Goal: Task Accomplishment & Management: Manage account settings

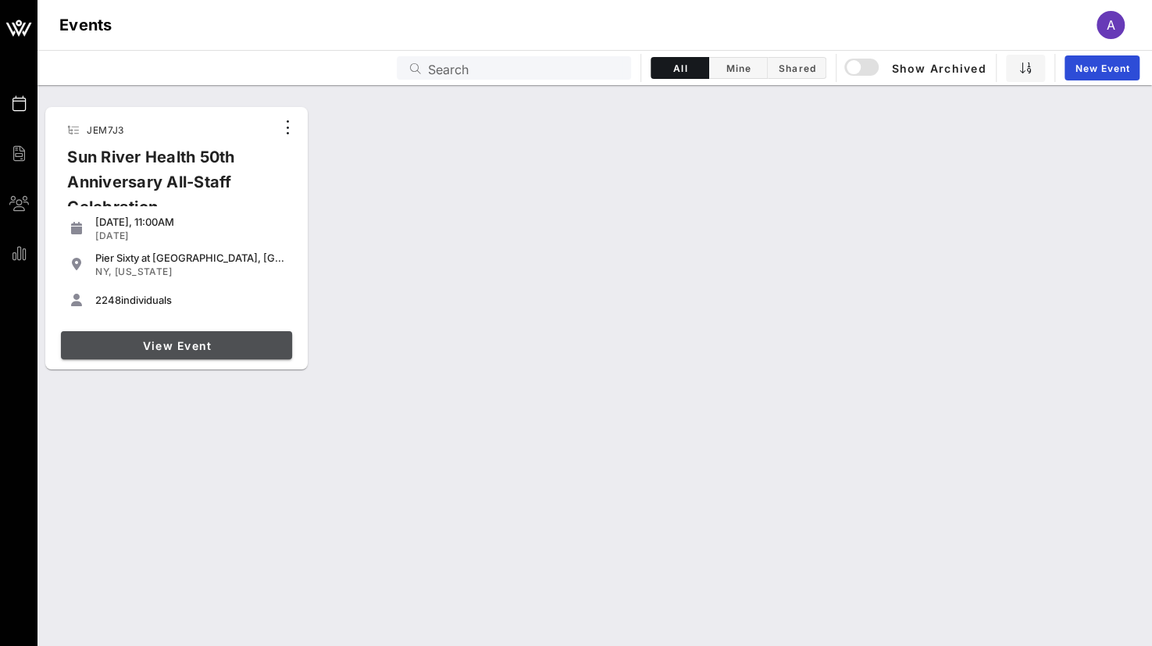
click at [149, 351] on span "View Event" at bounding box center [176, 345] width 219 height 13
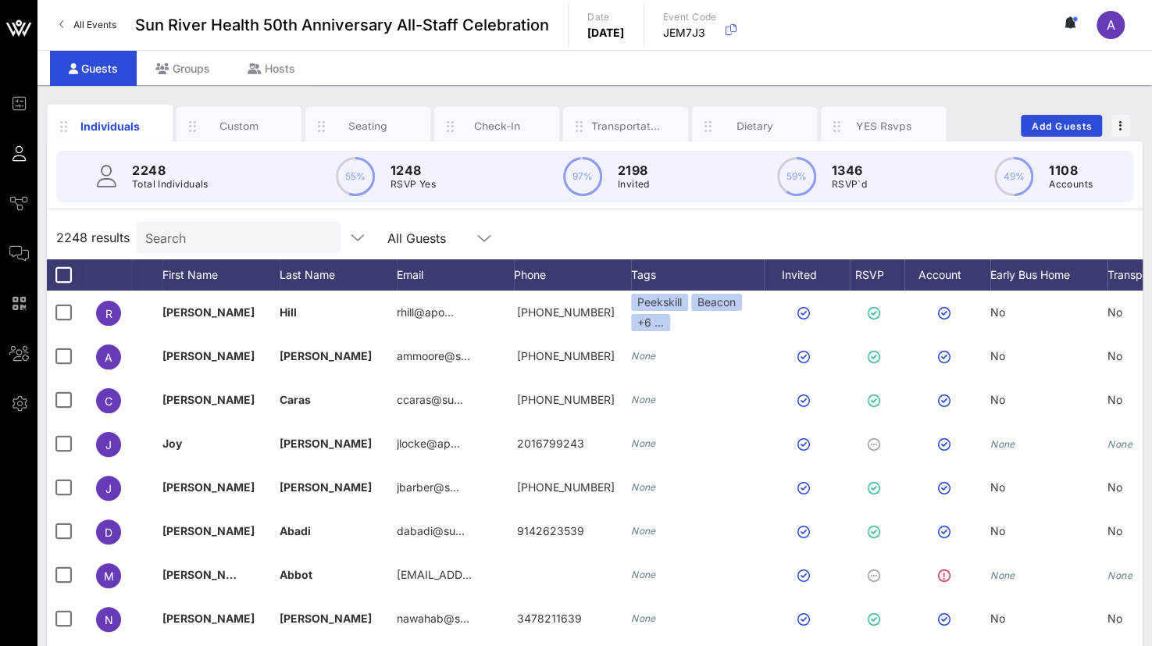
click at [187, 233] on input "Search" at bounding box center [236, 237] width 183 height 20
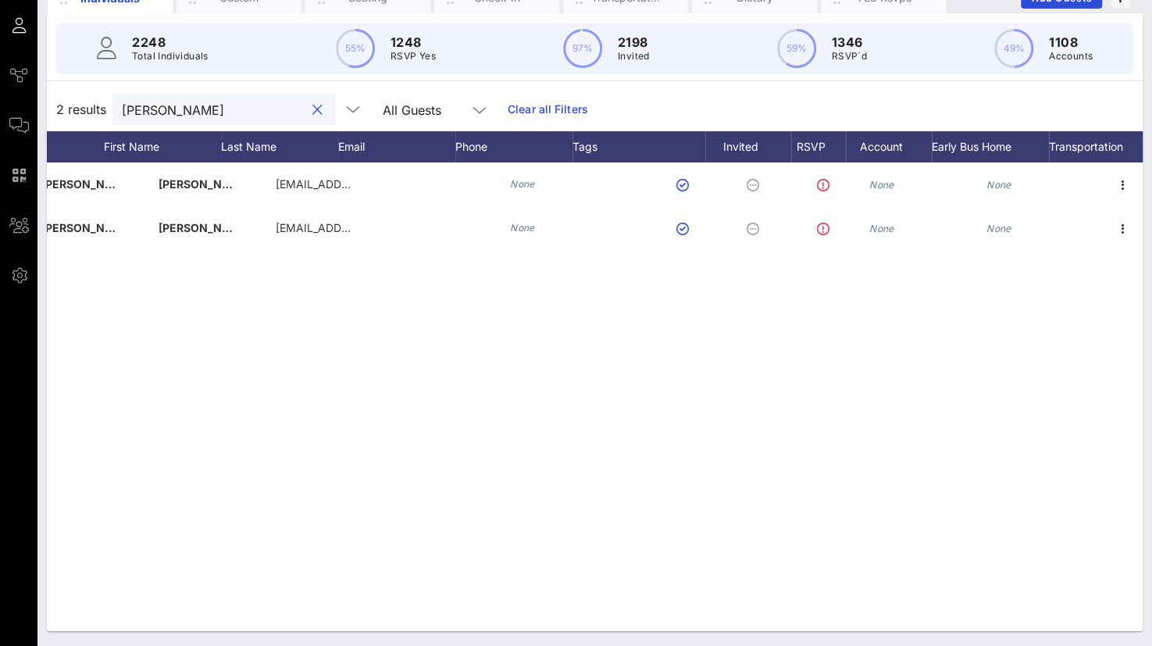
scroll to position [0, 121]
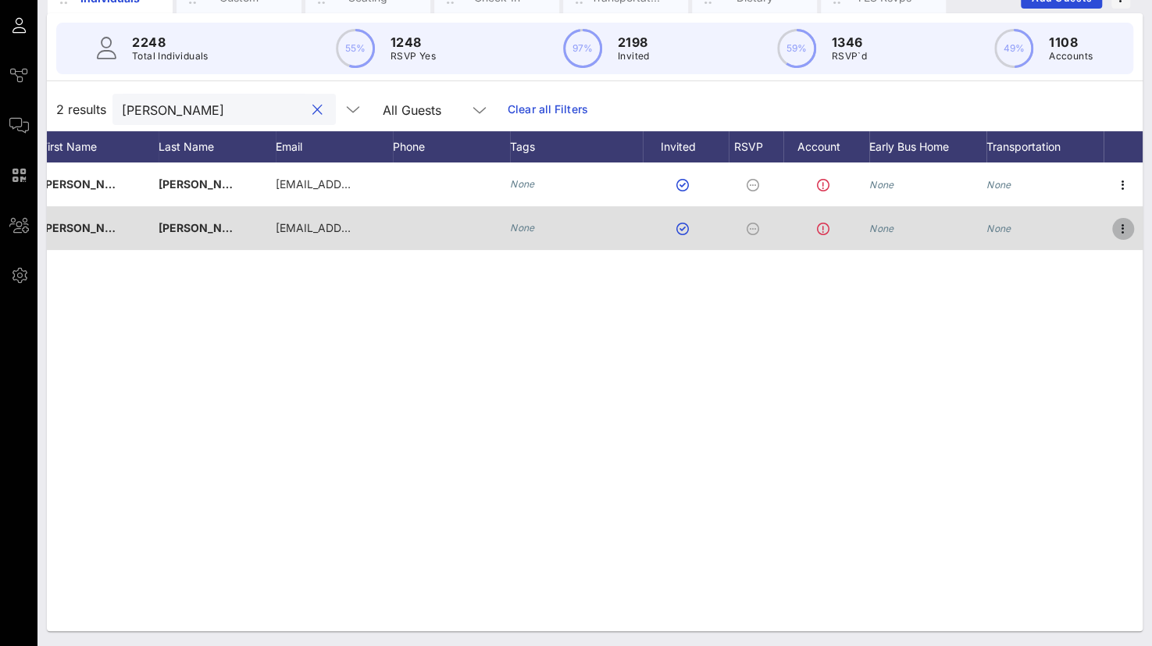
click at [1128, 223] on icon "button" at bounding box center [1122, 228] width 19 height 19
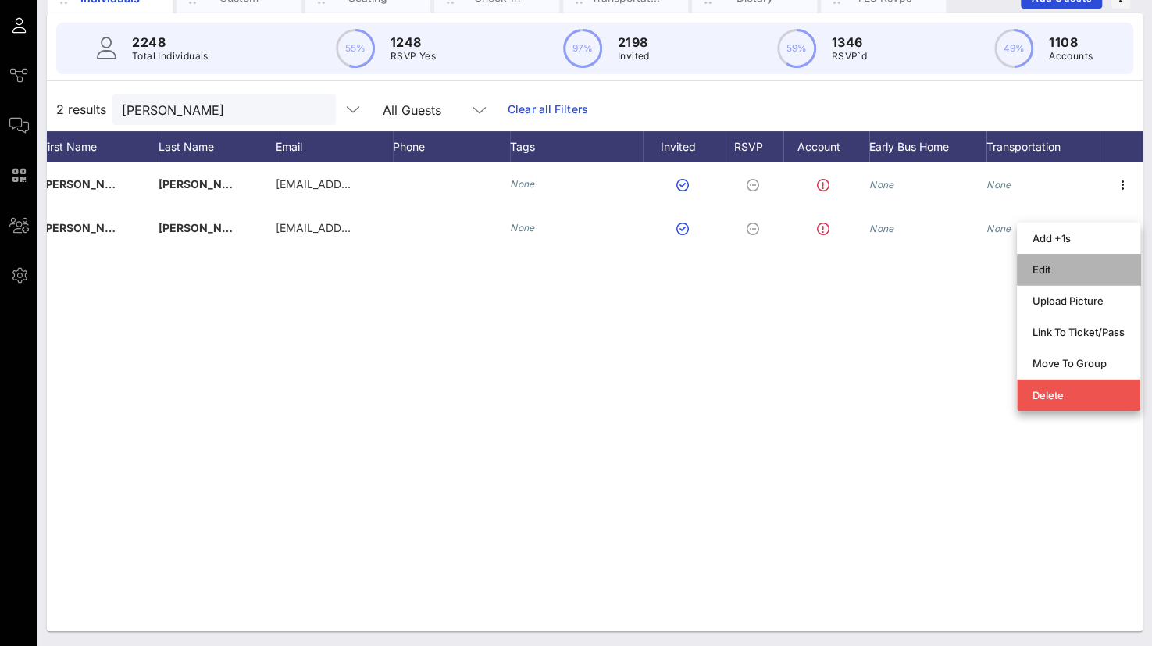
click at [1057, 269] on div "Edit" at bounding box center [1078, 269] width 92 height 12
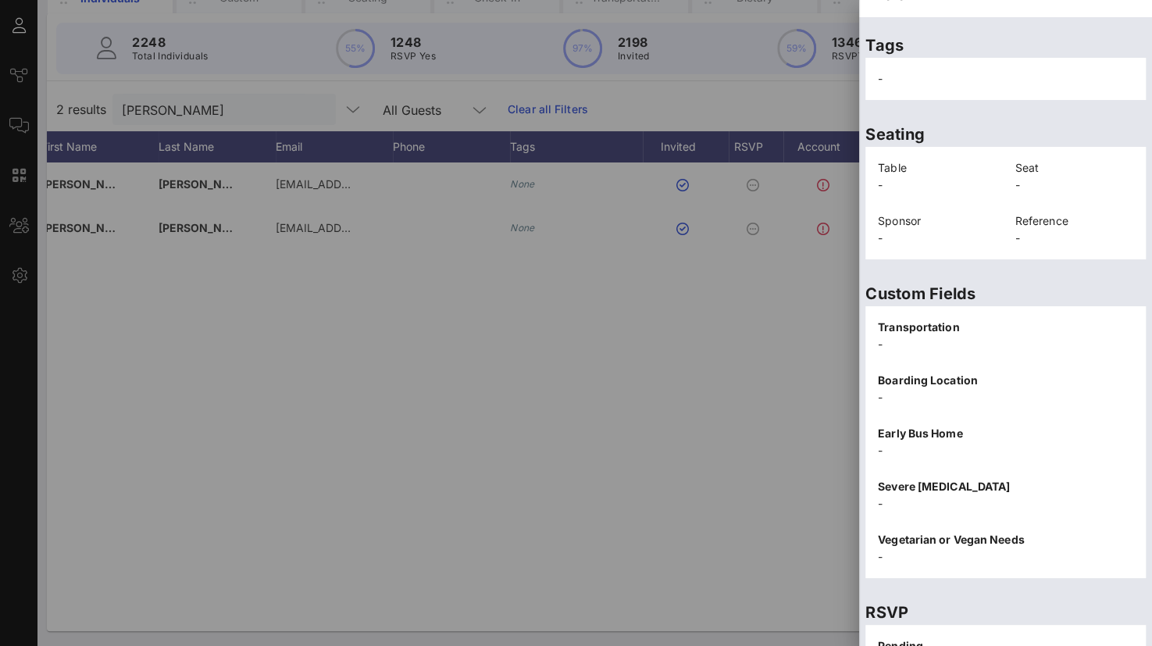
scroll to position [321, 0]
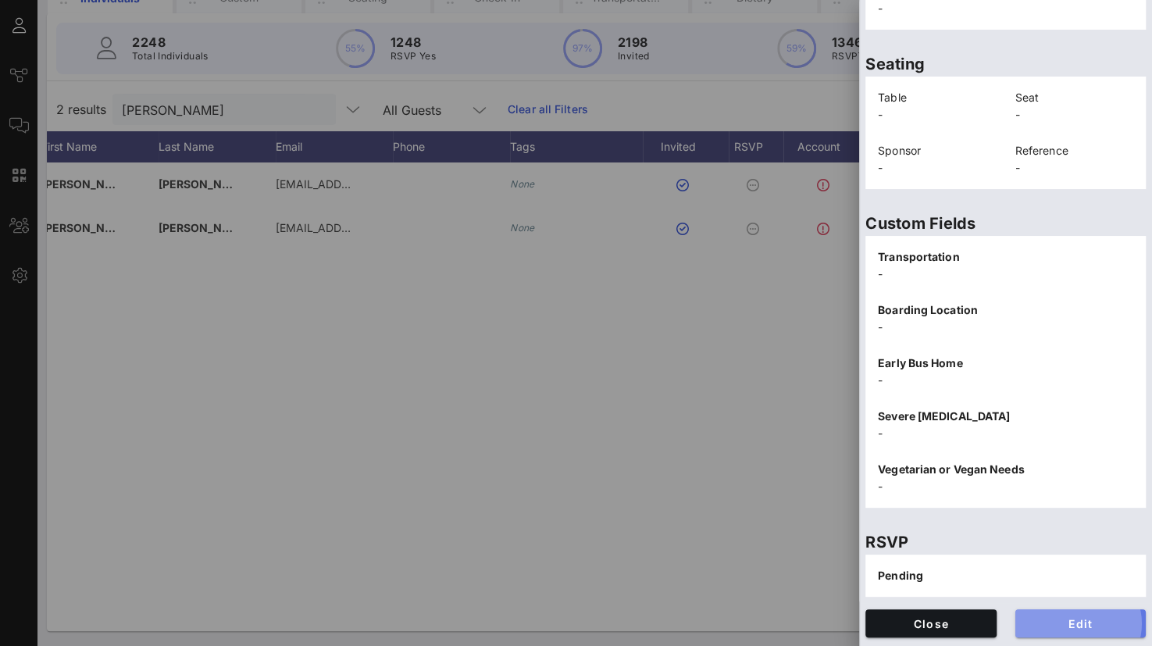
click at [1040, 619] on span "Edit" at bounding box center [1080, 623] width 106 height 13
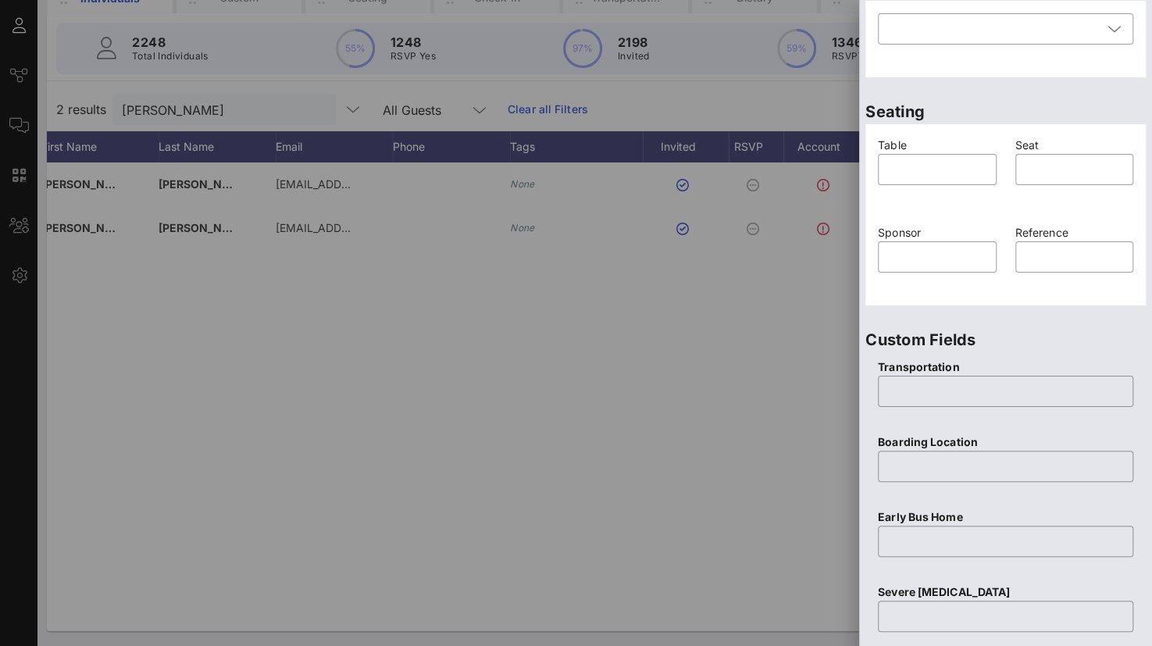
scroll to position [615, 0]
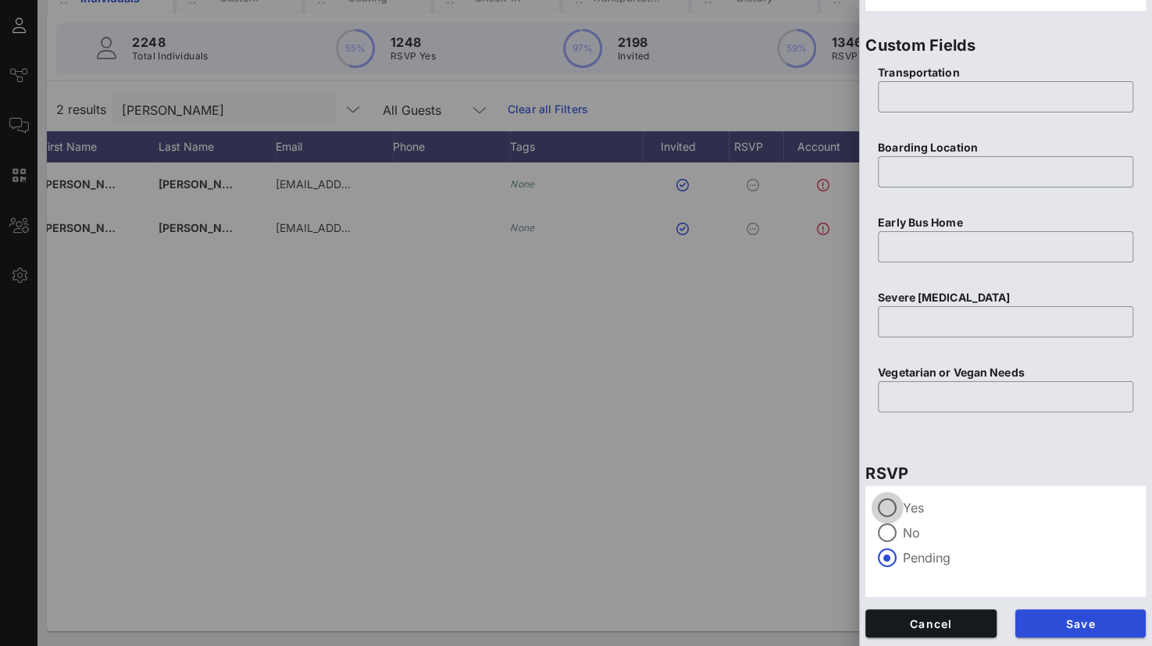
click at [880, 504] on div at bounding box center [887, 507] width 27 height 27
click at [1052, 629] on button "Save" at bounding box center [1080, 623] width 131 height 28
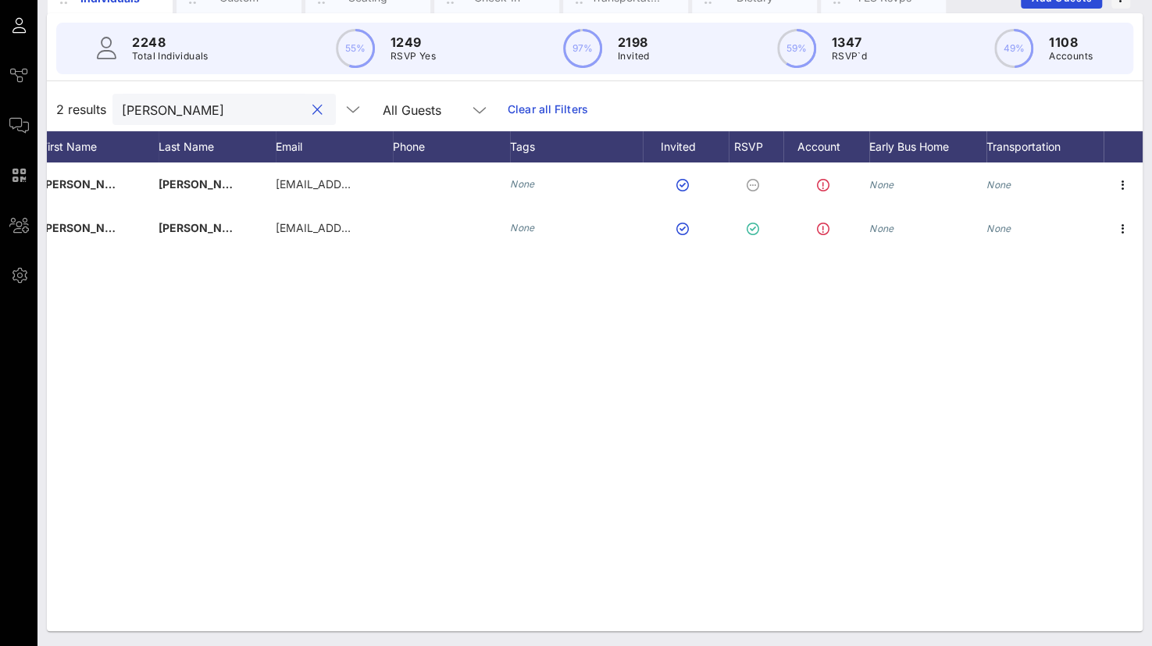
drag, startPoint x: 187, startPoint y: 112, endPoint x: 67, endPoint y: 101, distance: 119.9
click at [67, 101] on div "2 results [PERSON_NAME] All Guests Clear all Filters" at bounding box center [594, 109] width 1095 height 44
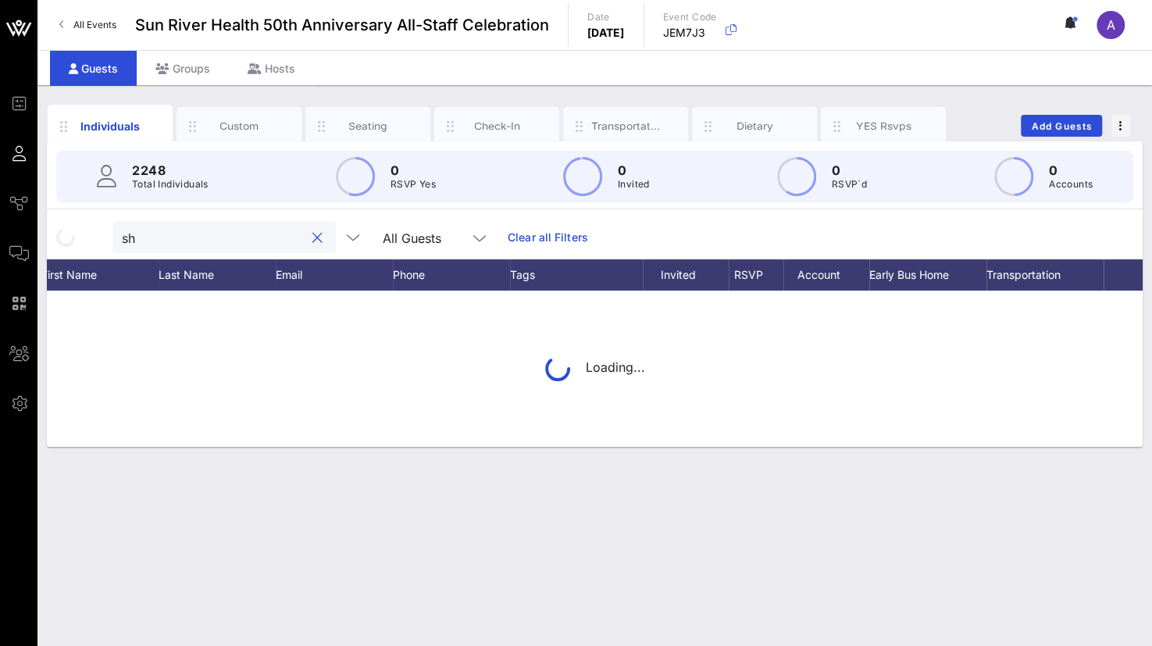
scroll to position [0, 0]
type input "s"
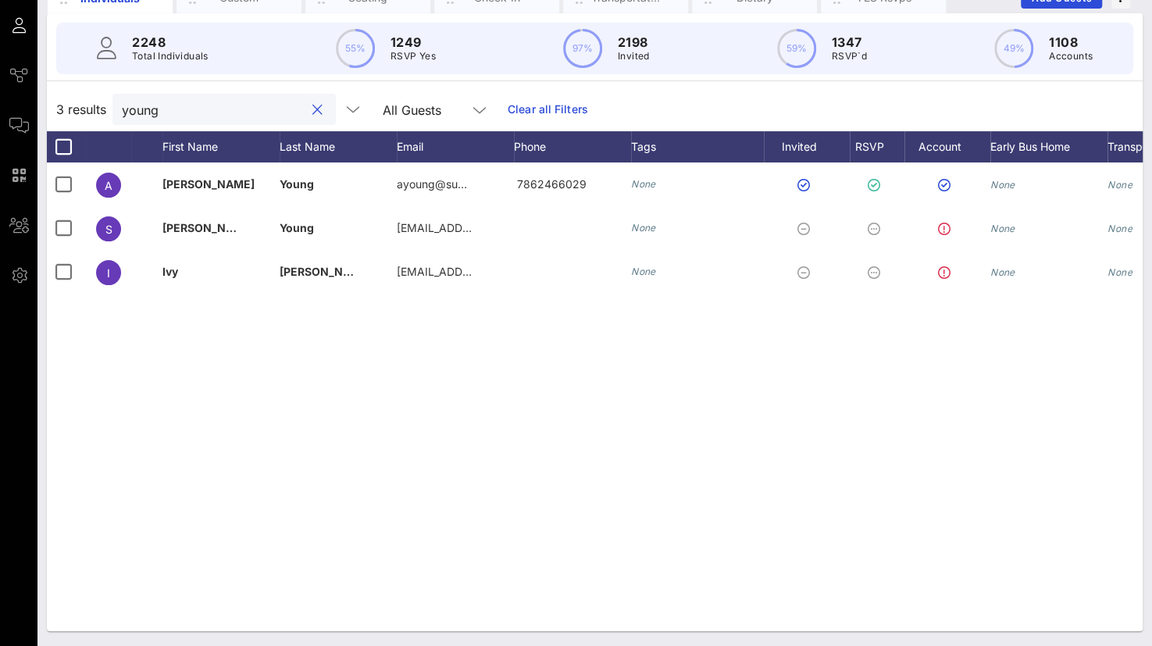
scroll to position [0, 121]
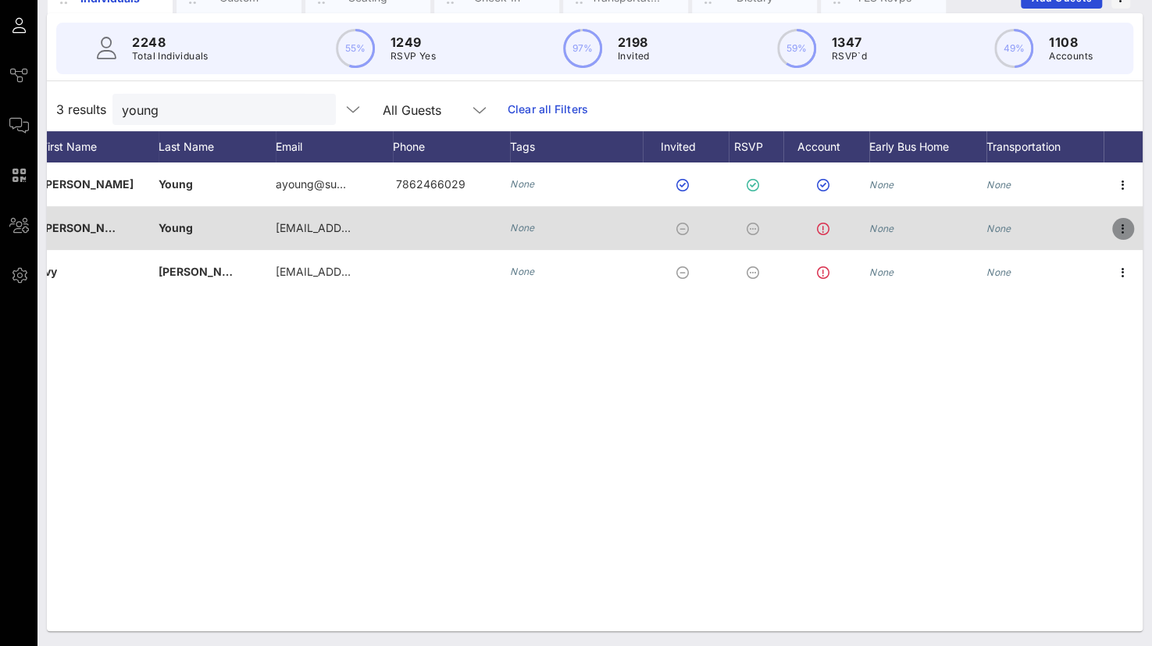
click at [1121, 226] on icon "button" at bounding box center [1122, 228] width 19 height 19
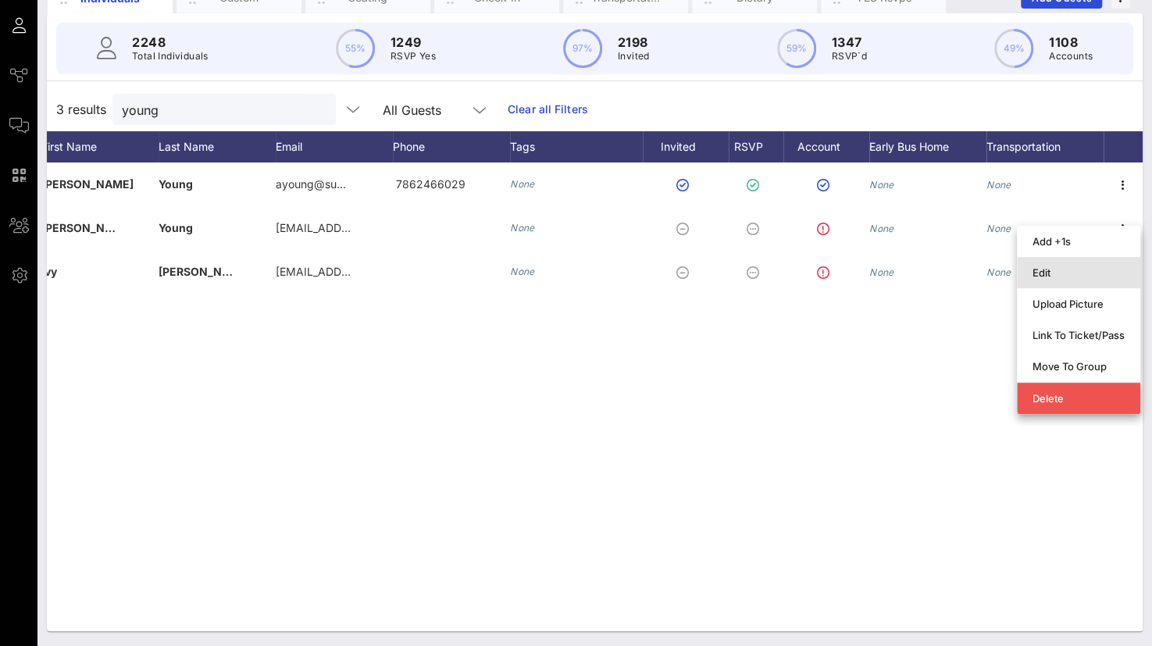
click at [1065, 269] on div "Edit" at bounding box center [1078, 272] width 92 height 12
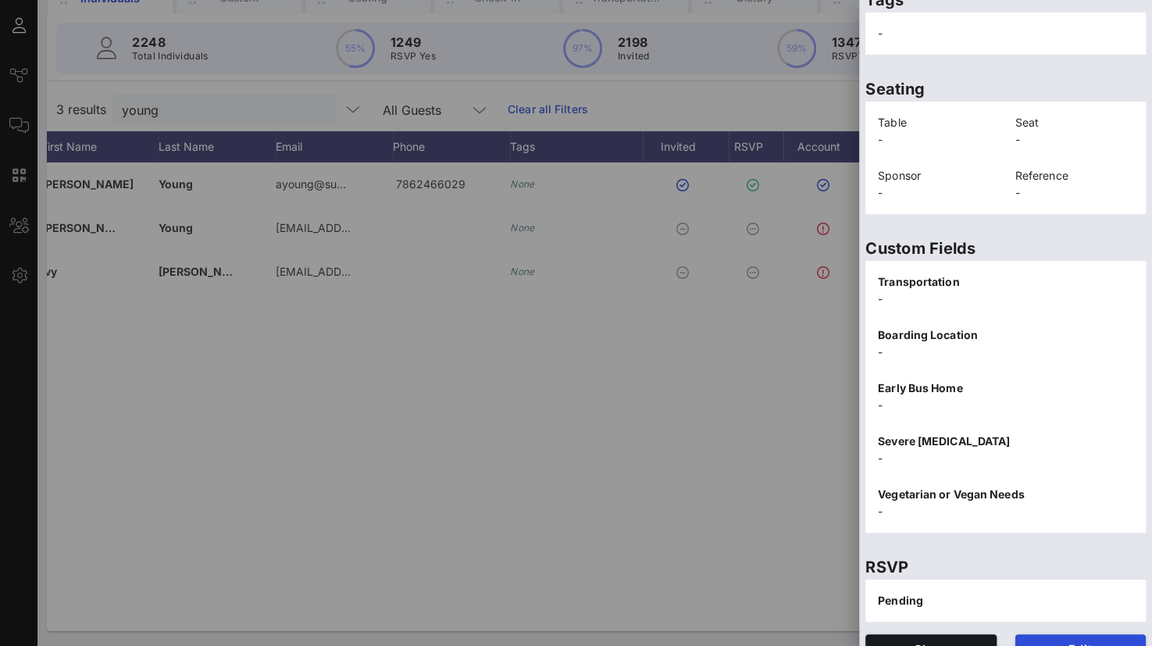
scroll to position [321, 0]
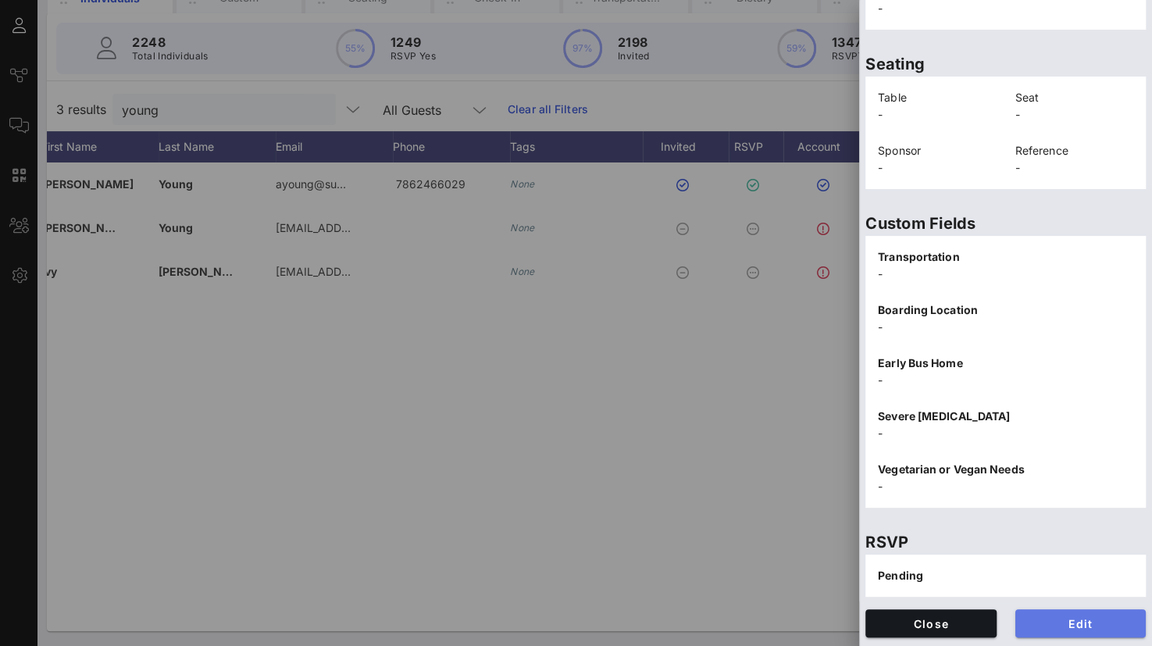
click at [1047, 624] on span "Edit" at bounding box center [1080, 623] width 106 height 13
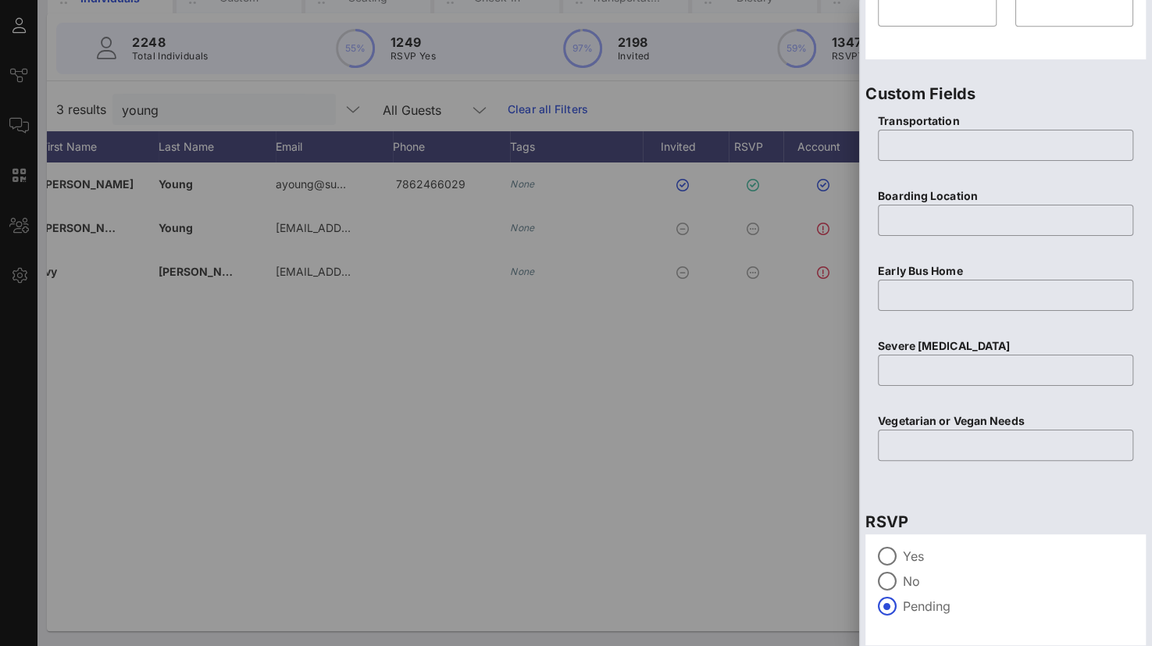
scroll to position [615, 0]
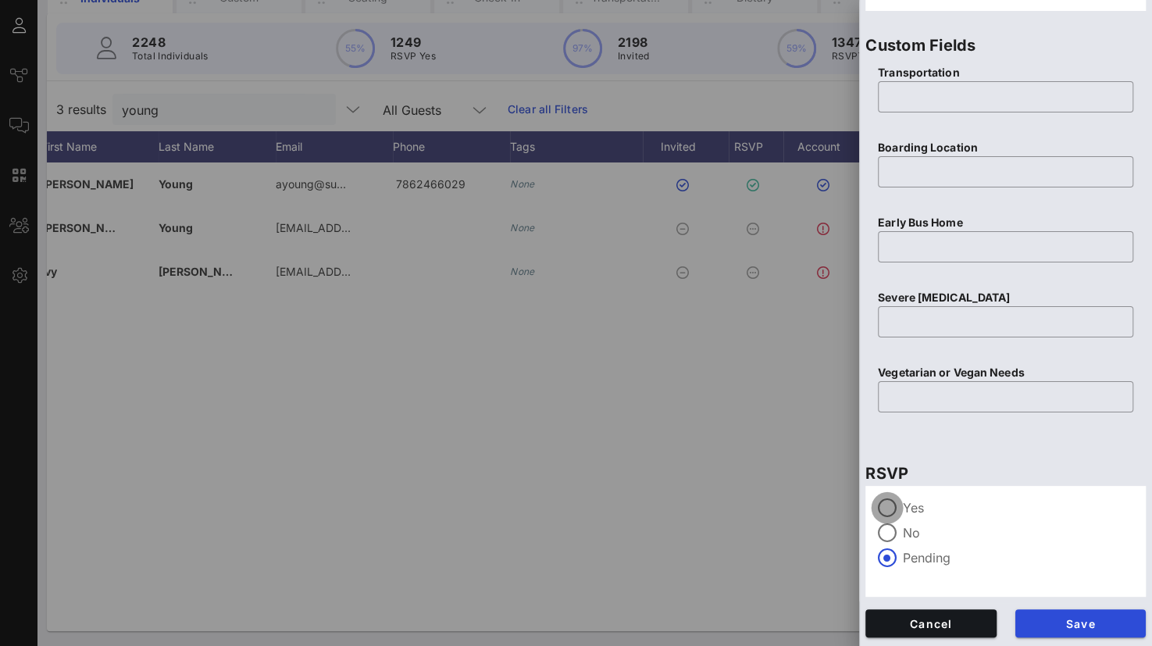
click at [887, 513] on div at bounding box center [887, 507] width 27 height 27
click at [1072, 618] on span "Save" at bounding box center [1080, 623] width 106 height 13
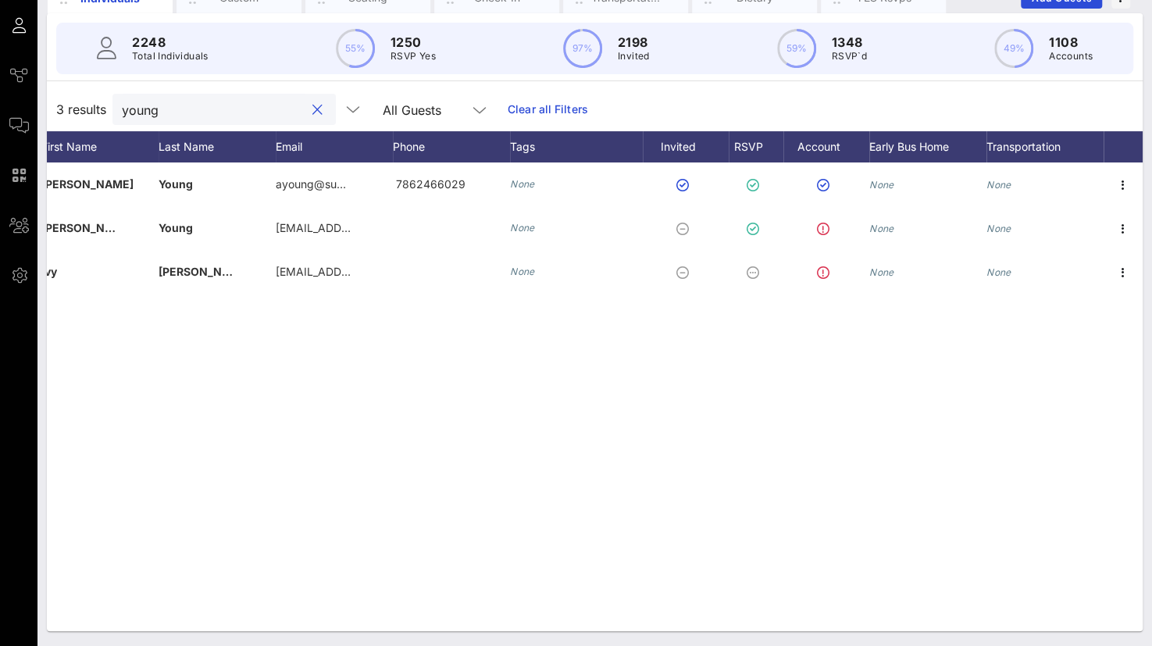
drag, startPoint x: 180, startPoint y: 108, endPoint x: 84, endPoint y: 104, distance: 96.1
click at [84, 104] on div "3 results young All Guests Clear all Filters" at bounding box center [594, 109] width 1095 height 44
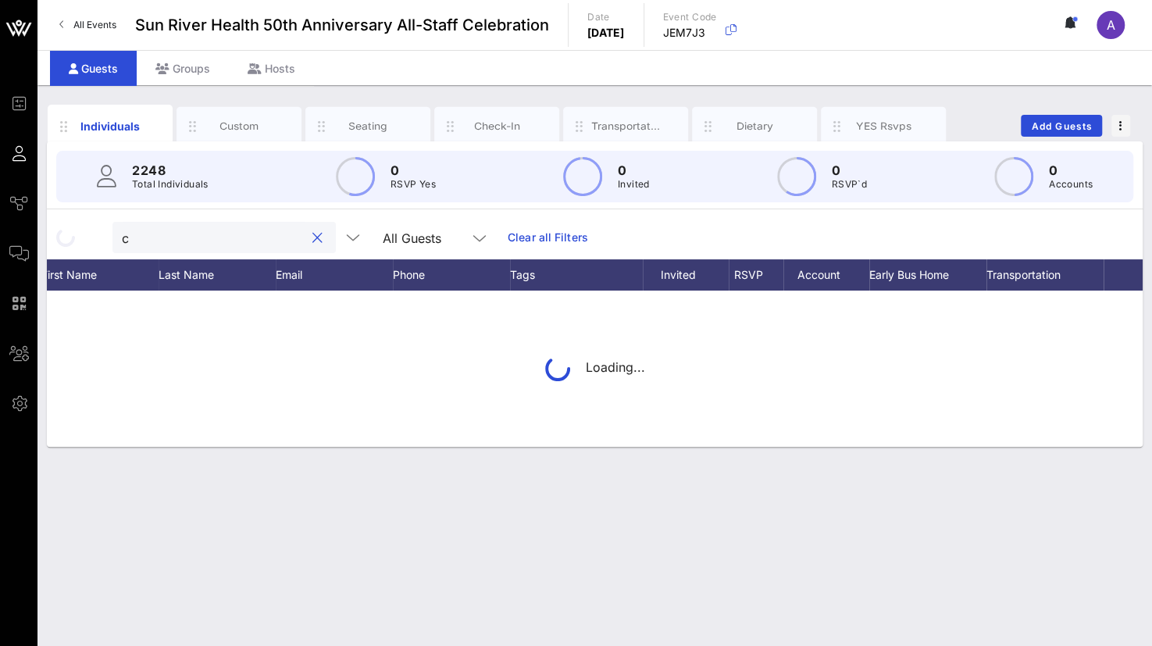
scroll to position [0, 0]
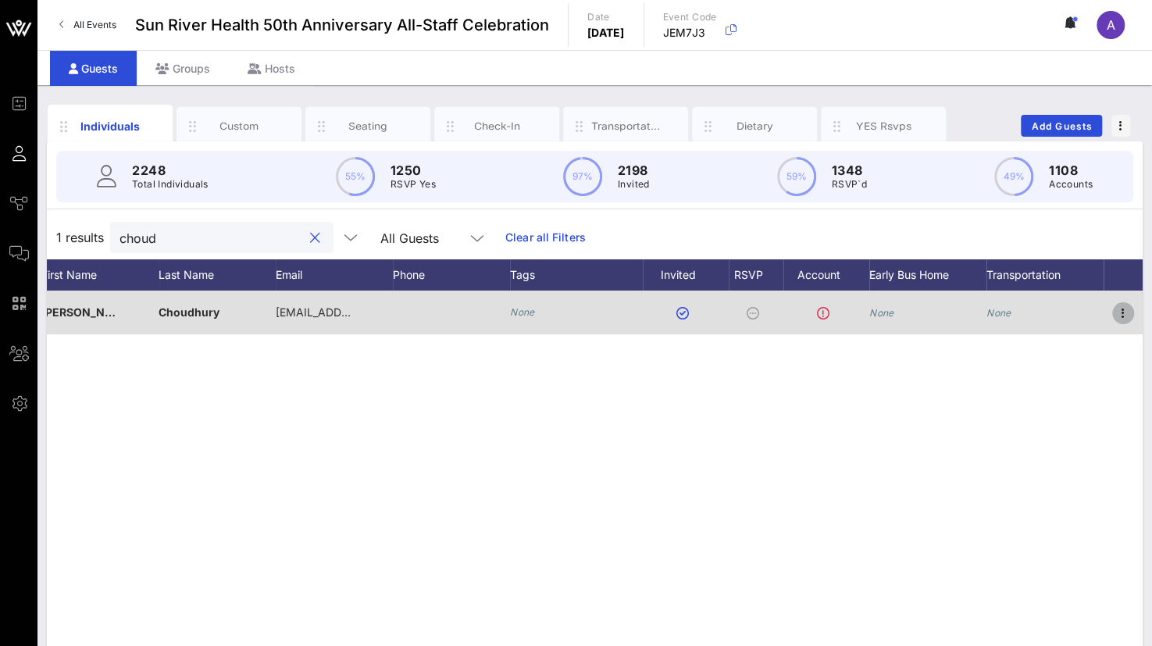
click at [1123, 309] on icon "button" at bounding box center [1122, 313] width 19 height 19
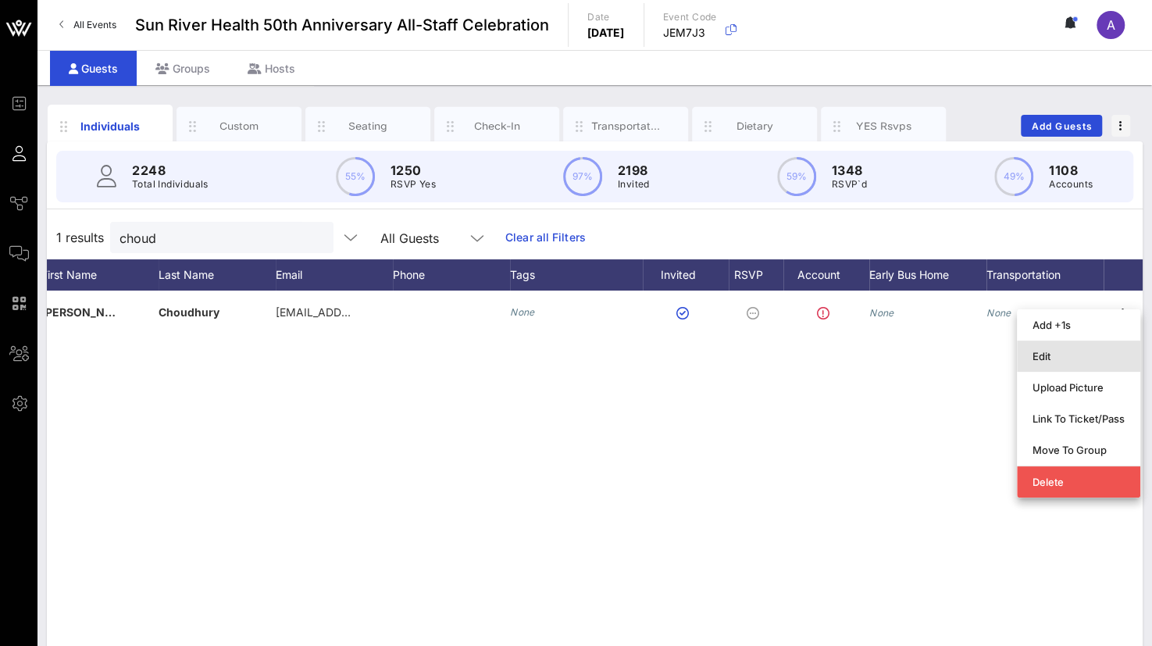
click at [1059, 344] on div "Edit" at bounding box center [1078, 356] width 92 height 25
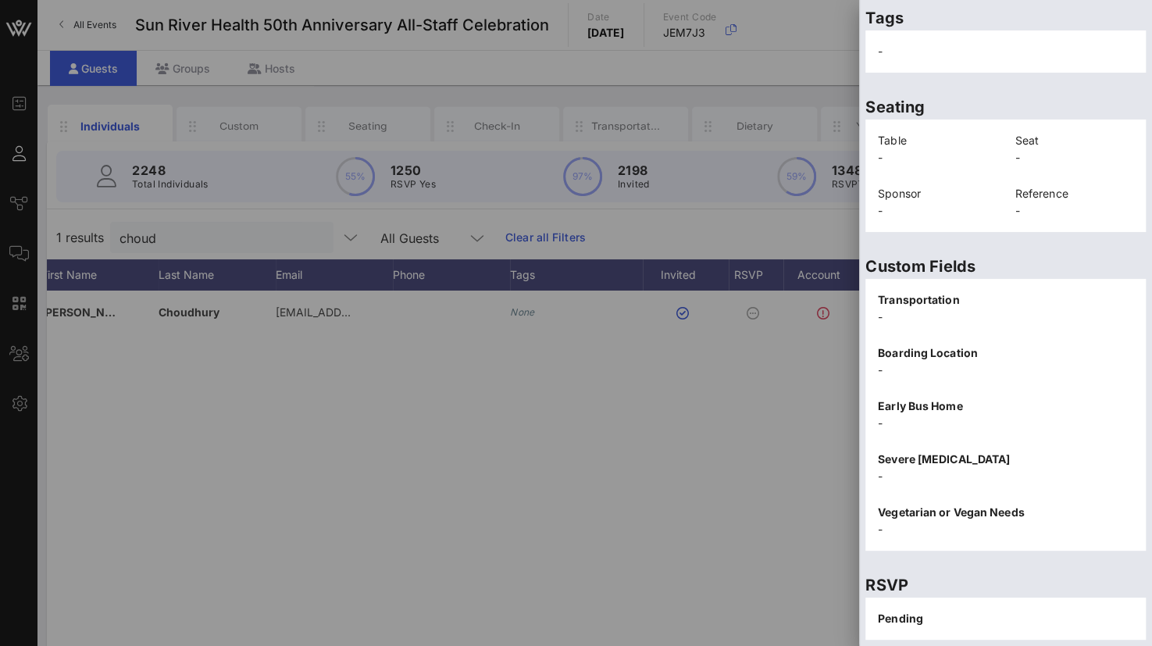
scroll to position [321, 0]
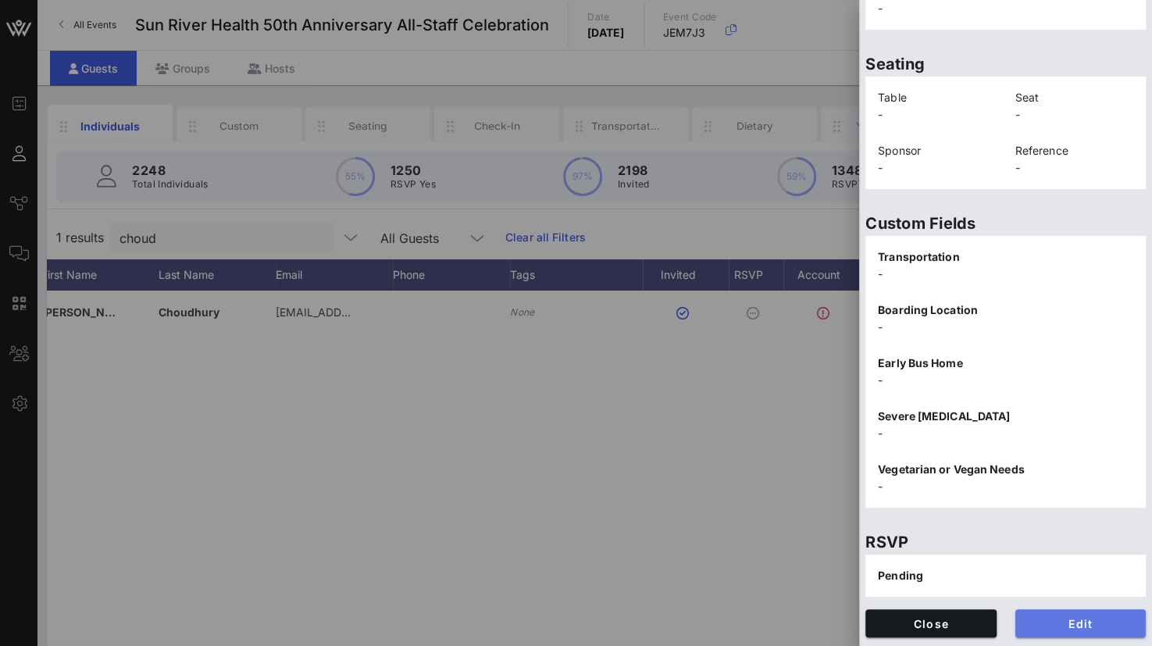
click at [1060, 621] on span "Edit" at bounding box center [1080, 623] width 106 height 13
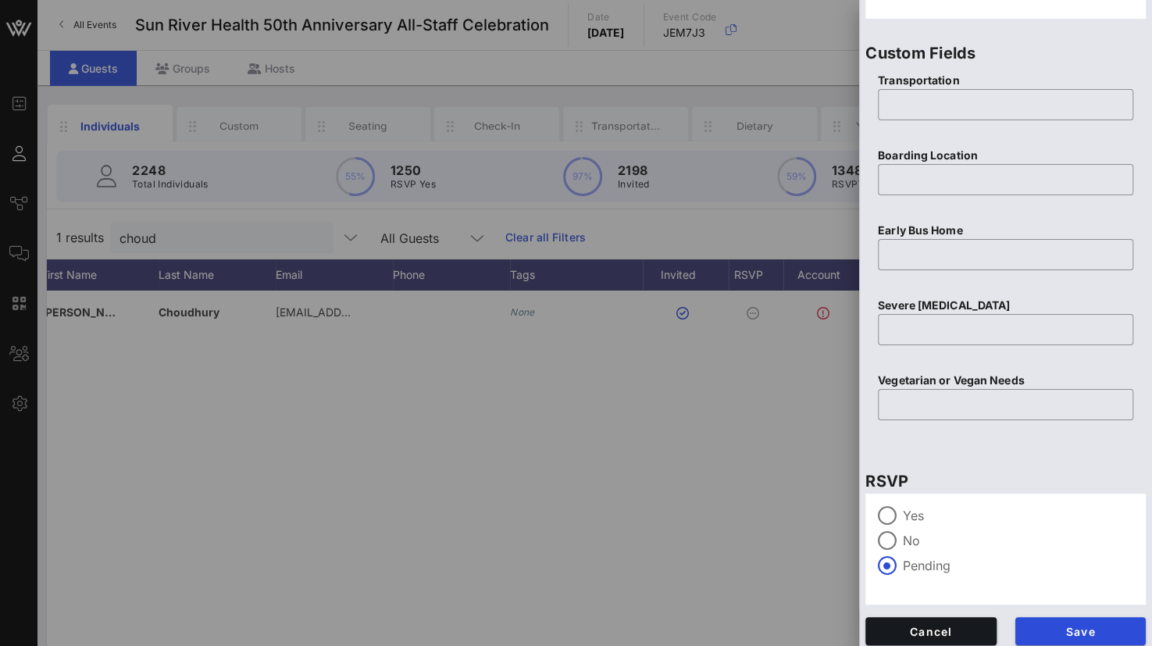
scroll to position [615, 0]
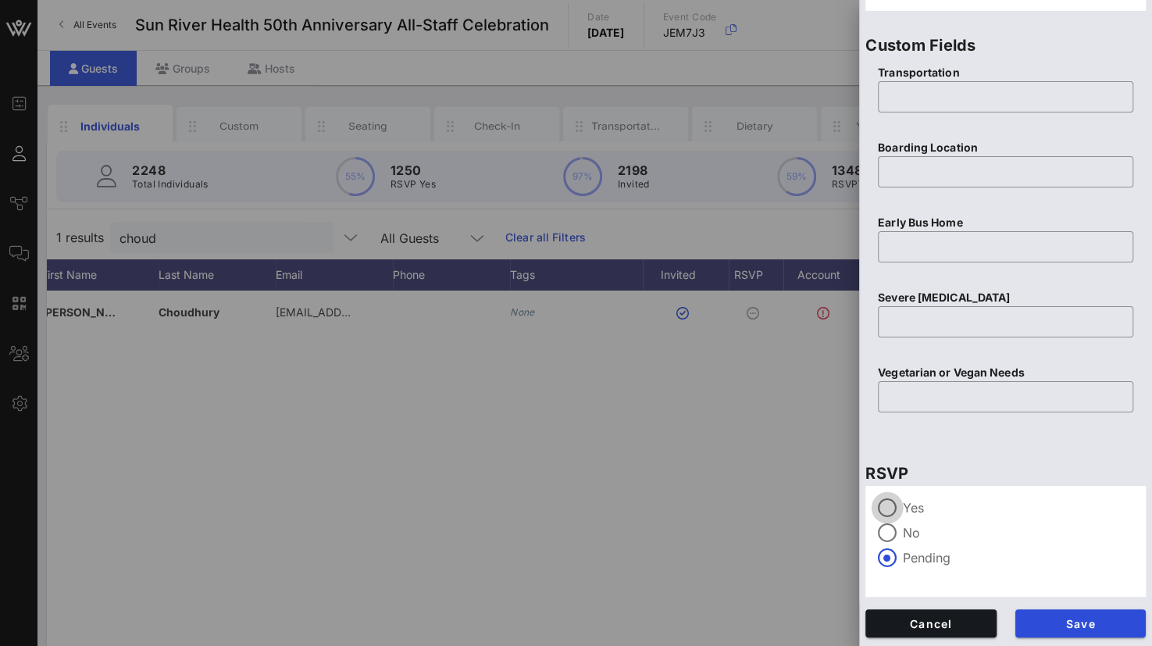
click at [882, 500] on div at bounding box center [887, 507] width 27 height 27
click at [1095, 624] on span "Save" at bounding box center [1080, 623] width 106 height 13
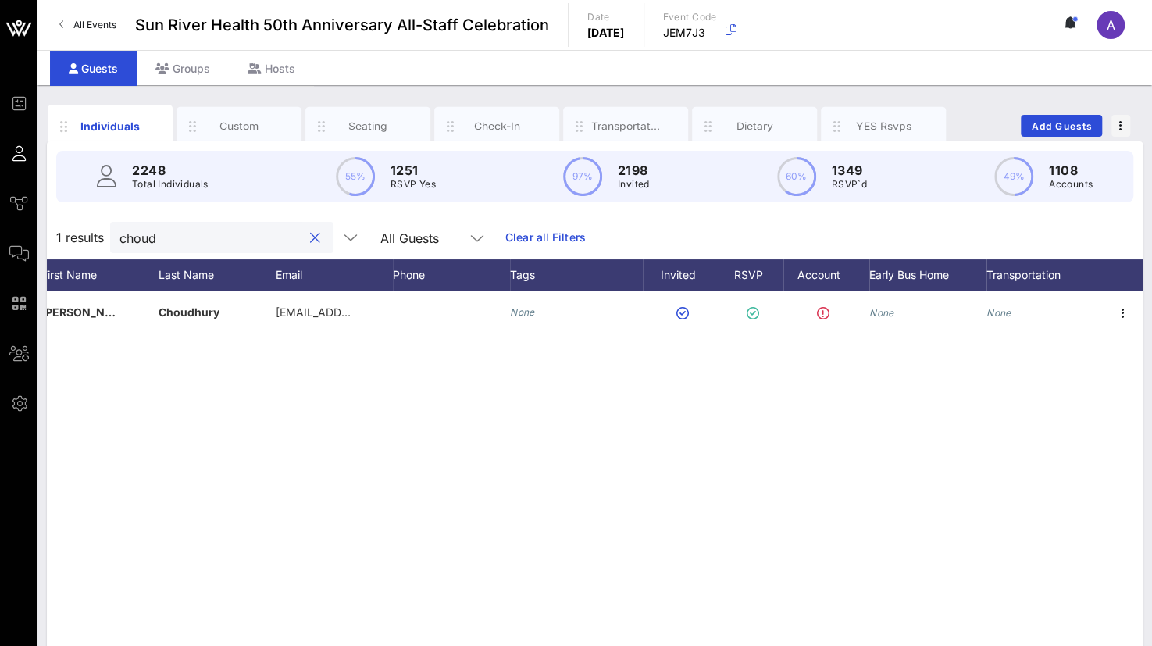
drag, startPoint x: 190, startPoint y: 230, endPoint x: 64, endPoint y: 229, distance: 126.5
click at [64, 229] on div "1 results choud All Guests Clear all Filters" at bounding box center [594, 237] width 1095 height 44
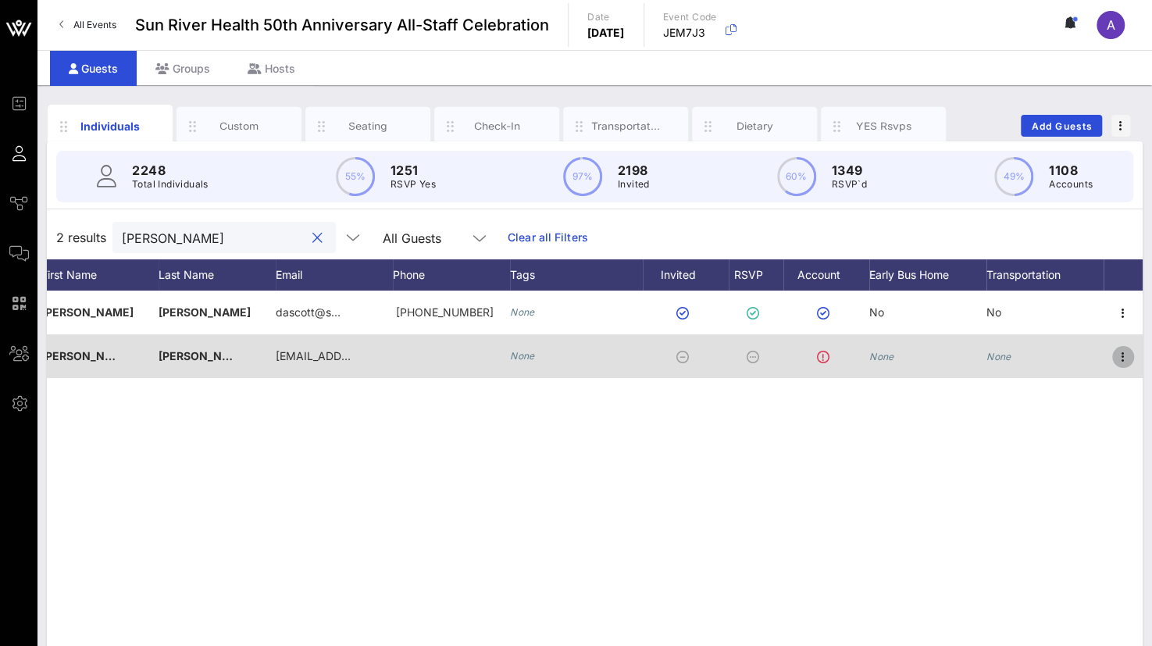
click at [1122, 354] on icon "button" at bounding box center [1122, 356] width 19 height 19
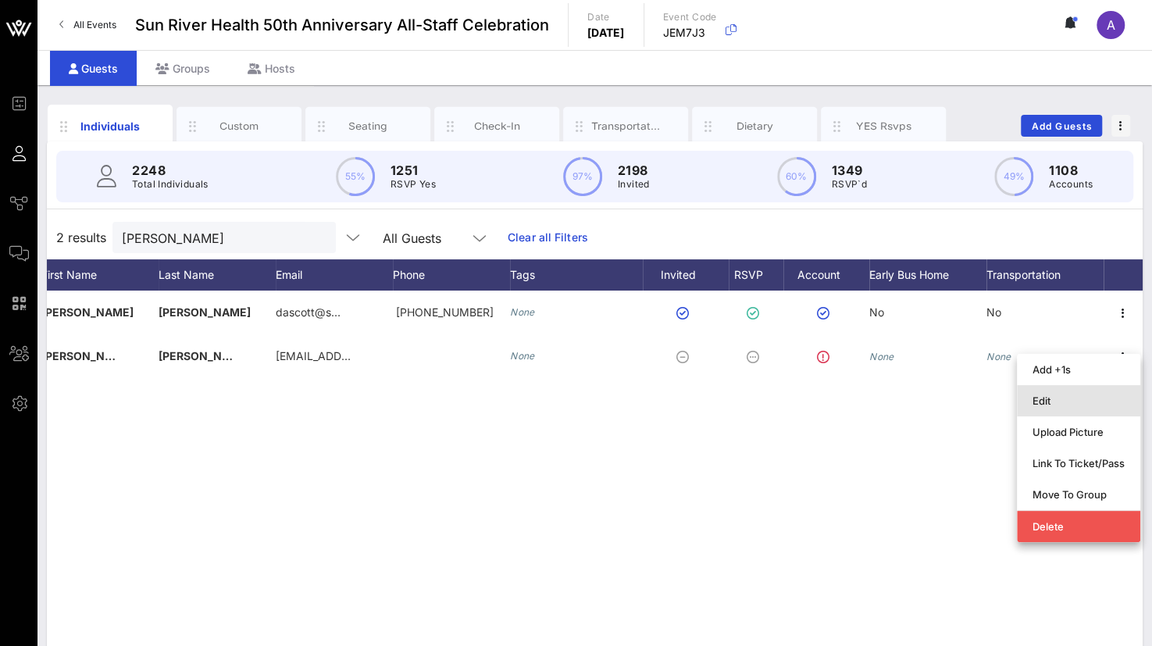
click at [1063, 400] on div "Edit" at bounding box center [1078, 400] width 92 height 12
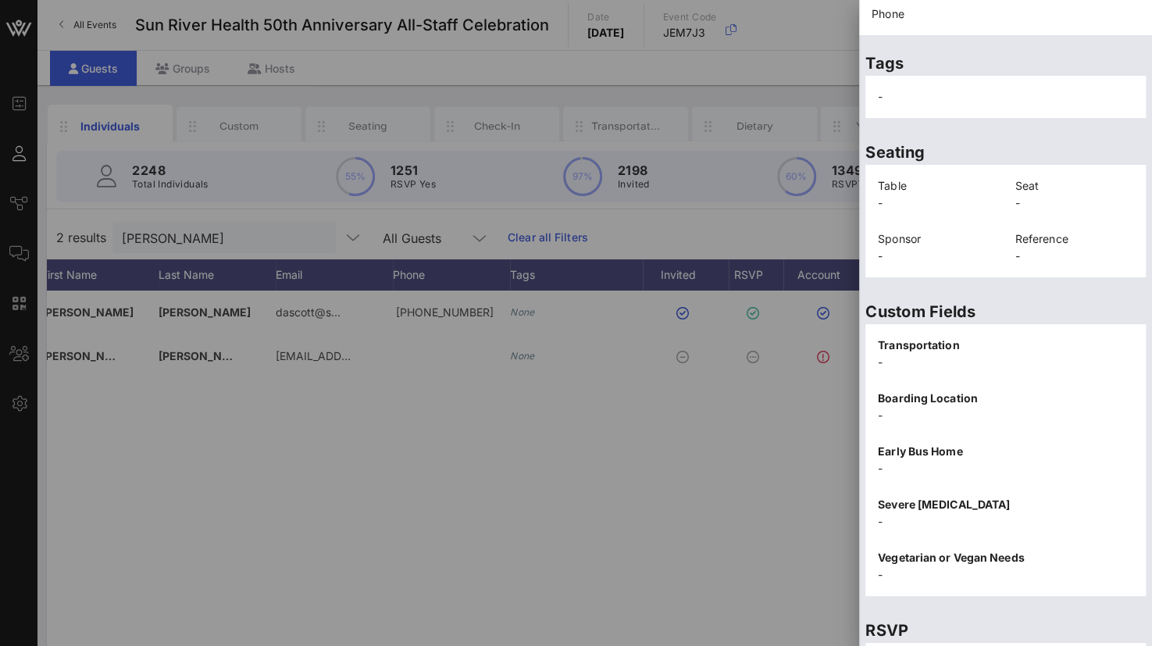
scroll to position [321, 0]
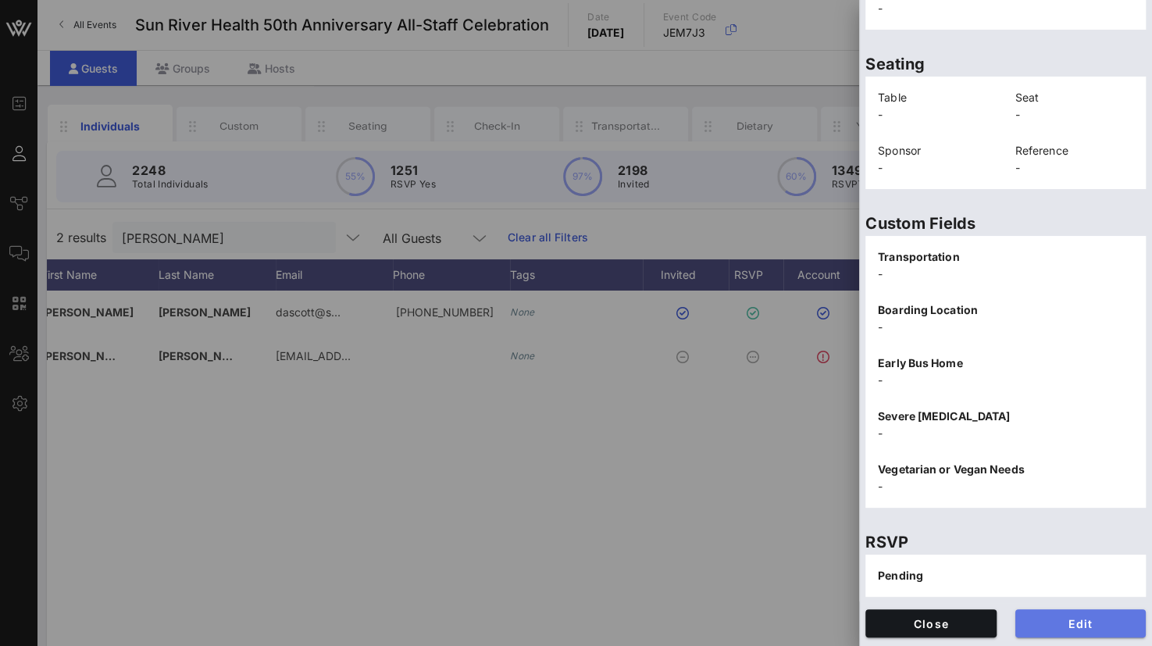
click at [1074, 614] on button "Edit" at bounding box center [1080, 623] width 131 height 28
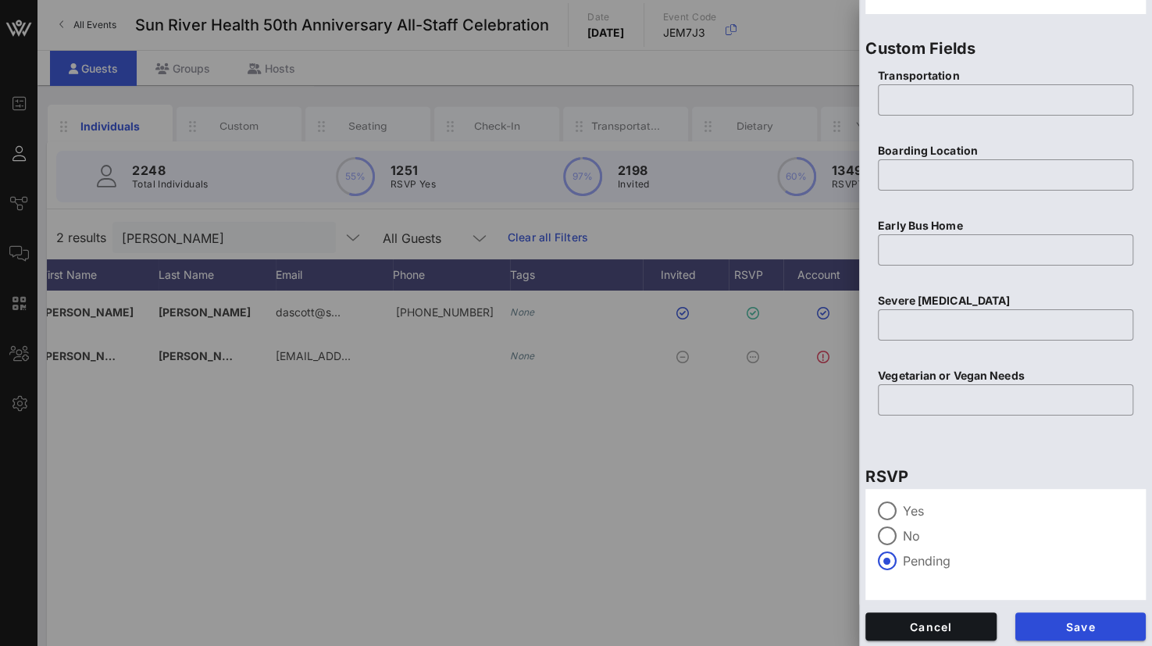
scroll to position [615, 0]
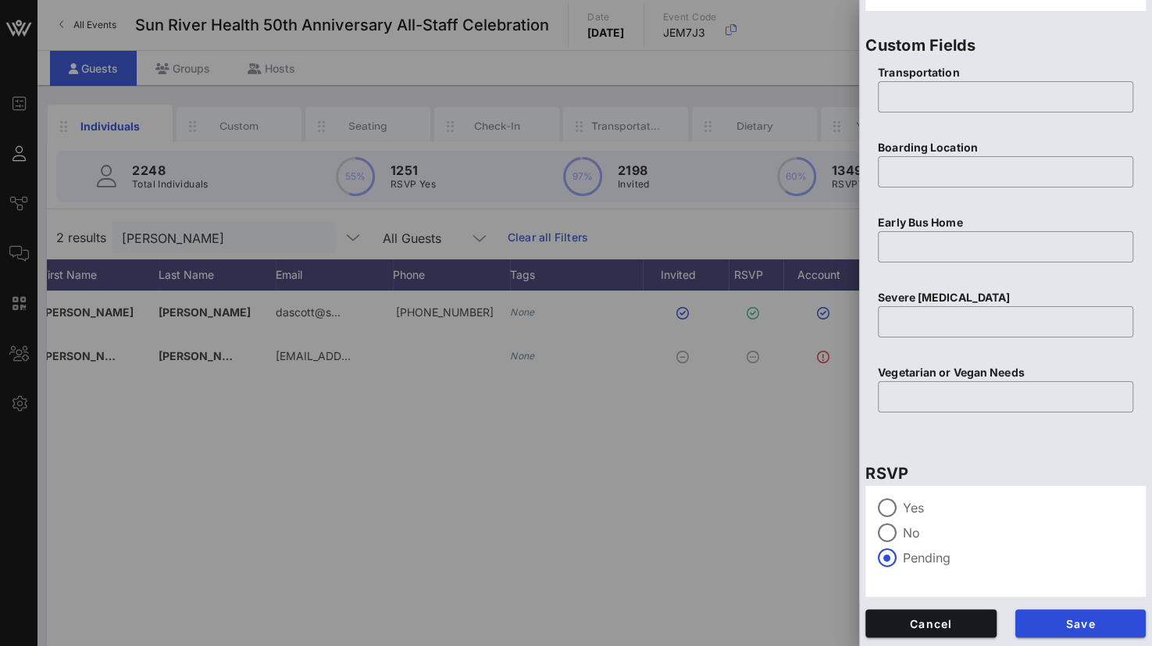
click at [901, 510] on div "Yes" at bounding box center [1005, 507] width 255 height 19
click at [1063, 628] on span "Save" at bounding box center [1080, 623] width 106 height 13
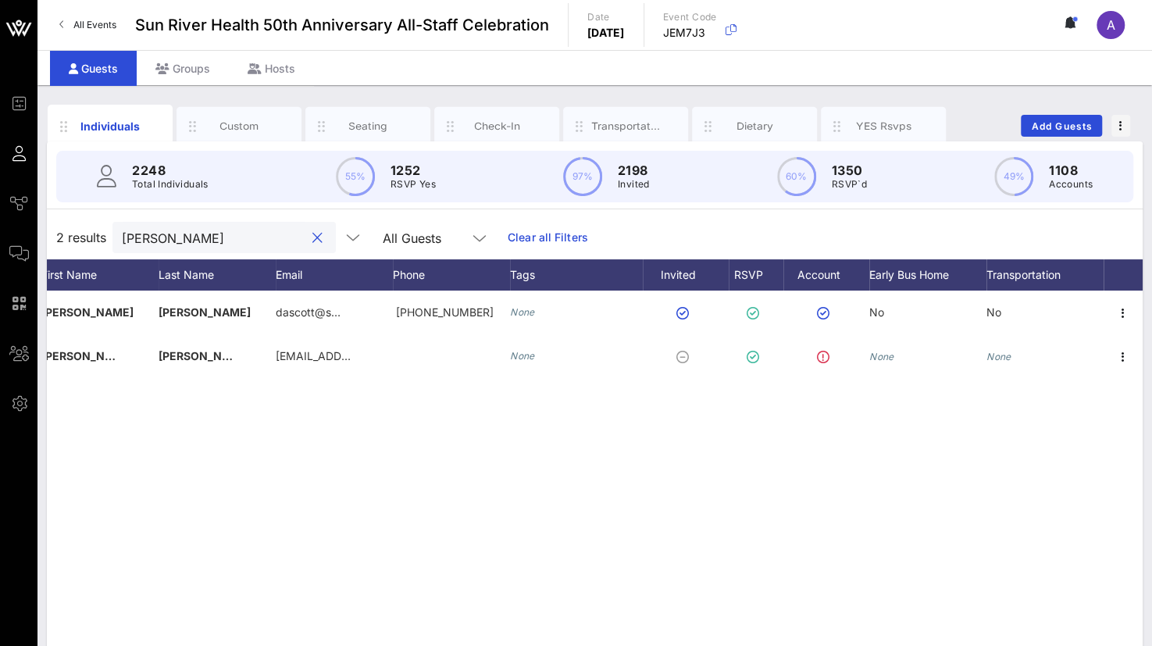
drag, startPoint x: 173, startPoint y: 240, endPoint x: 76, endPoint y: 226, distance: 97.8
click at [76, 226] on div "2 results [PERSON_NAME] s All Guests Clear all Filters" at bounding box center [594, 237] width 1095 height 44
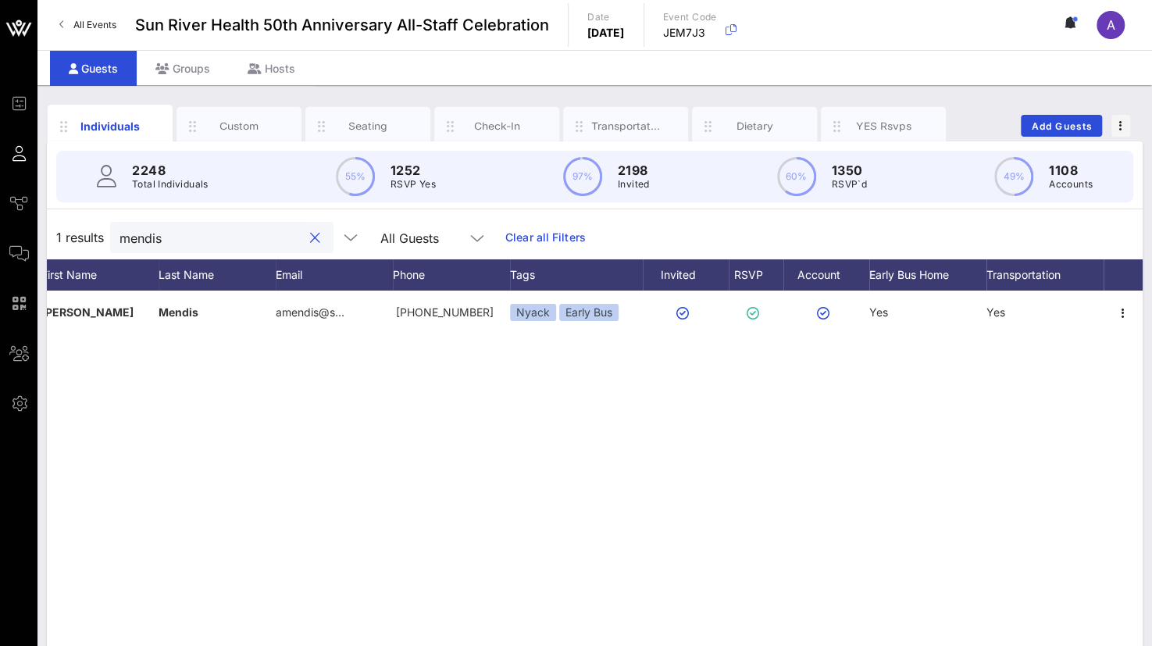
drag, startPoint x: 197, startPoint y: 234, endPoint x: 53, endPoint y: 237, distance: 143.7
click at [53, 237] on div "1 results mendis All Guests Clear all Filters" at bounding box center [594, 237] width 1095 height 44
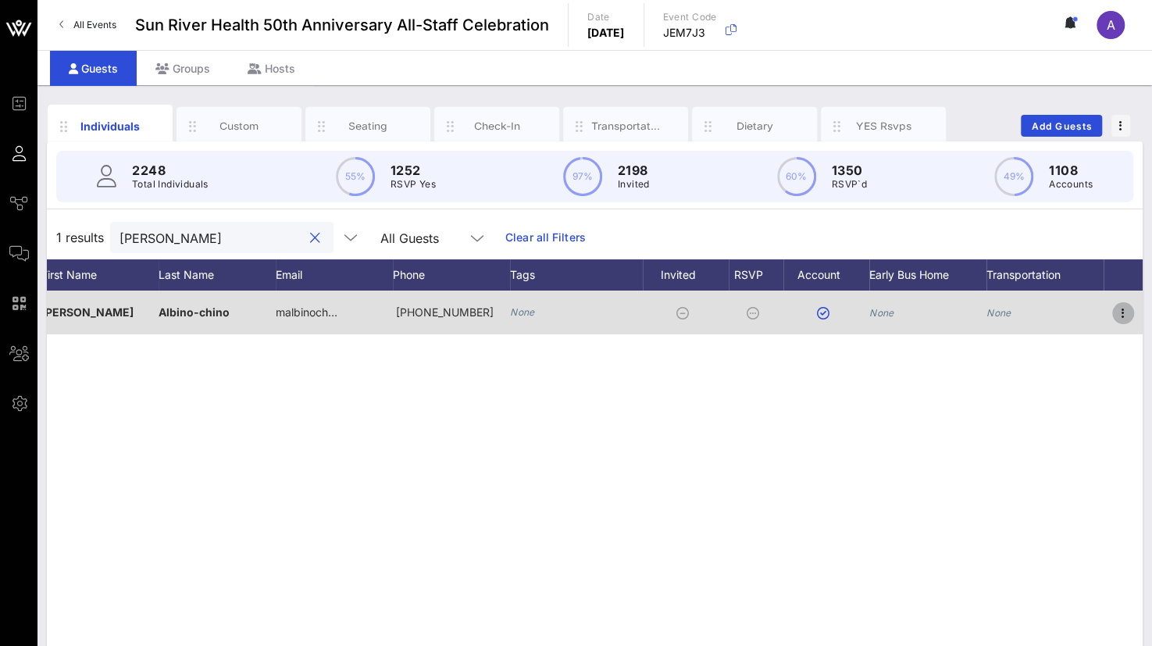
click at [1126, 312] on icon "button" at bounding box center [1122, 313] width 19 height 19
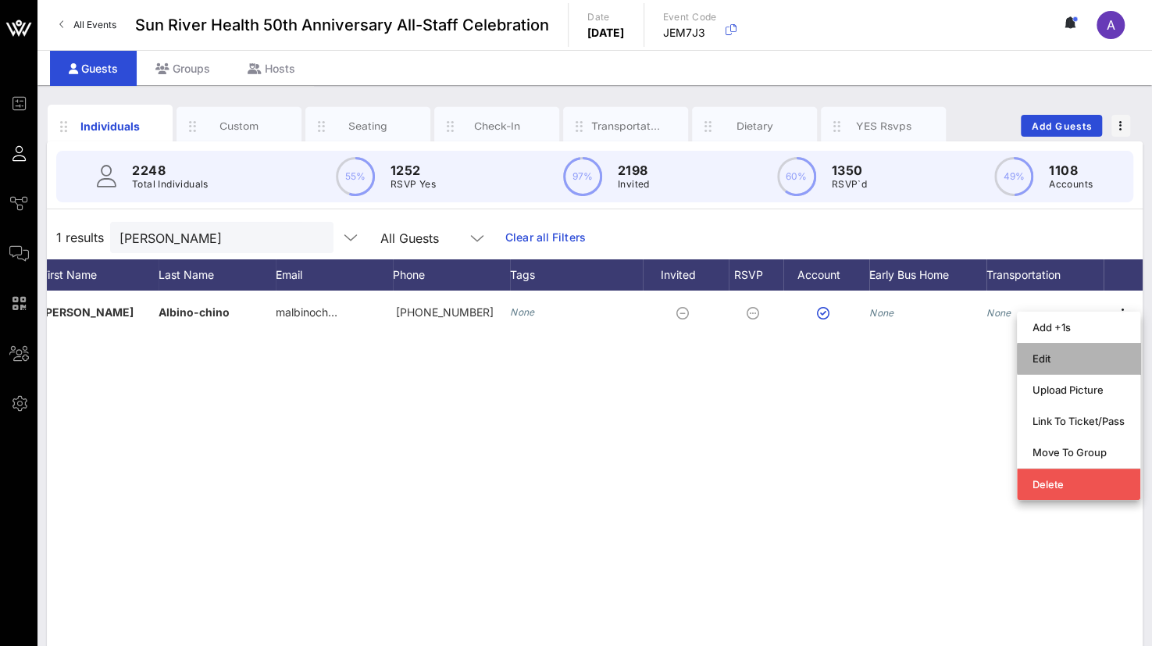
click at [1046, 357] on div "Edit" at bounding box center [1078, 358] width 92 height 12
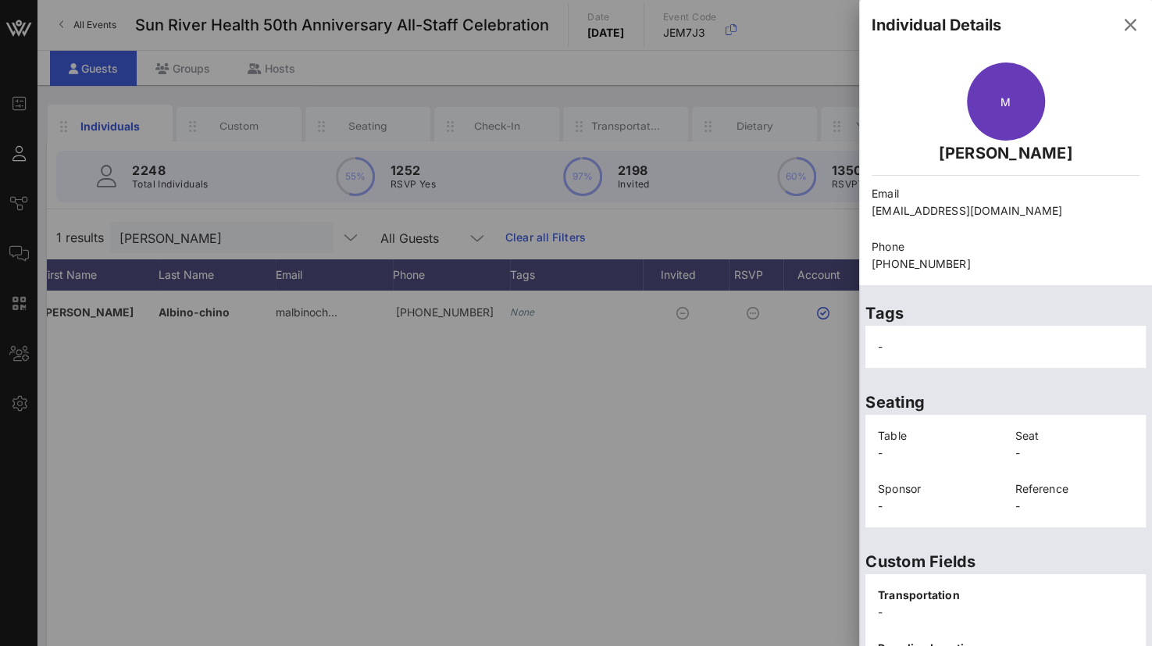
scroll to position [338, 0]
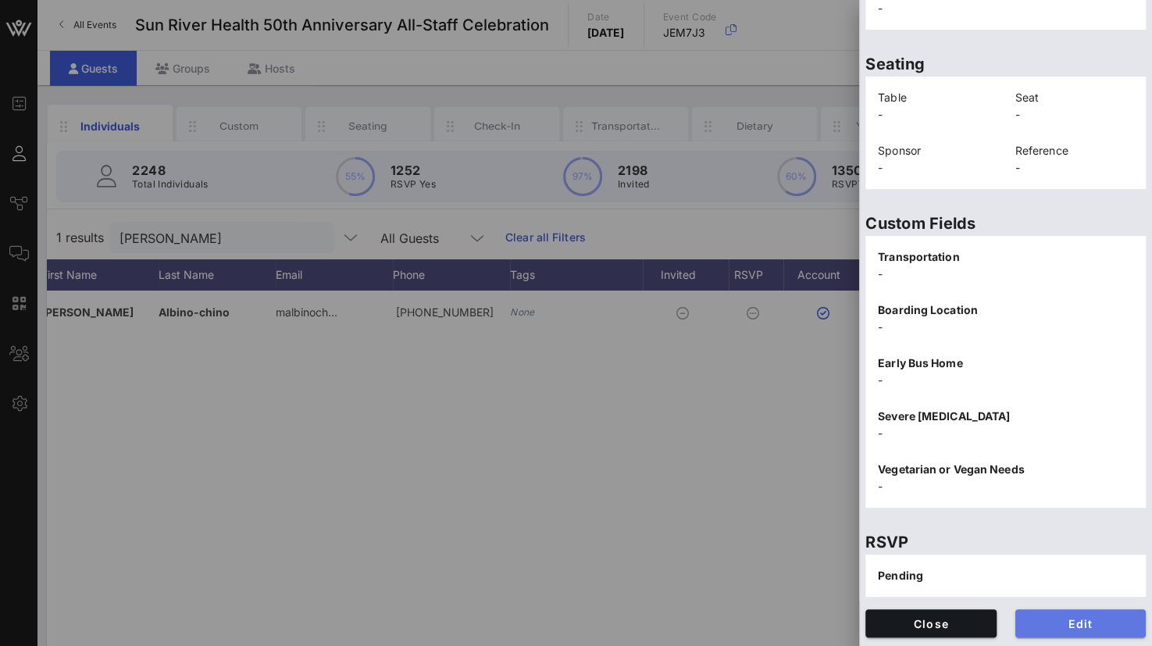
click at [1039, 619] on span "Edit" at bounding box center [1080, 623] width 106 height 13
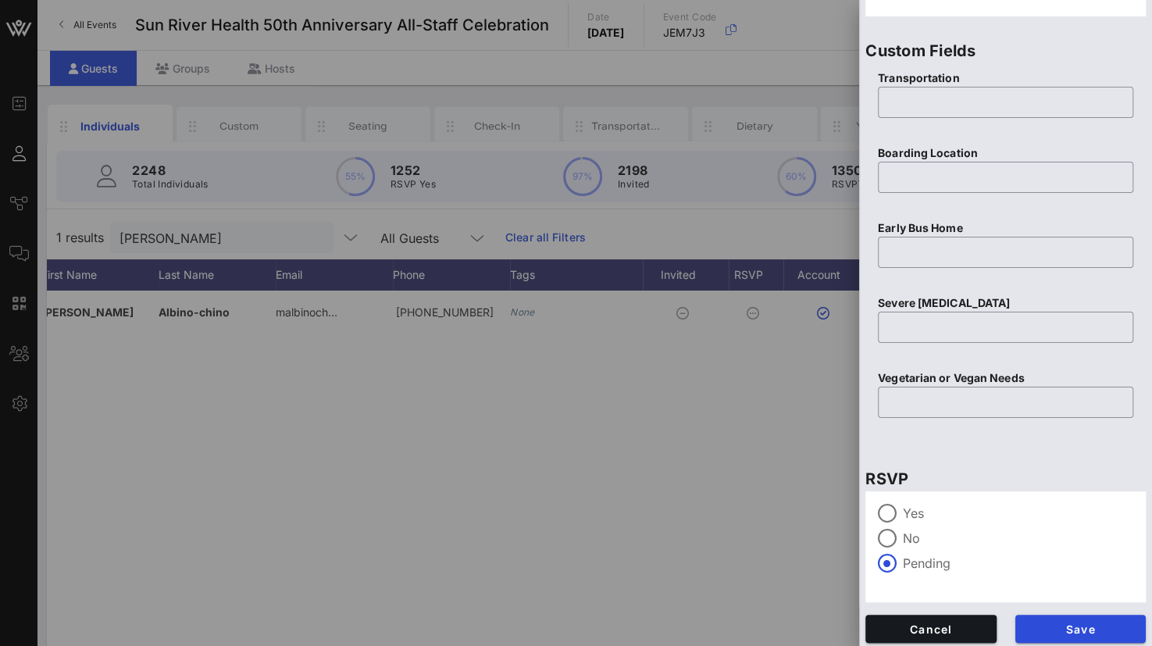
scroll to position [615, 0]
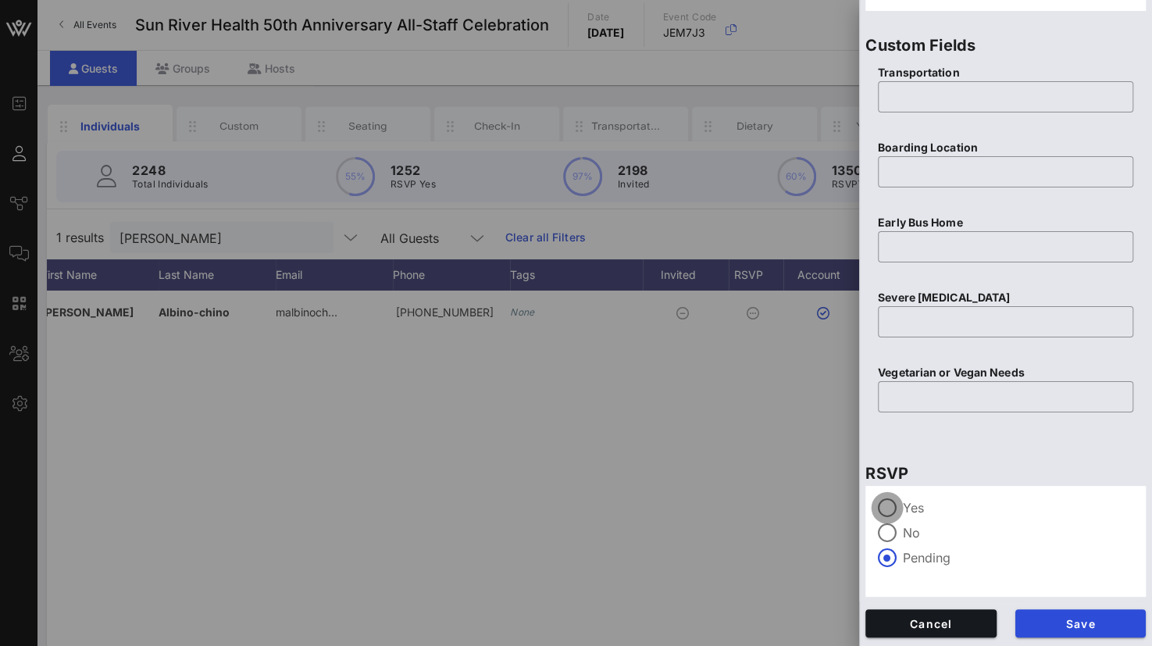
click at [890, 507] on div at bounding box center [887, 507] width 27 height 27
click at [1055, 626] on span "Save" at bounding box center [1080, 623] width 106 height 13
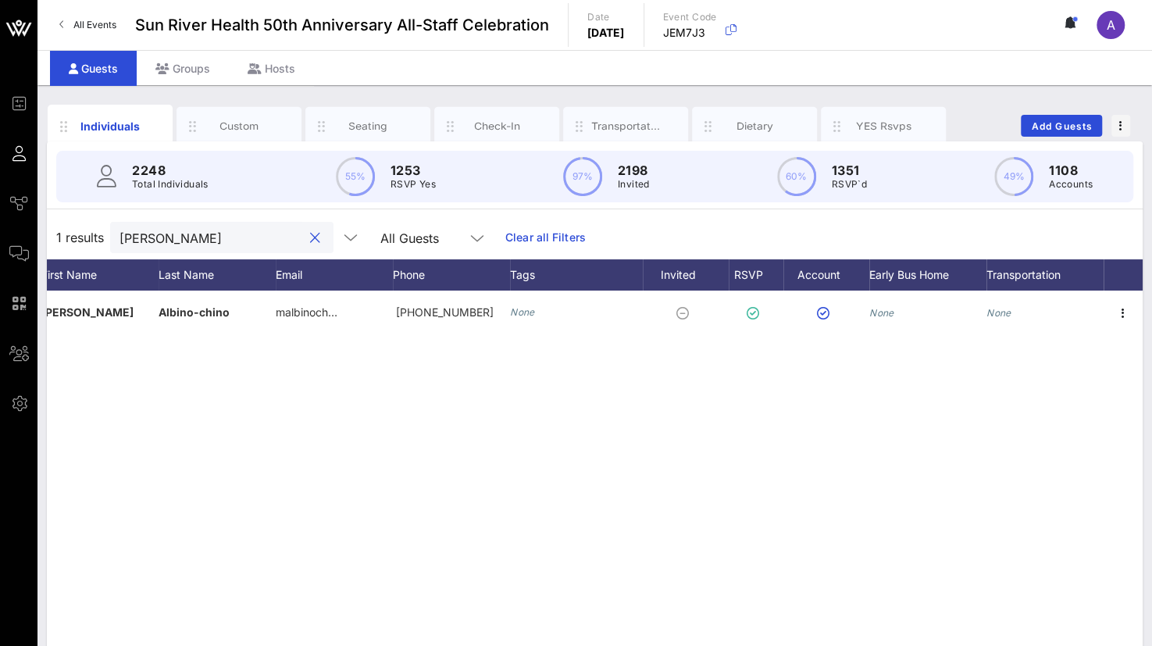
drag, startPoint x: 215, startPoint y: 228, endPoint x: 101, endPoint y: 240, distance: 114.6
click at [101, 240] on div "1 results [PERSON_NAME] a All Guests Clear all Filters" at bounding box center [594, 237] width 1095 height 44
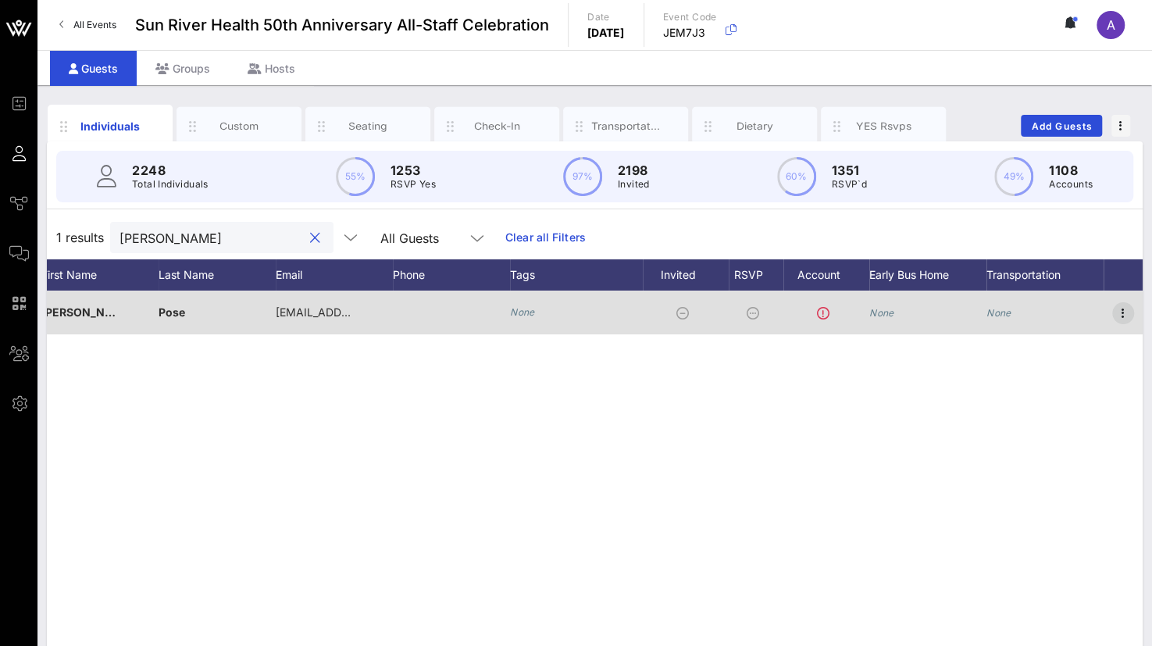
type input "[PERSON_NAME]"
click at [1126, 313] on icon "button" at bounding box center [1122, 313] width 19 height 19
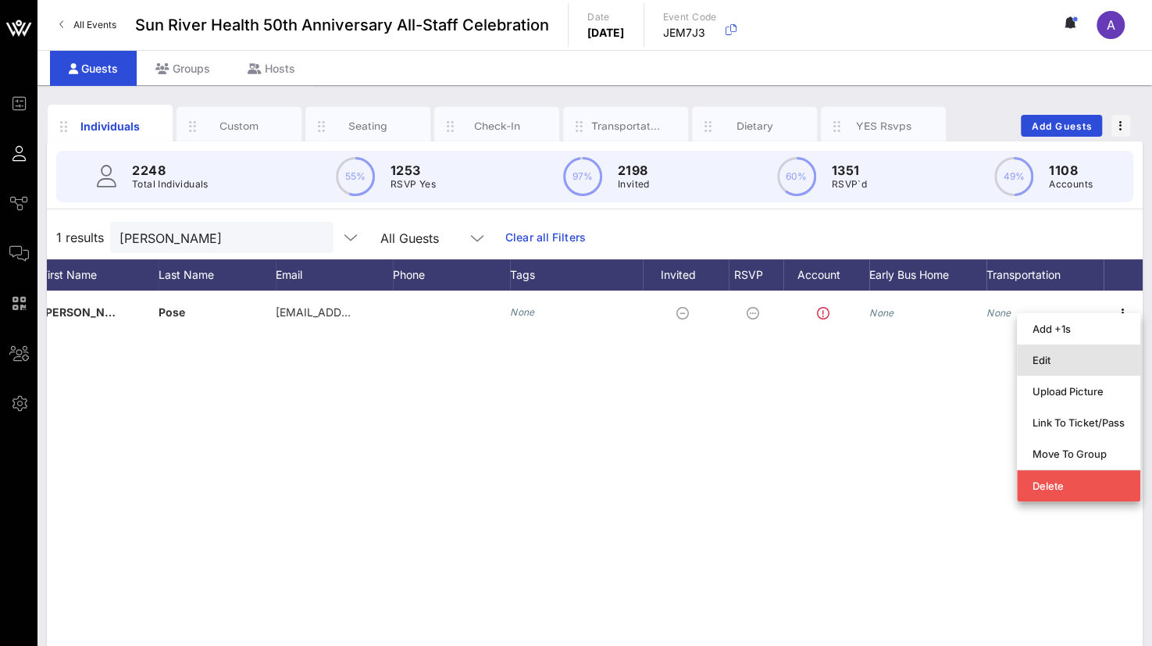
click at [1032, 363] on div "Edit" at bounding box center [1078, 360] width 92 height 12
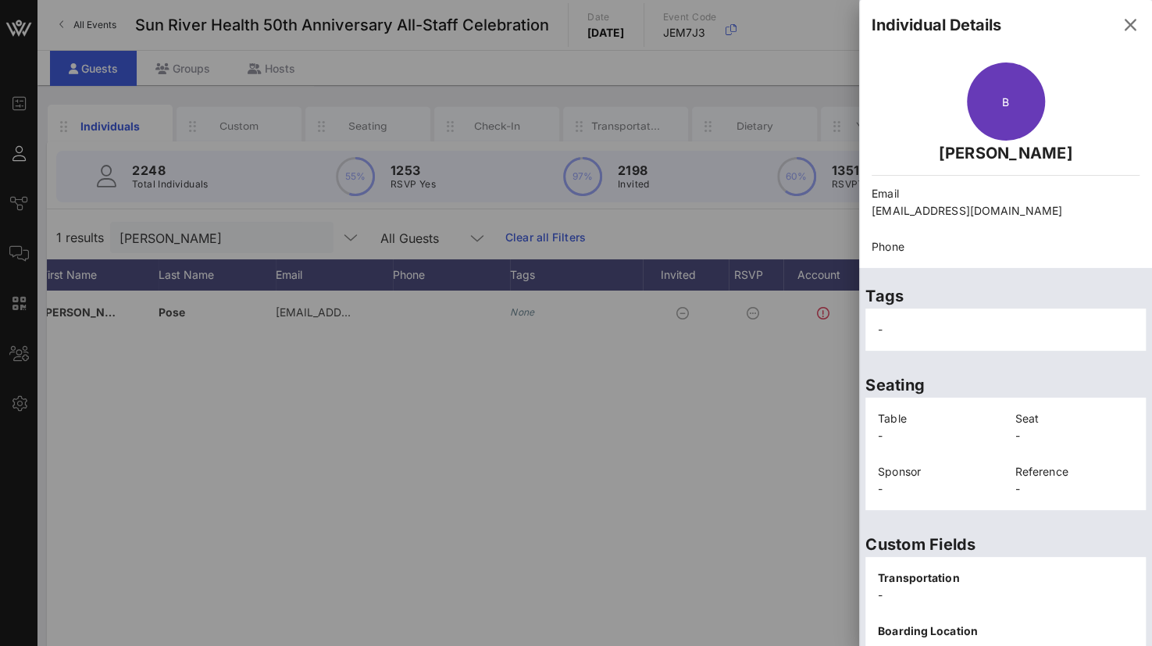
scroll to position [321, 0]
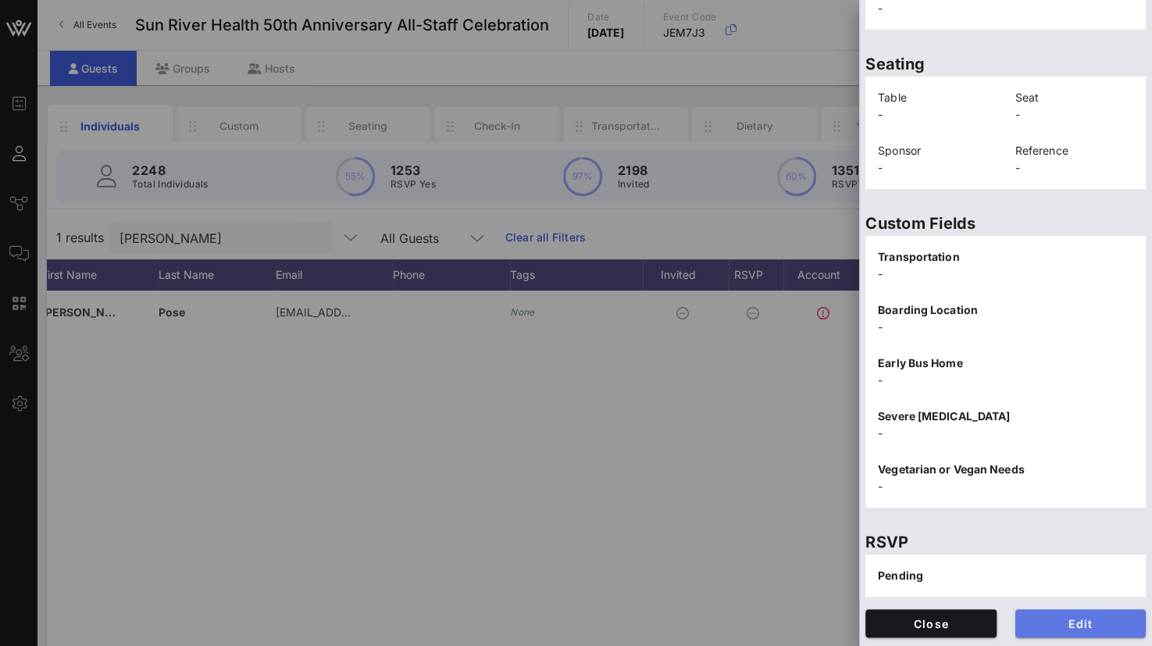
click at [1053, 617] on span "Edit" at bounding box center [1080, 623] width 106 height 13
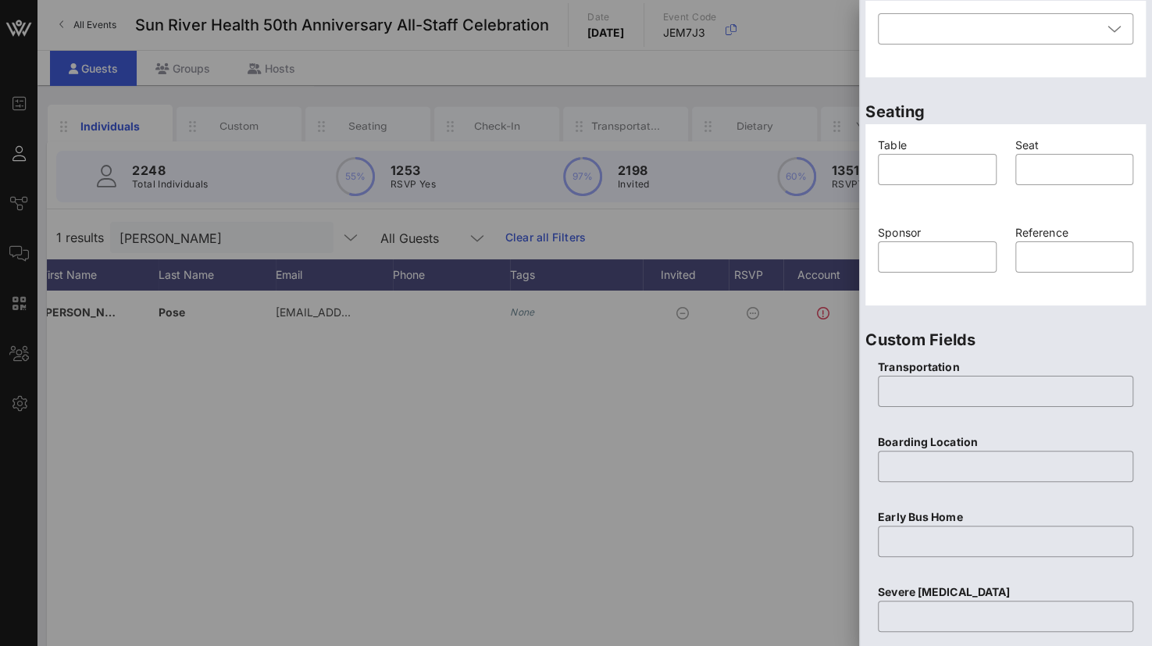
scroll to position [615, 0]
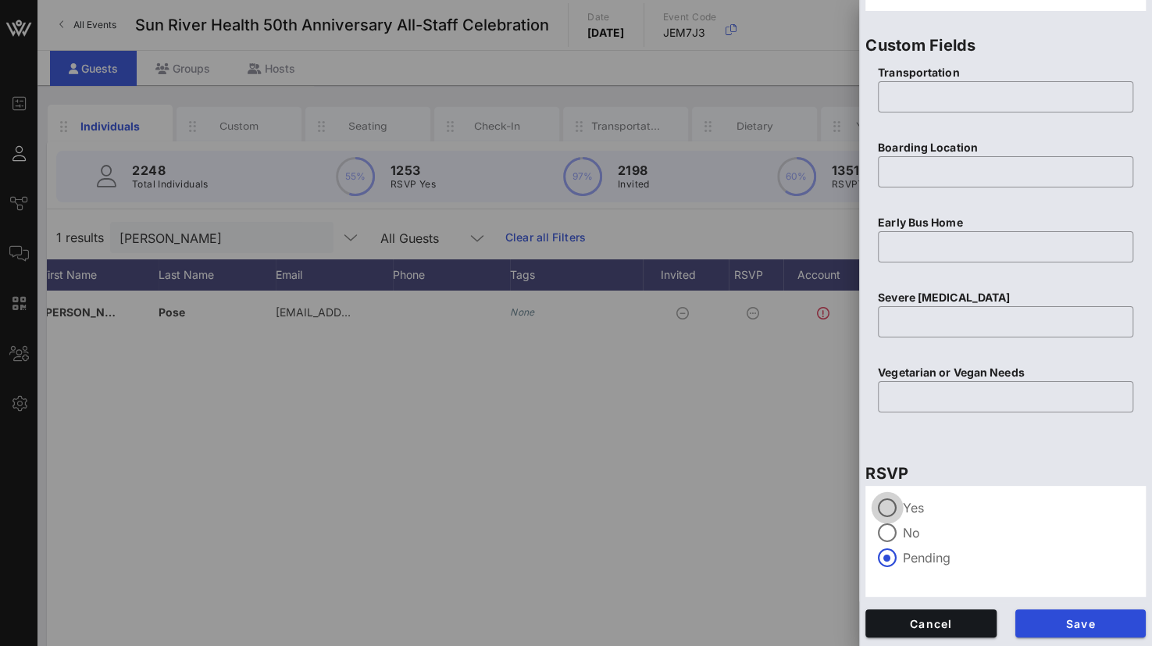
click at [892, 509] on div at bounding box center [887, 507] width 27 height 27
click at [1059, 623] on span "Save" at bounding box center [1080, 623] width 106 height 13
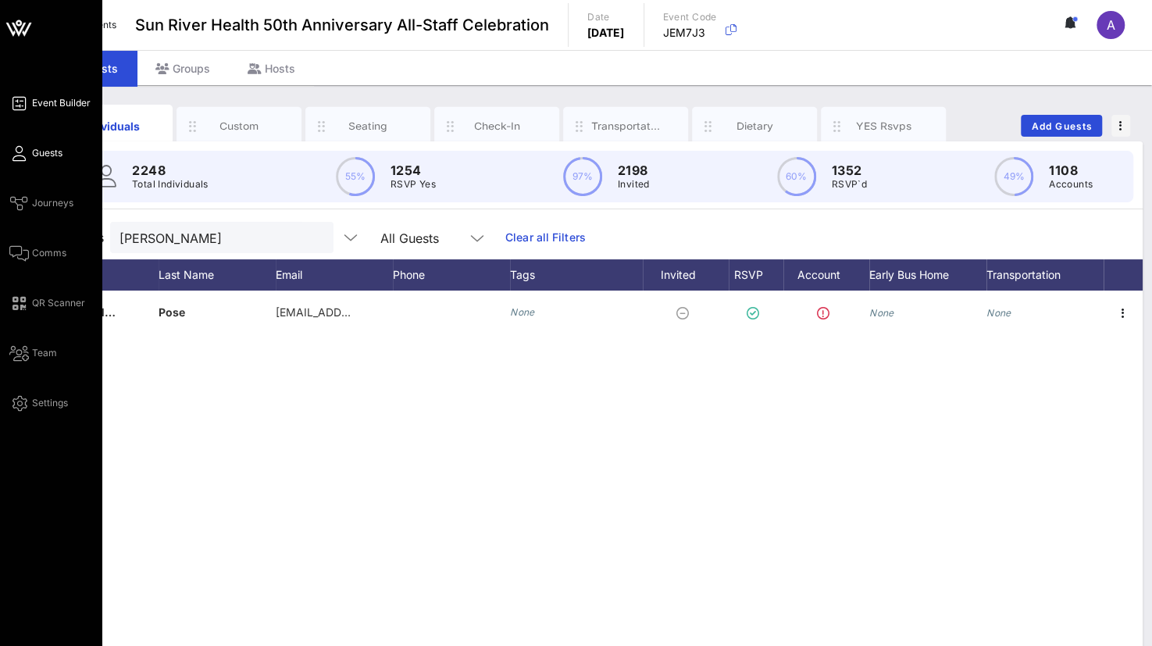
click at [30, 99] on link "Event Builder" at bounding box center [49, 103] width 81 height 19
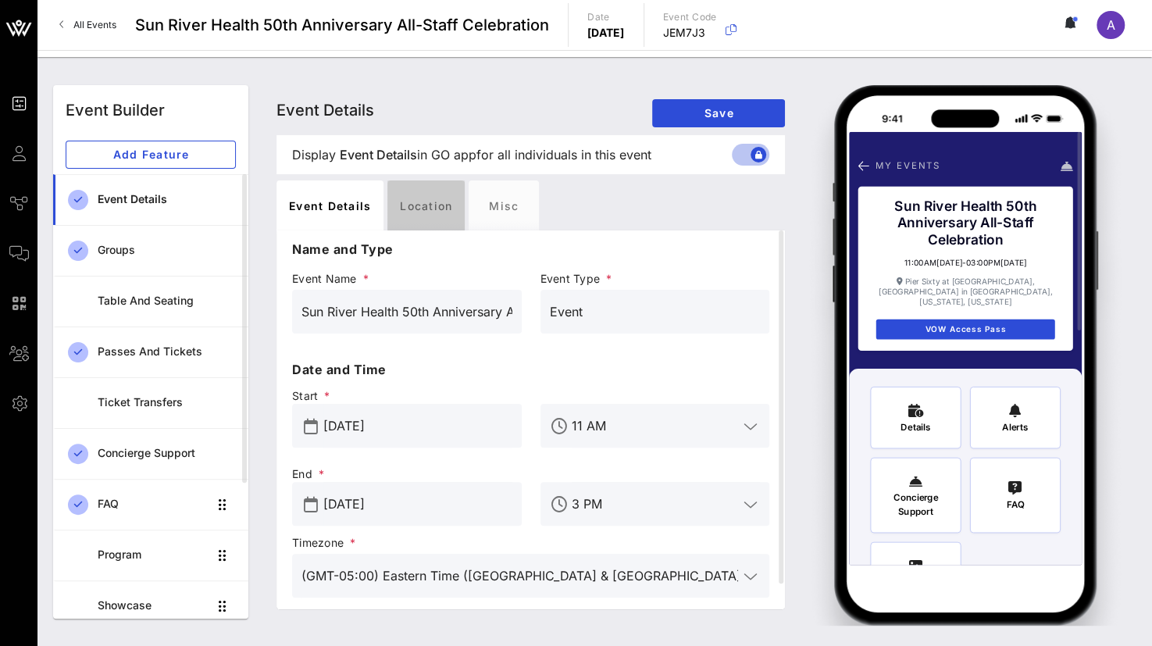
click at [433, 209] on div "Location" at bounding box center [425, 205] width 77 height 50
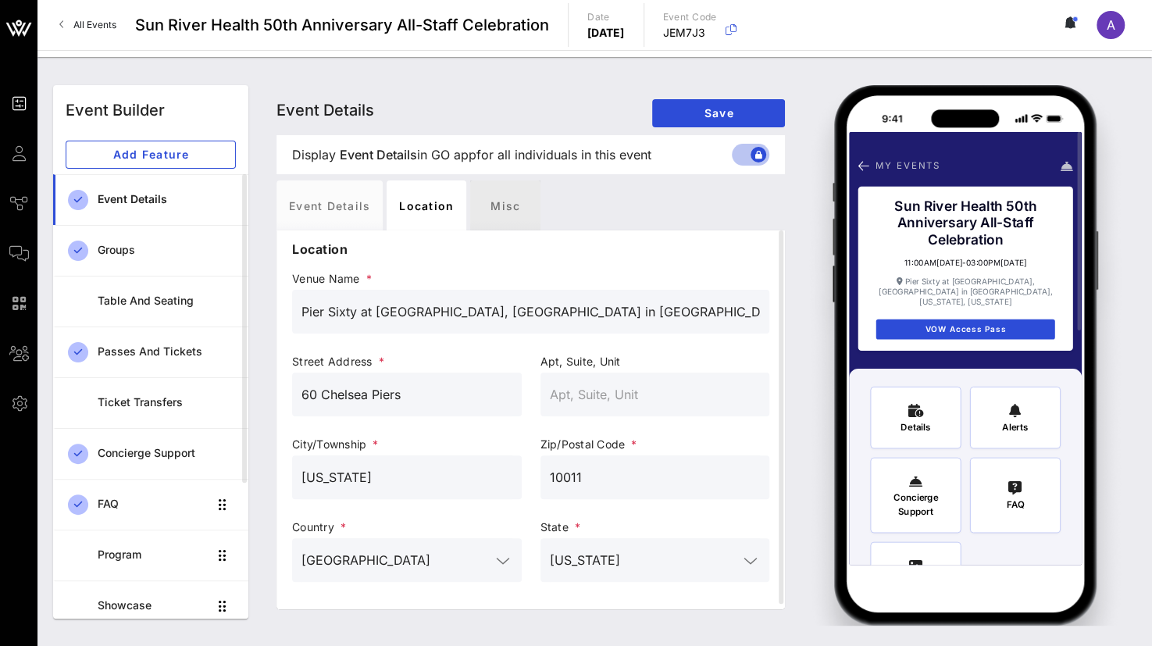
click at [492, 194] on div "Misc" at bounding box center [505, 205] width 70 height 50
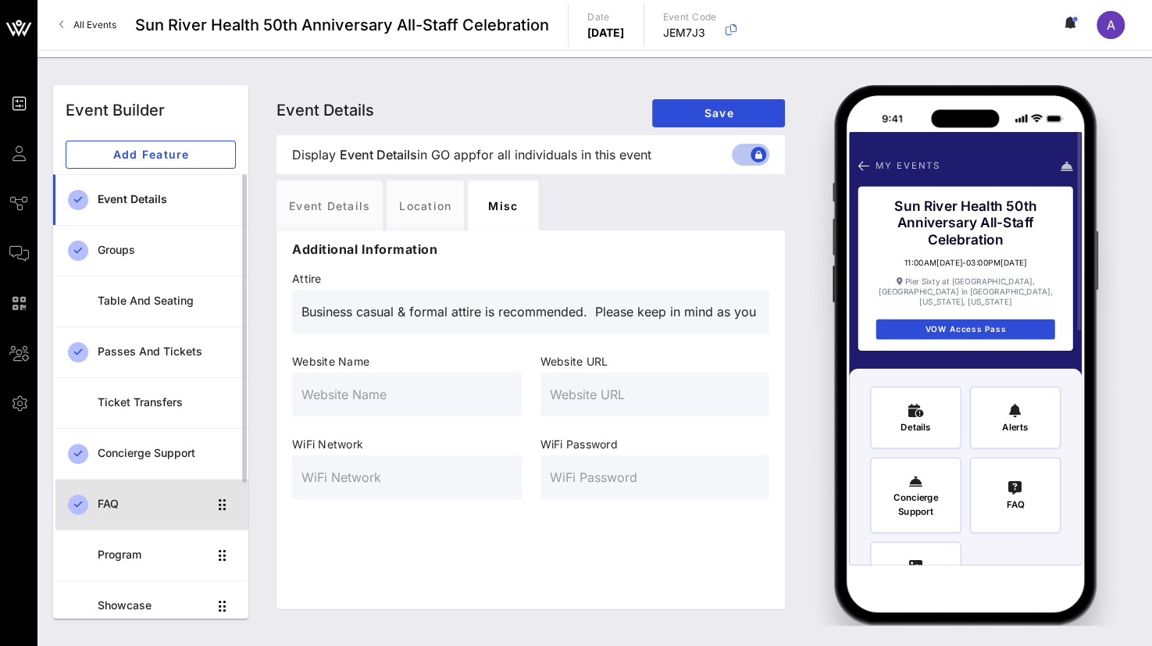
click at [119, 493] on div "FAQ" at bounding box center [153, 504] width 110 height 32
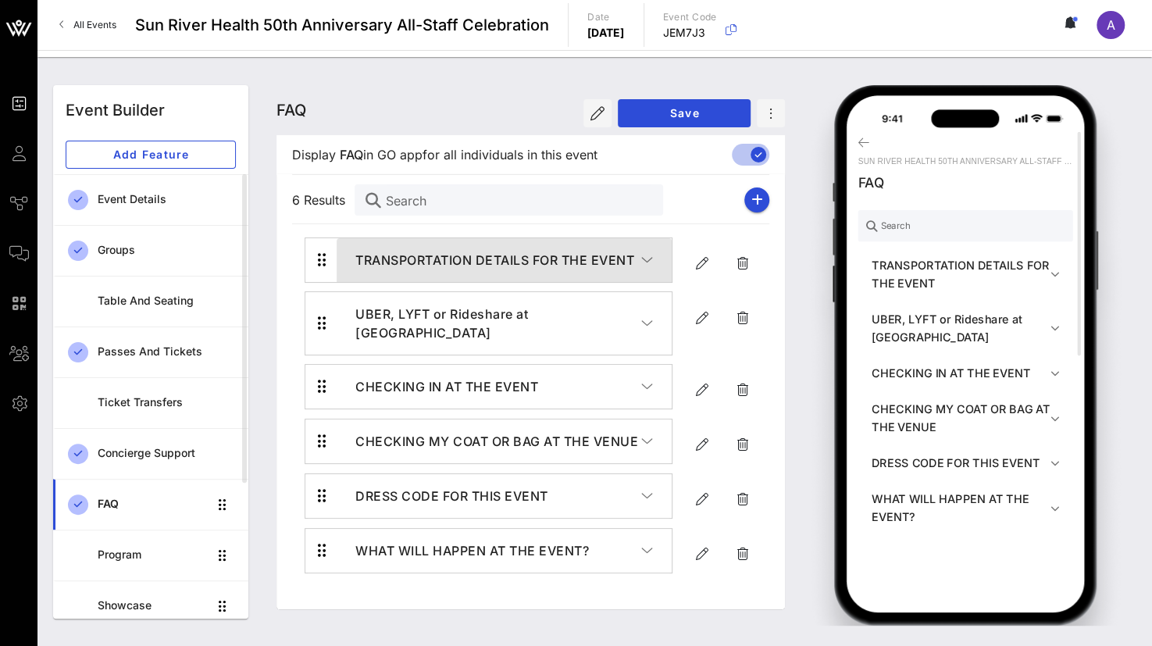
click at [653, 255] on button "TRANSPORTATION DETAILS FOR THE EVENT" at bounding box center [503, 260] width 335 height 44
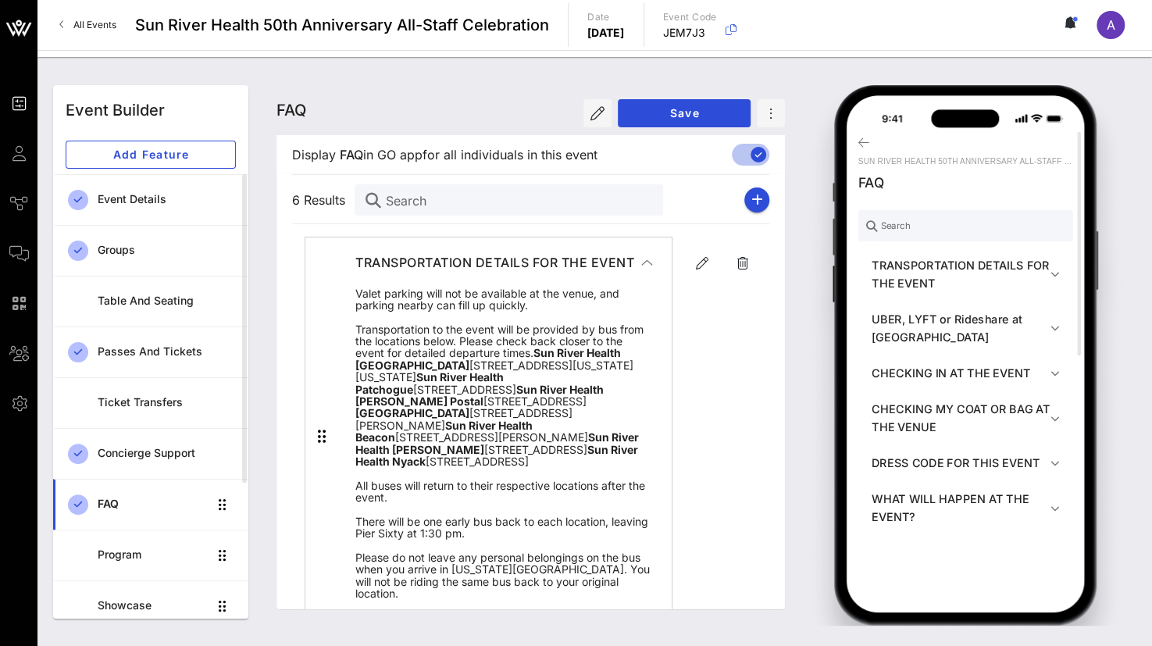
scroll to position [78, 0]
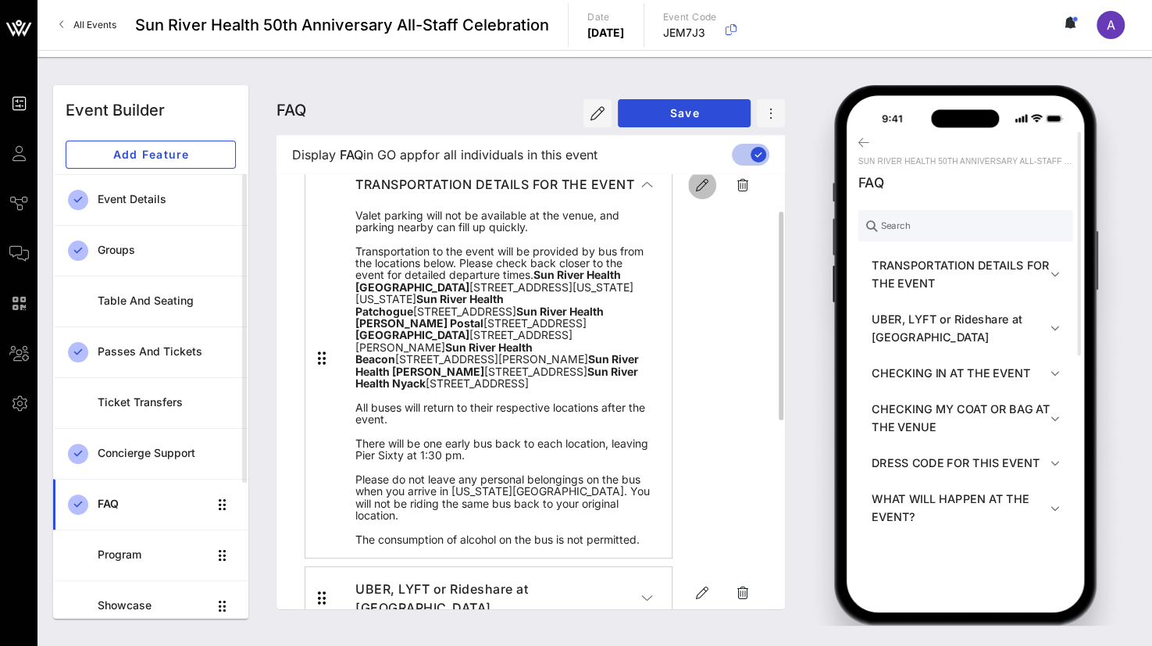
click at [701, 188] on icon "button" at bounding box center [701, 185] width 19 height 19
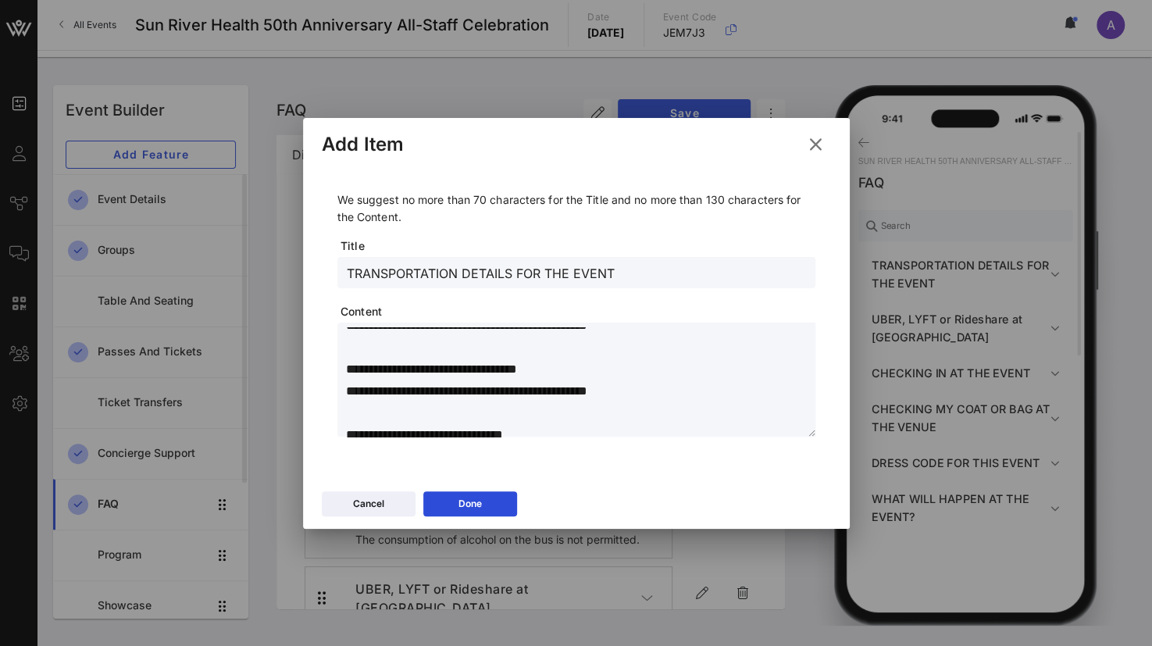
drag, startPoint x: 345, startPoint y: 375, endPoint x: 497, endPoint y: 452, distance: 170.0
click at [490, 457] on div "We suggest no more than 70 characters for the Title and no more than 130 charac…" at bounding box center [576, 316] width 509 height 301
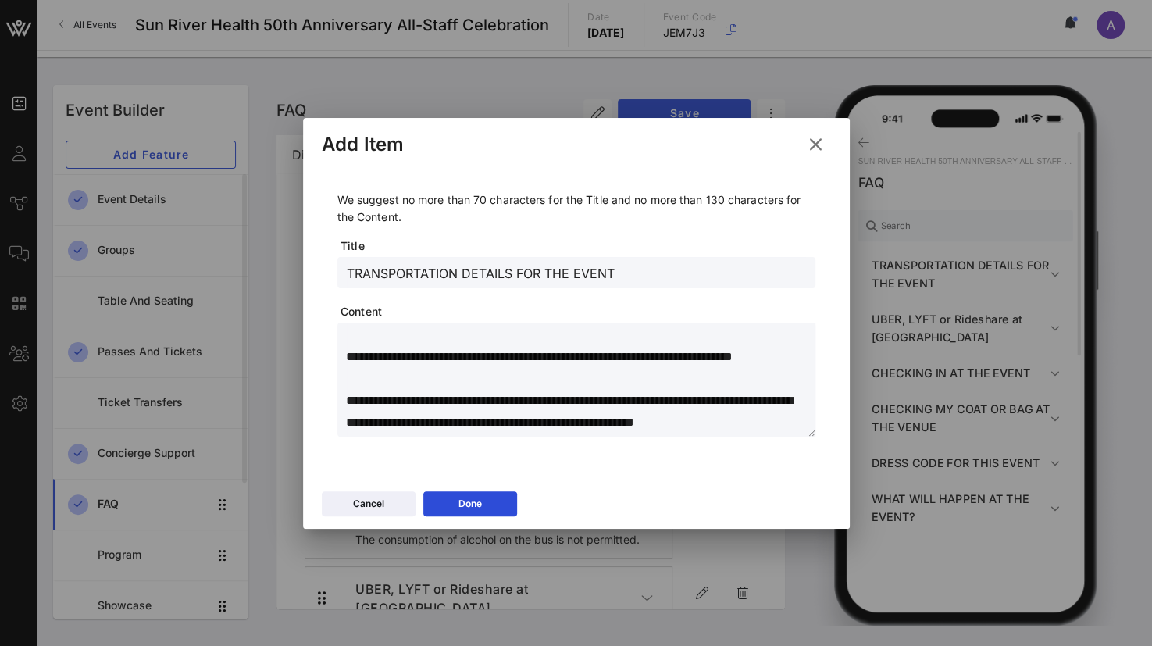
scroll to position [589, 0]
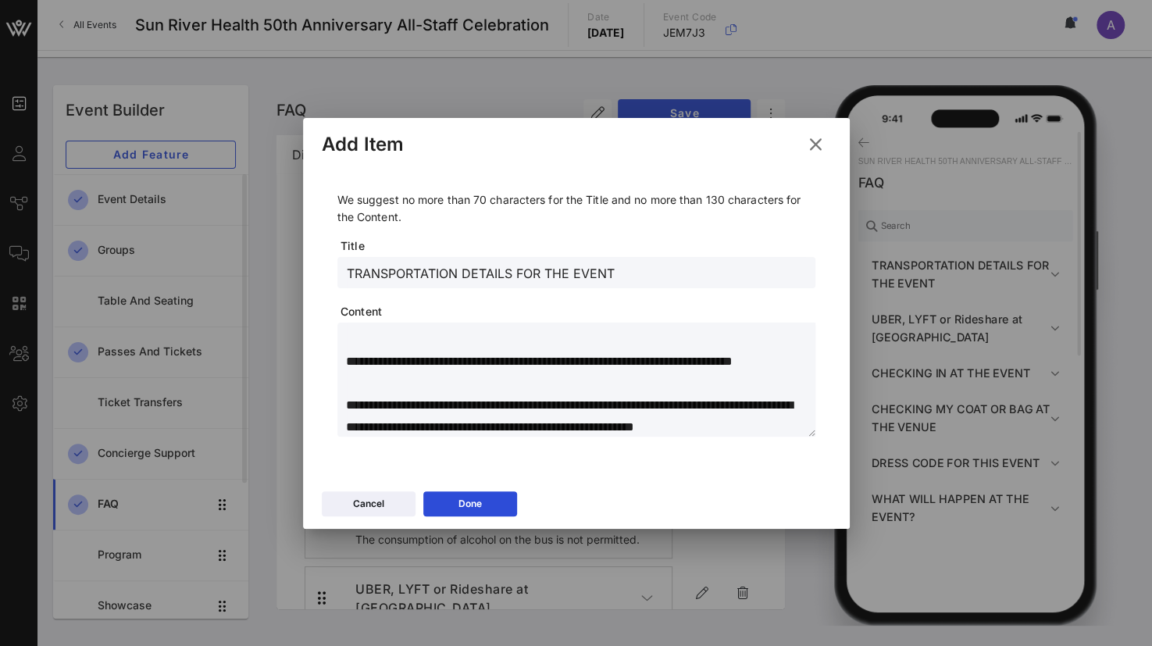
drag, startPoint x: 379, startPoint y: 376, endPoint x: 751, endPoint y: 347, distance: 372.7
click at [767, 347] on textarea at bounding box center [581, 381] width 468 height 109
click at [461, 508] on div "Done" at bounding box center [469, 504] width 23 height 16
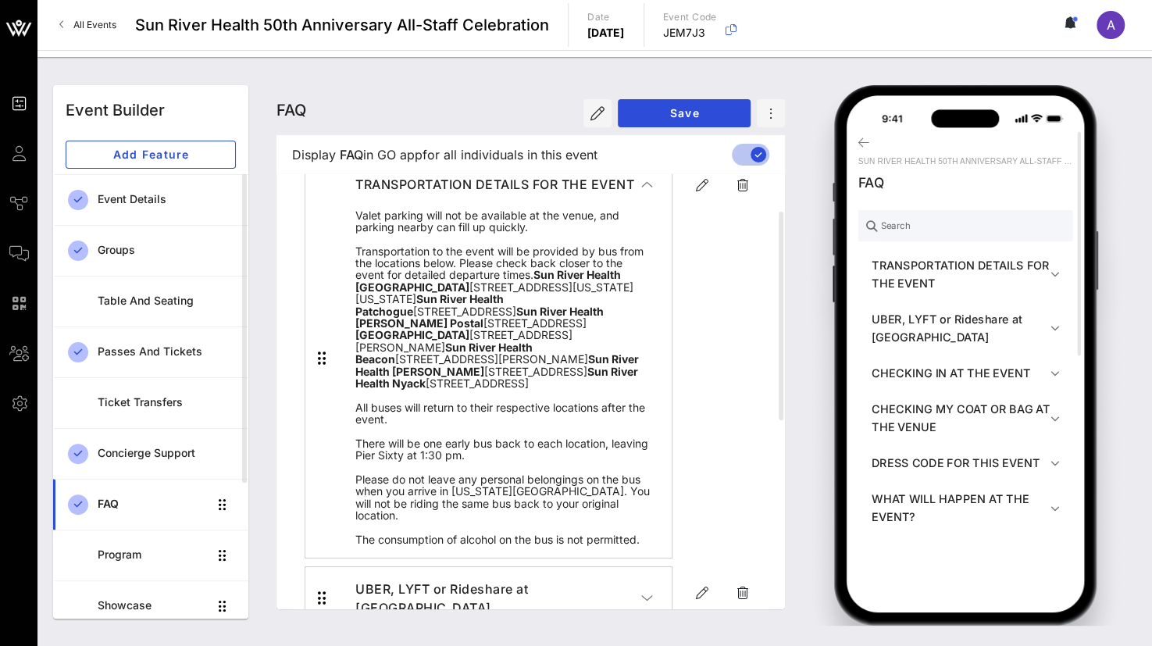
scroll to position [0, 0]
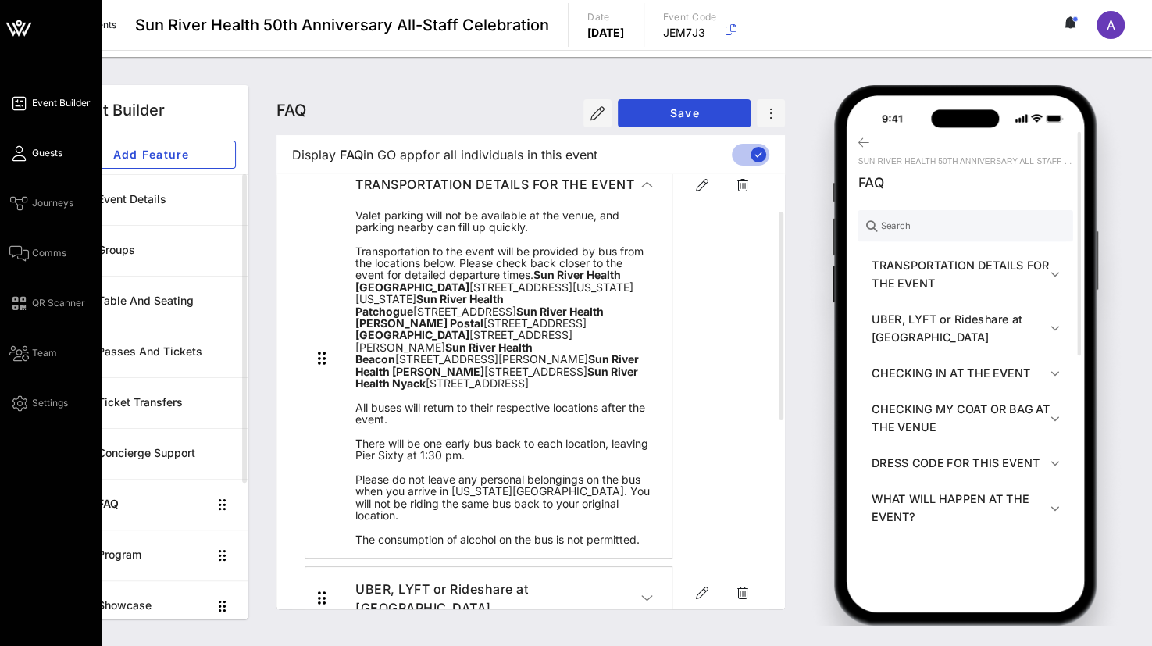
click at [23, 152] on icon at bounding box center [19, 153] width 20 height 2
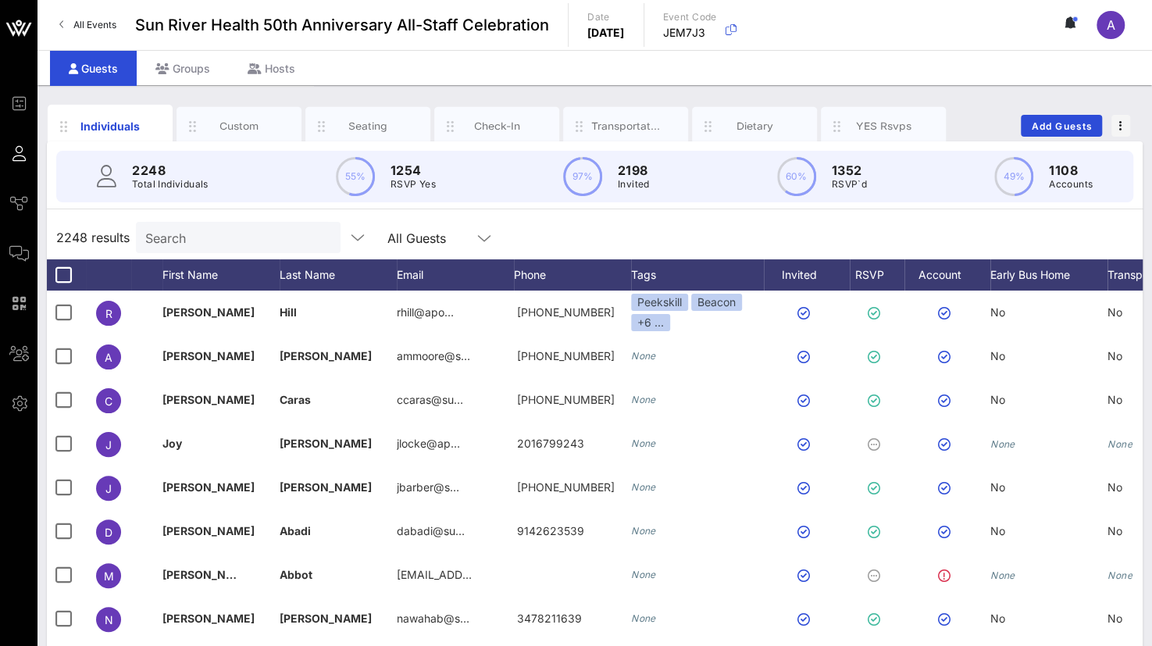
click at [212, 169] on div "2248 Total Individuals 55% 1254 RSVP Yes 97% 2198 Invited 60% 1352 RSVP`d 49% 1…" at bounding box center [594, 177] width 1077 height 52
click at [197, 242] on input "Search" at bounding box center [236, 237] width 183 height 20
type input "v"
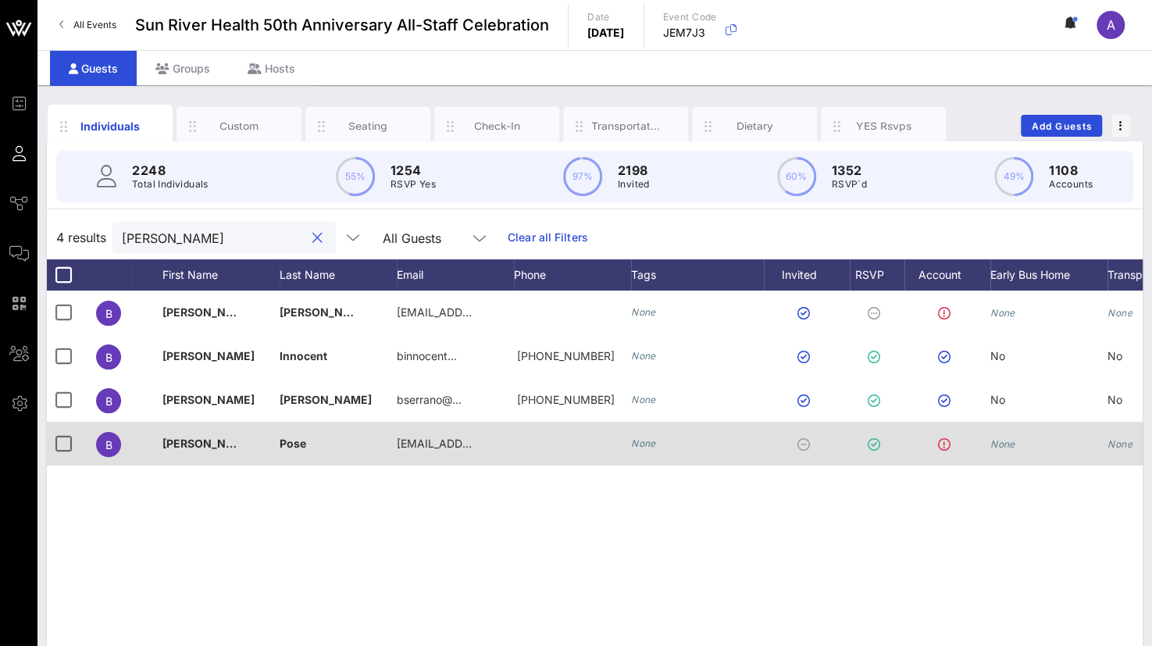
type input "[PERSON_NAME]"
click at [1121, 449] on div "None" at bounding box center [1119, 444] width 25 height 44
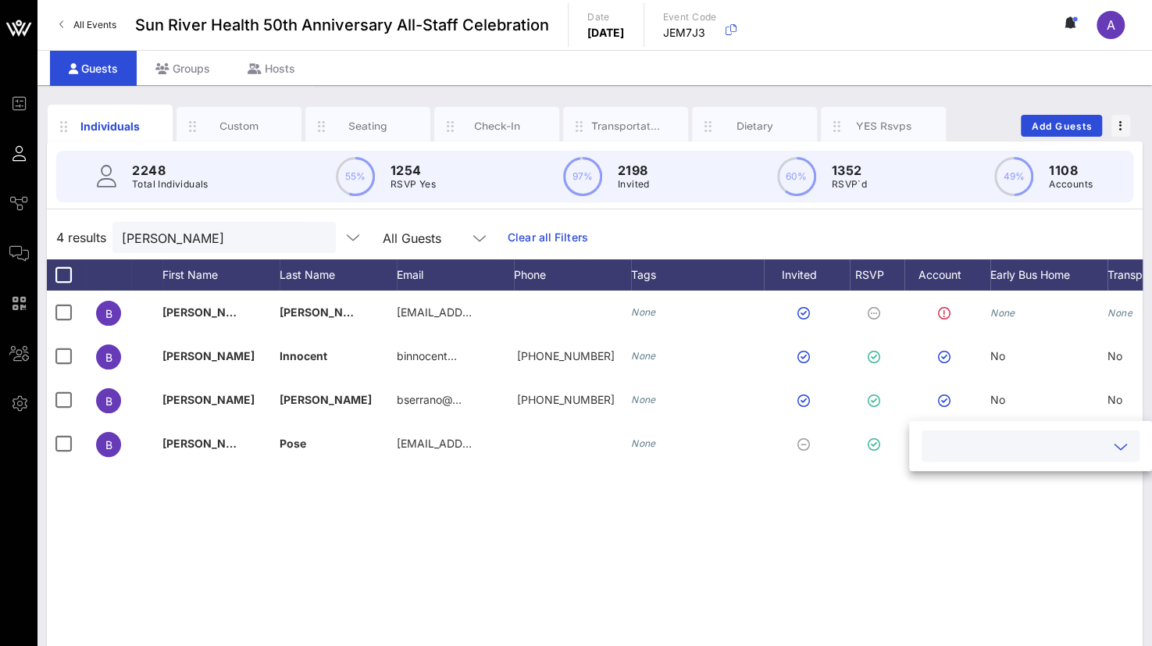
click at [1004, 524] on div "B [PERSON_NAME] [EMAIL_ADDRESS][DOMAIN_NAME] None None None B [PERSON_NAME] Inn…" at bounding box center [594, 524] width 1095 height 468
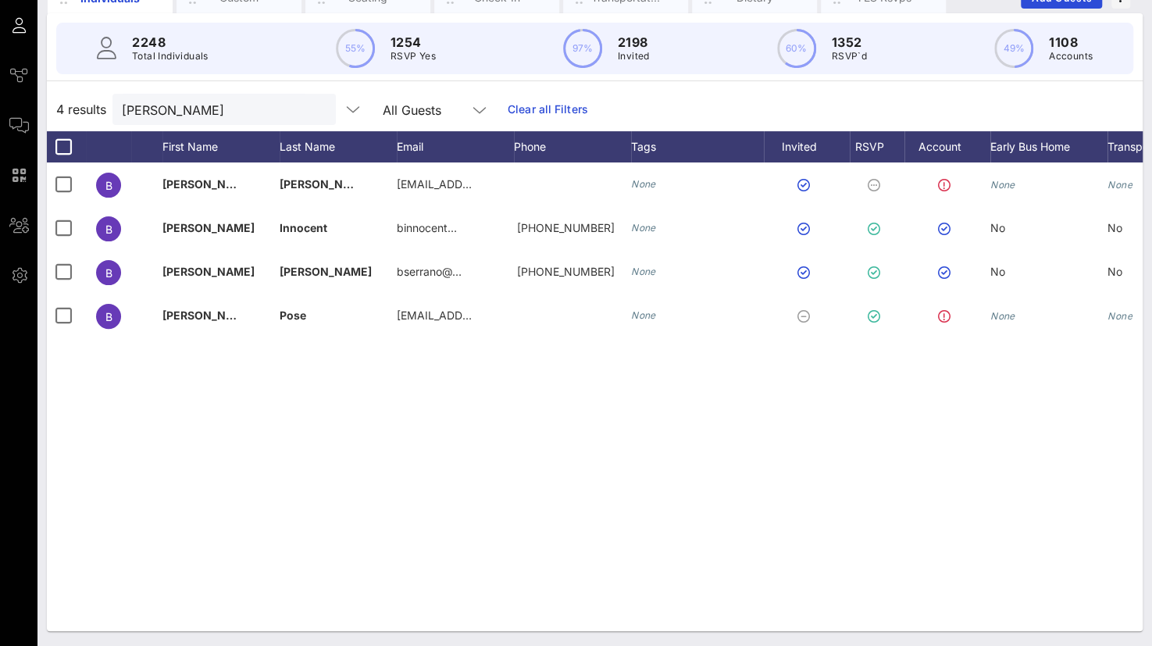
scroll to position [0, 121]
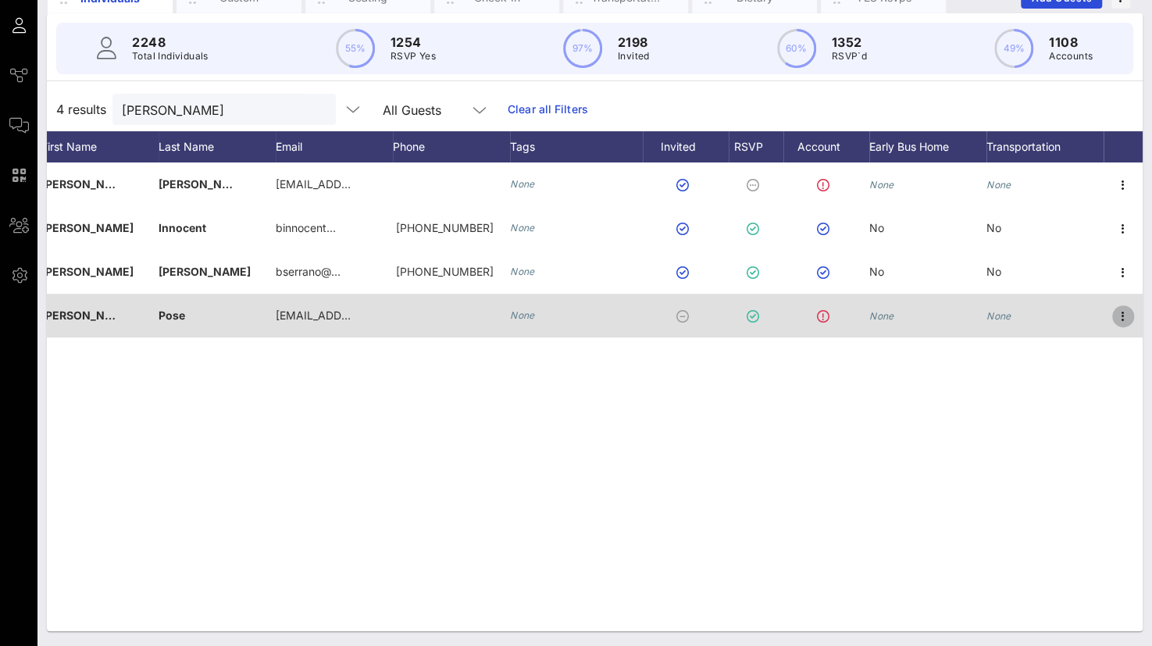
click at [1122, 321] on icon "button" at bounding box center [1122, 316] width 19 height 19
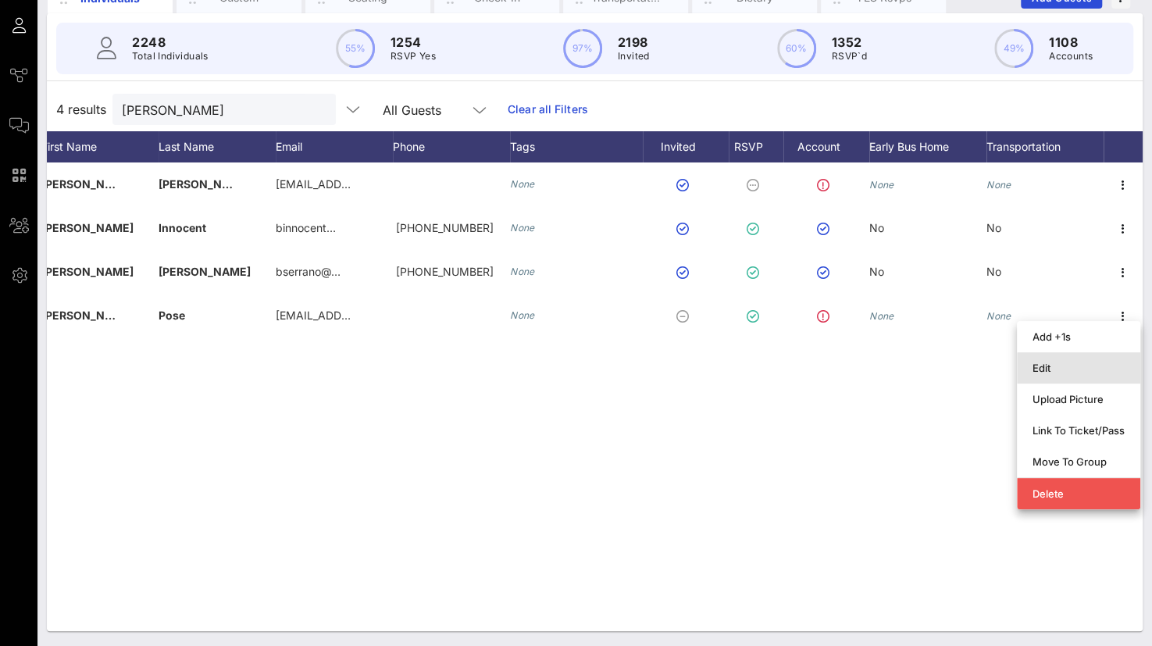
click at [1048, 366] on div "Edit" at bounding box center [1078, 367] width 92 height 12
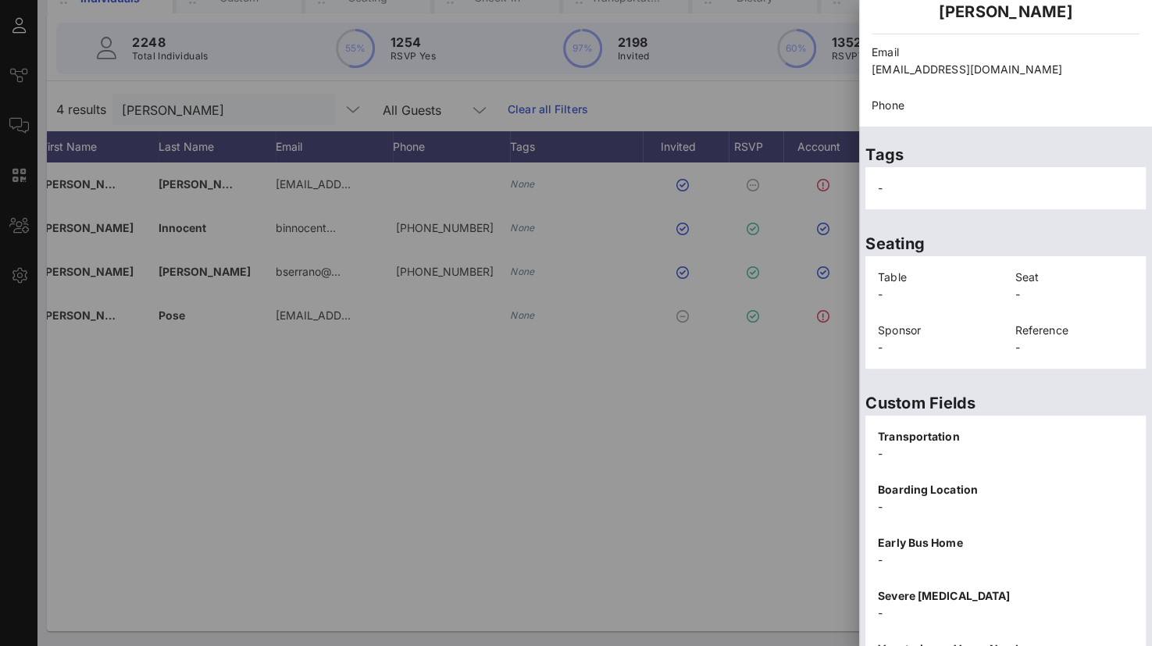
scroll to position [321, 0]
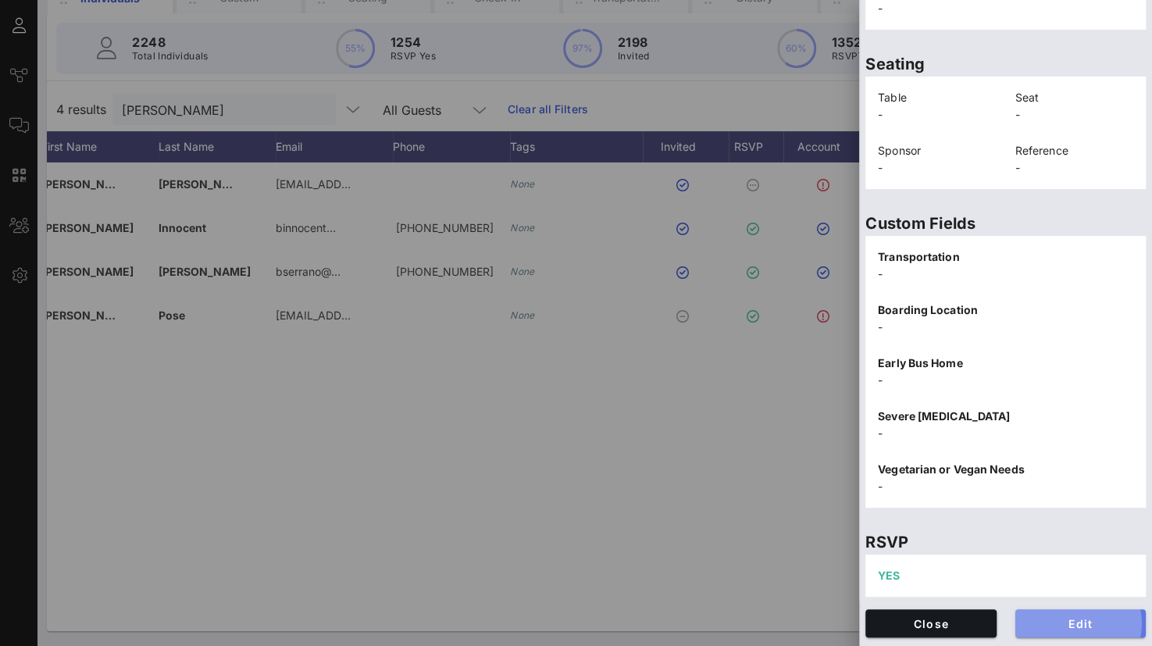
click at [1068, 613] on button "Edit" at bounding box center [1080, 623] width 131 height 28
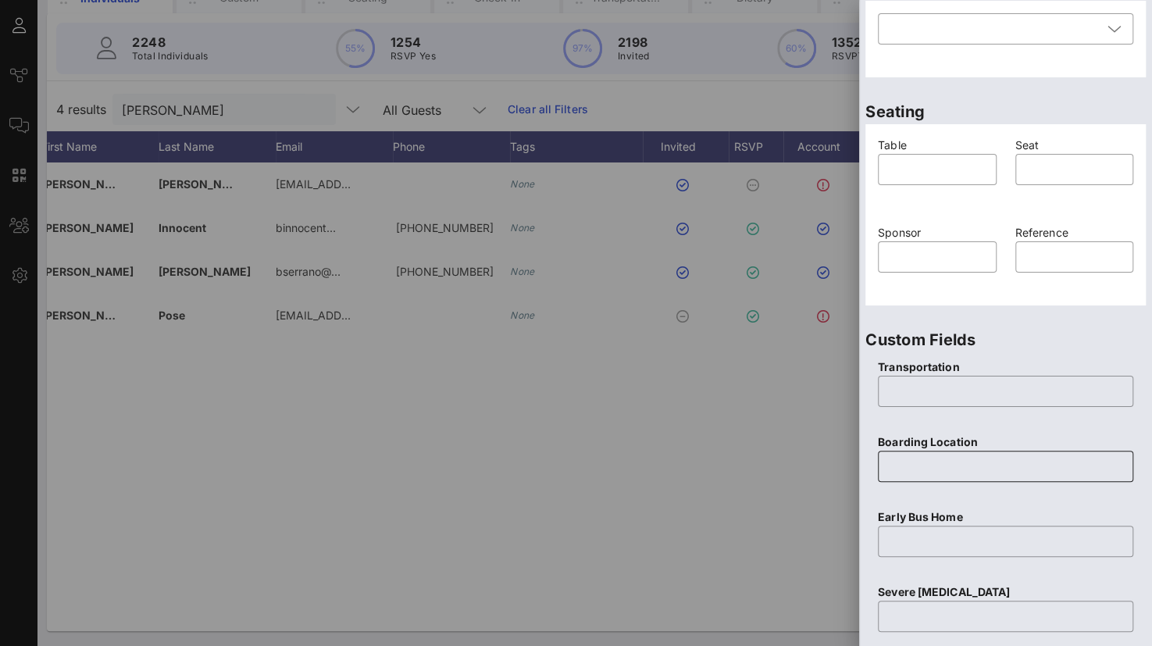
click at [895, 471] on input "text" at bounding box center [1005, 466] width 237 height 25
paste input "Sun River Health [PERSON_NAME] [STREET_ADDRESS]"
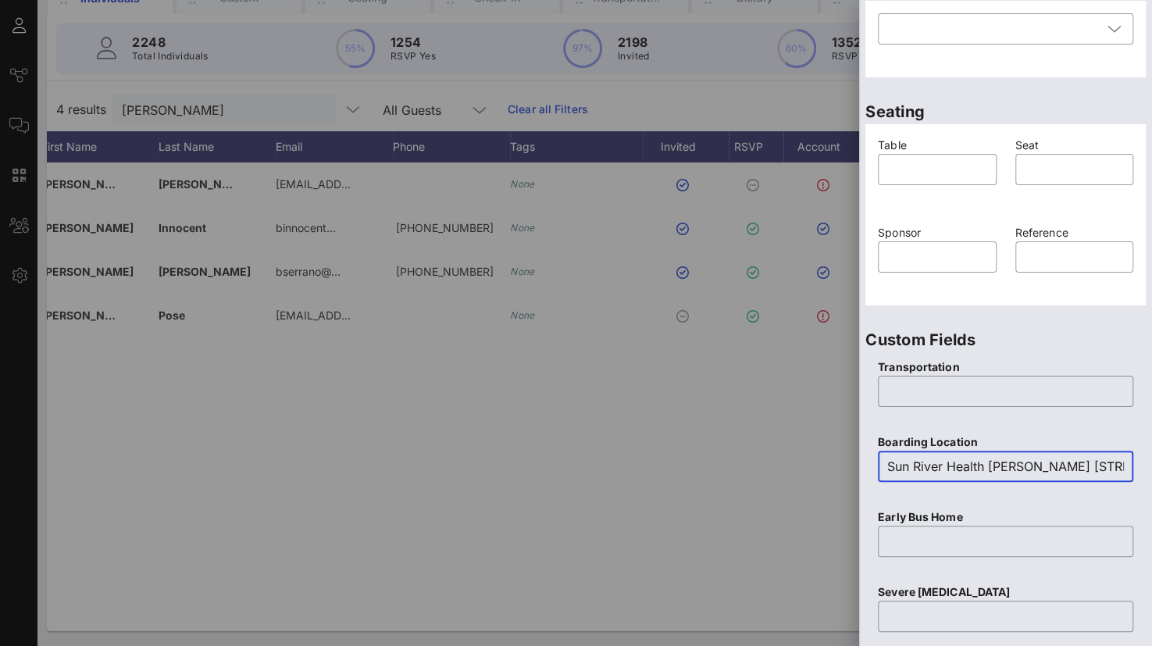
click at [951, 458] on input "Sun River Health [PERSON_NAME] [STREET_ADDRESS]" at bounding box center [1005, 466] width 237 height 25
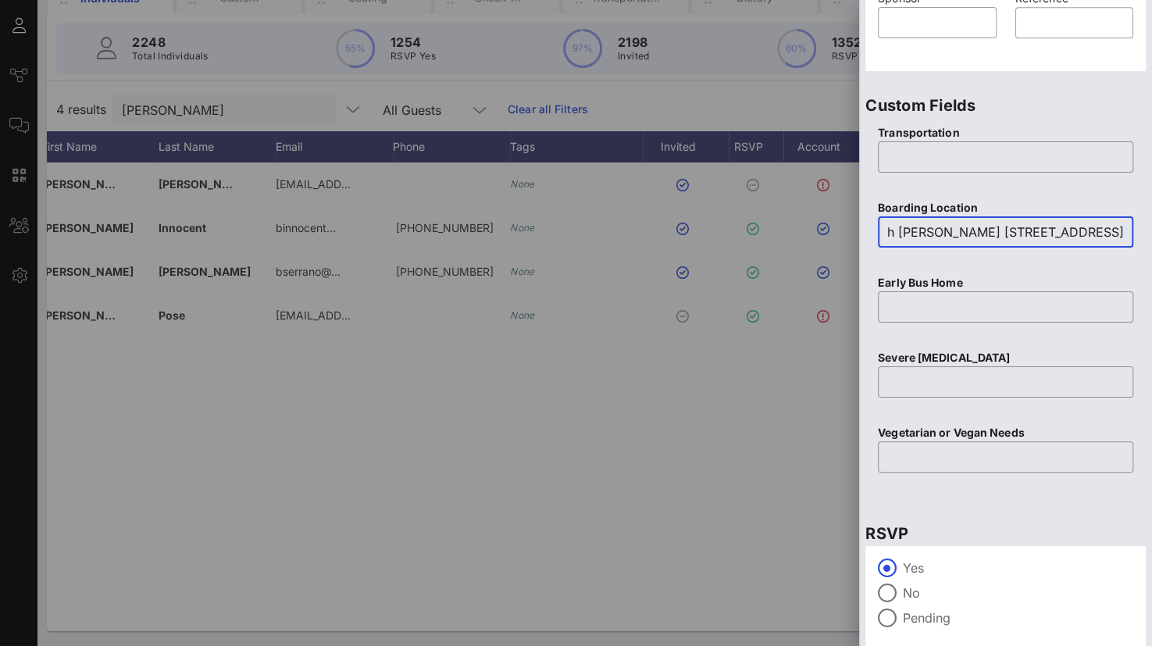
scroll to position [615, 0]
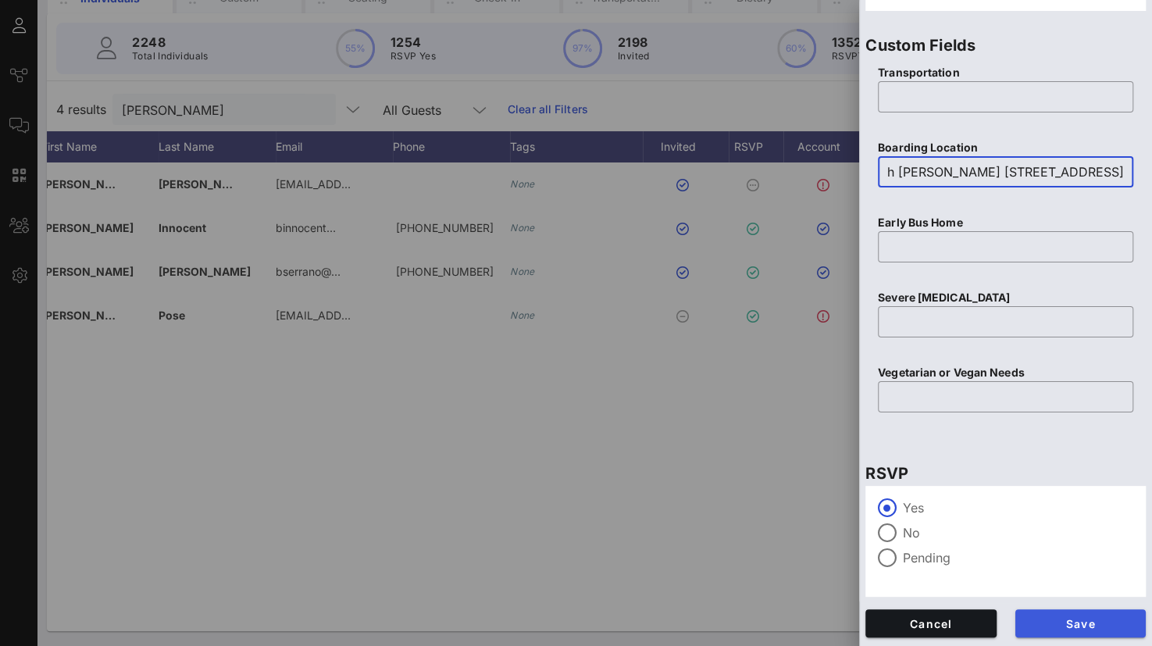
type input "Sun River Health [PERSON_NAME] [STREET_ADDRESS]"
click at [1065, 623] on span "Save" at bounding box center [1080, 623] width 106 height 13
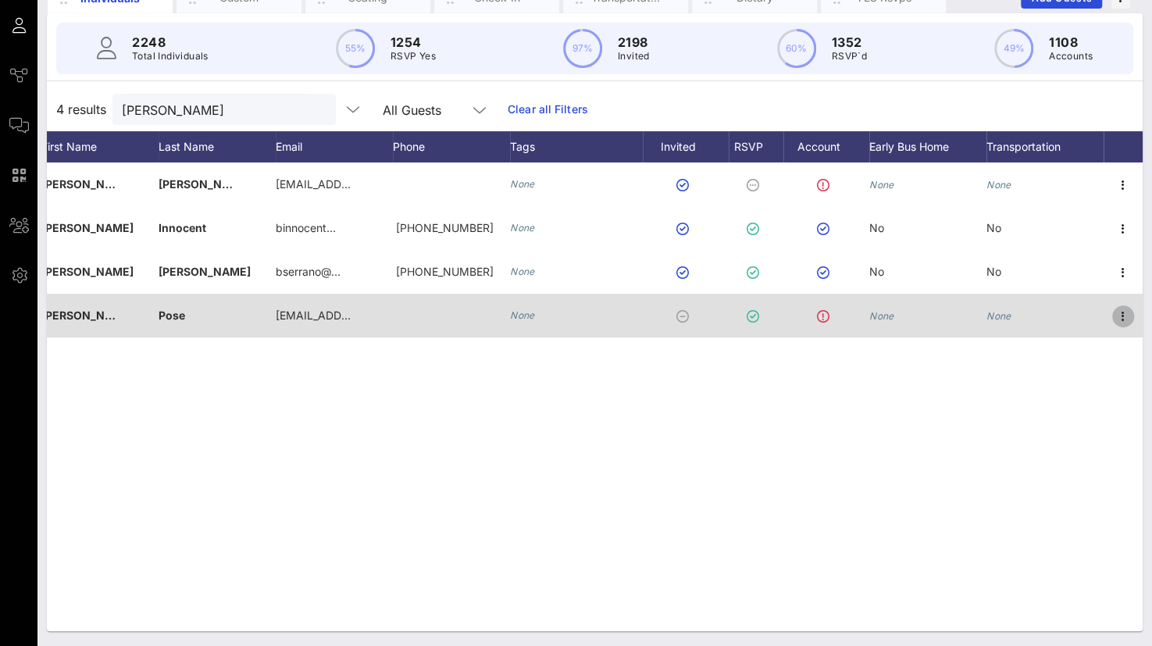
click at [1131, 312] on icon "button" at bounding box center [1122, 316] width 19 height 19
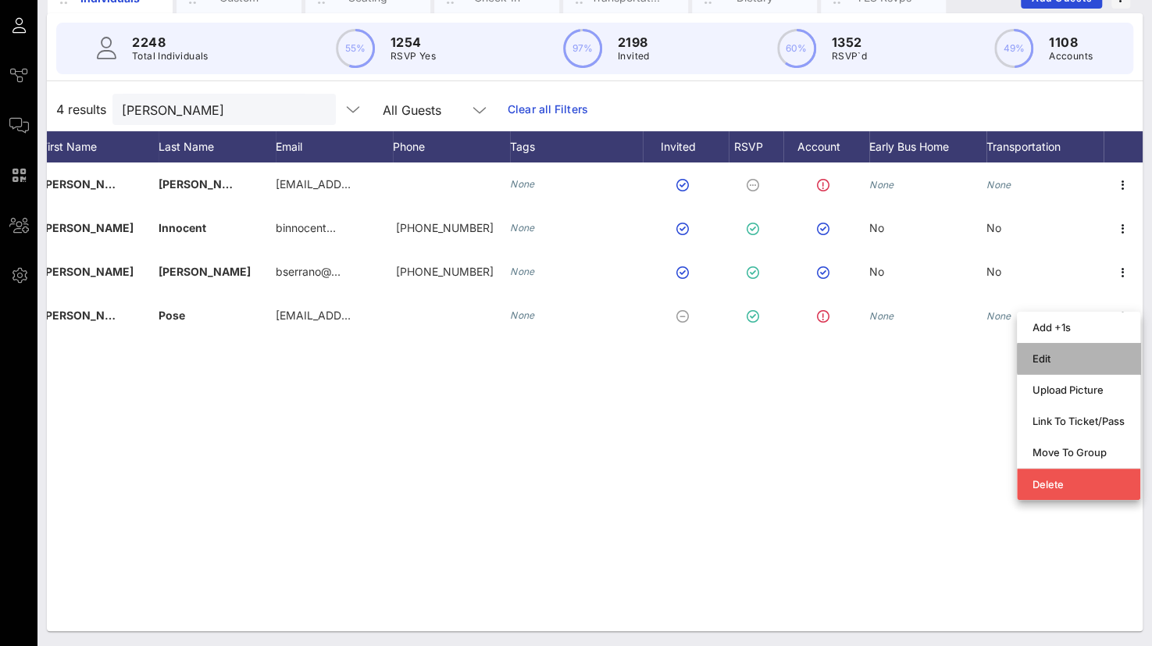
click at [1063, 347] on div "Edit" at bounding box center [1078, 358] width 92 height 25
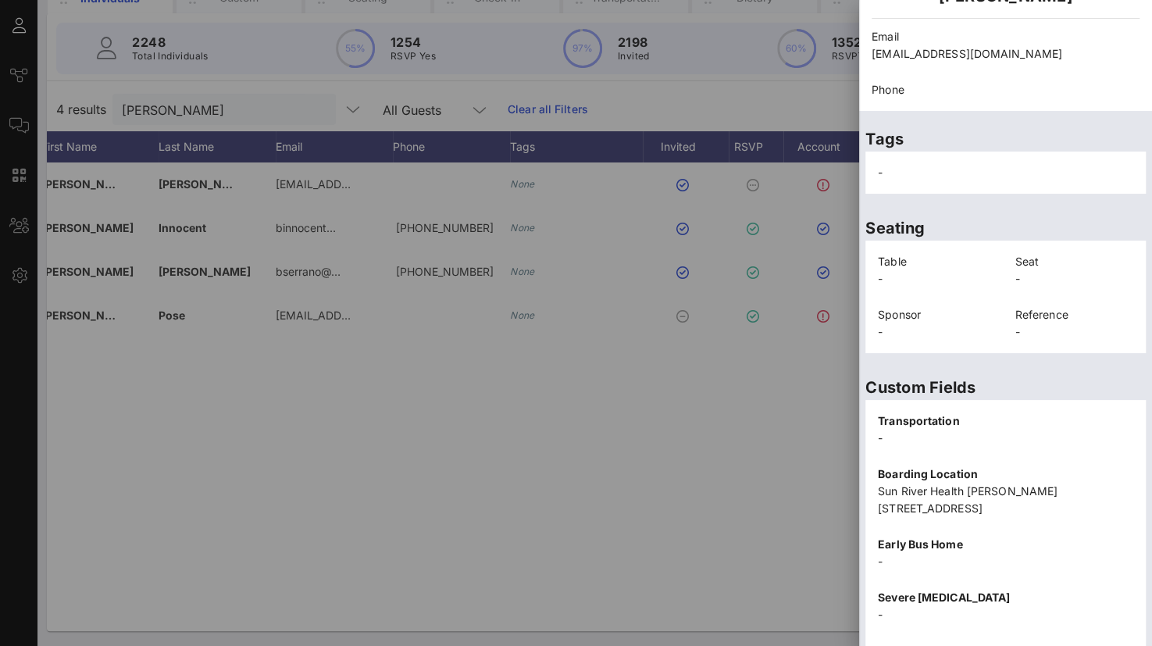
scroll to position [338, 0]
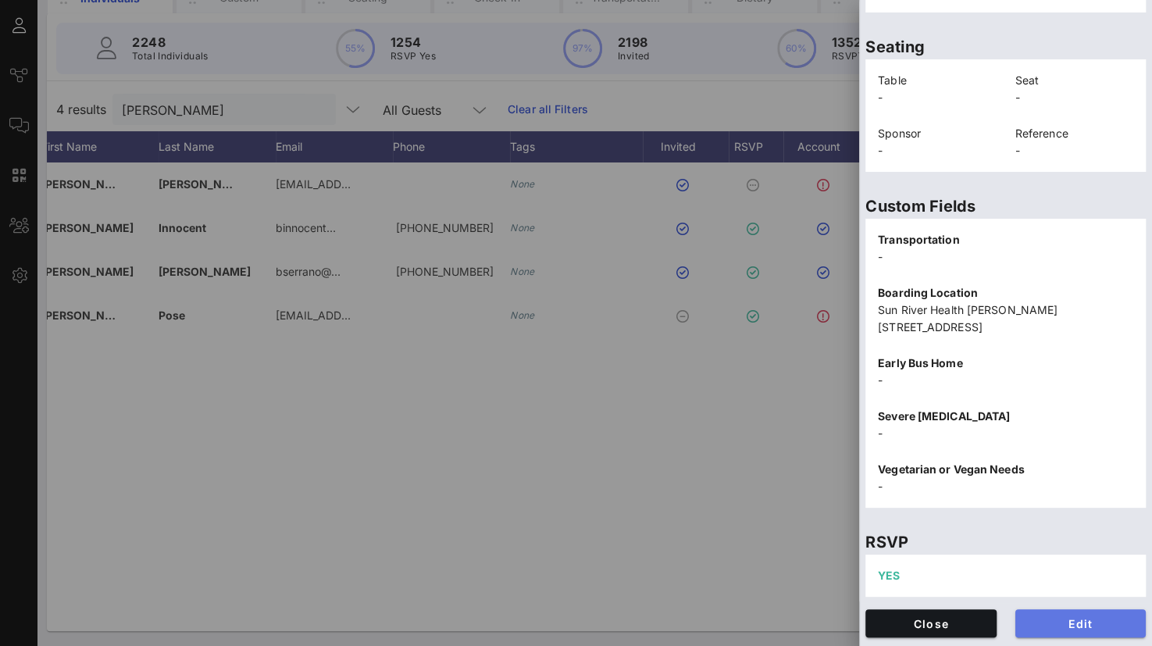
click at [1066, 622] on span "Edit" at bounding box center [1080, 623] width 106 height 13
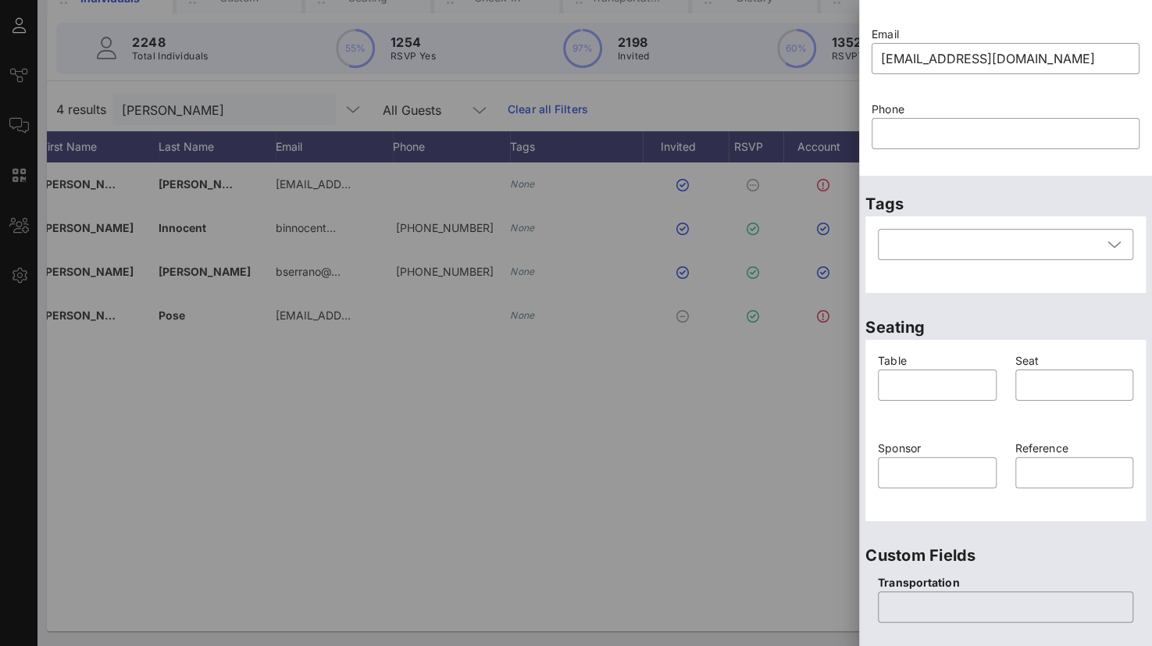
scroll to position [26, 0]
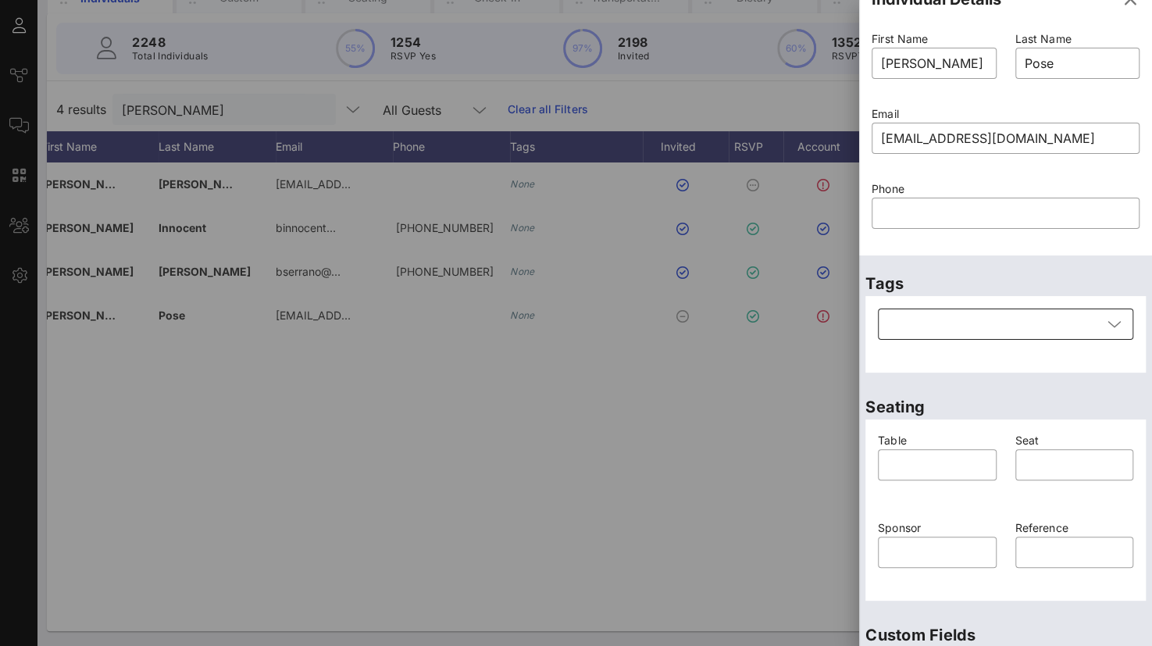
click at [1105, 326] on div at bounding box center [1114, 324] width 19 height 19
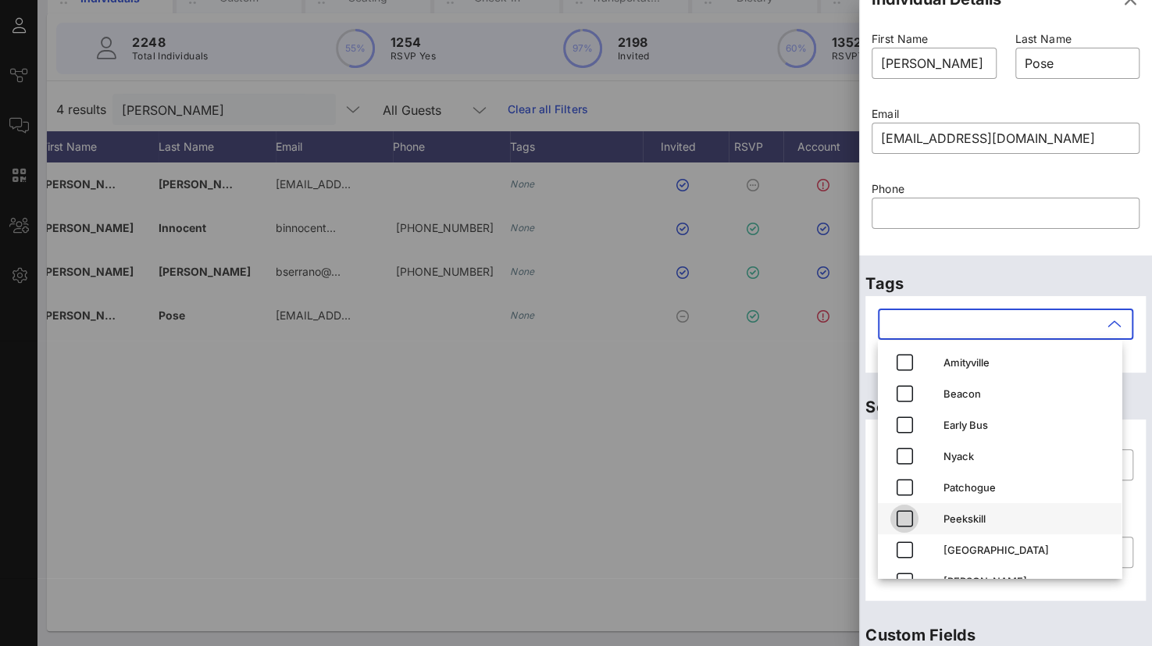
click at [905, 521] on icon "button" at bounding box center [904, 518] width 19 height 19
click at [1084, 239] on div at bounding box center [1005, 237] width 249 height 11
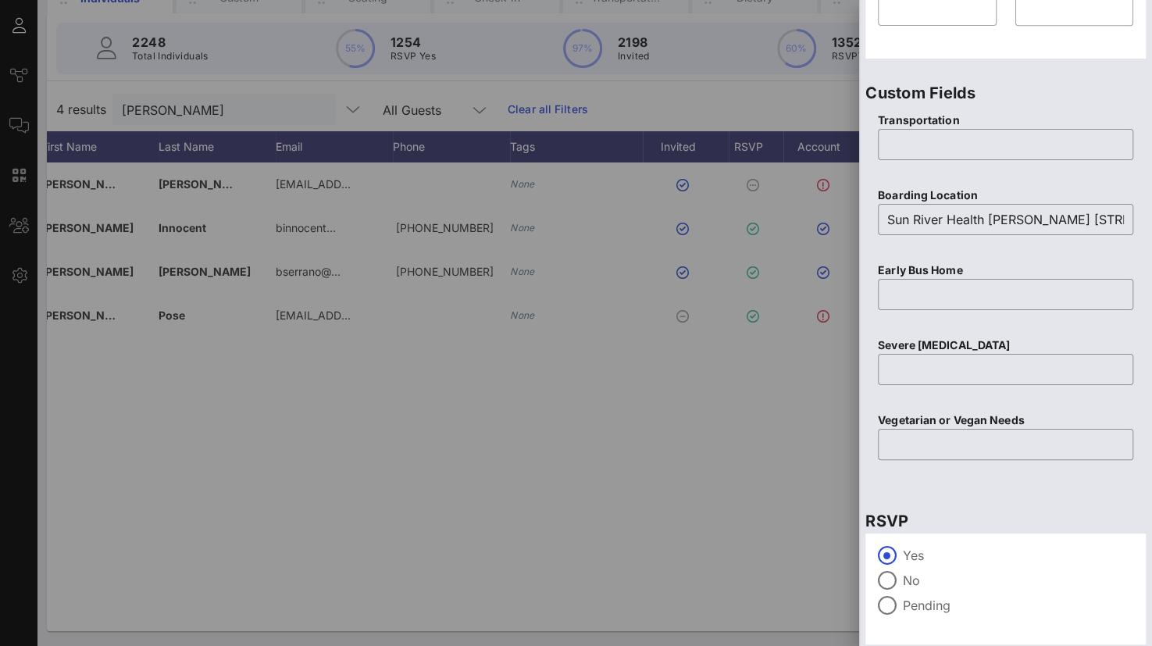
scroll to position [615, 0]
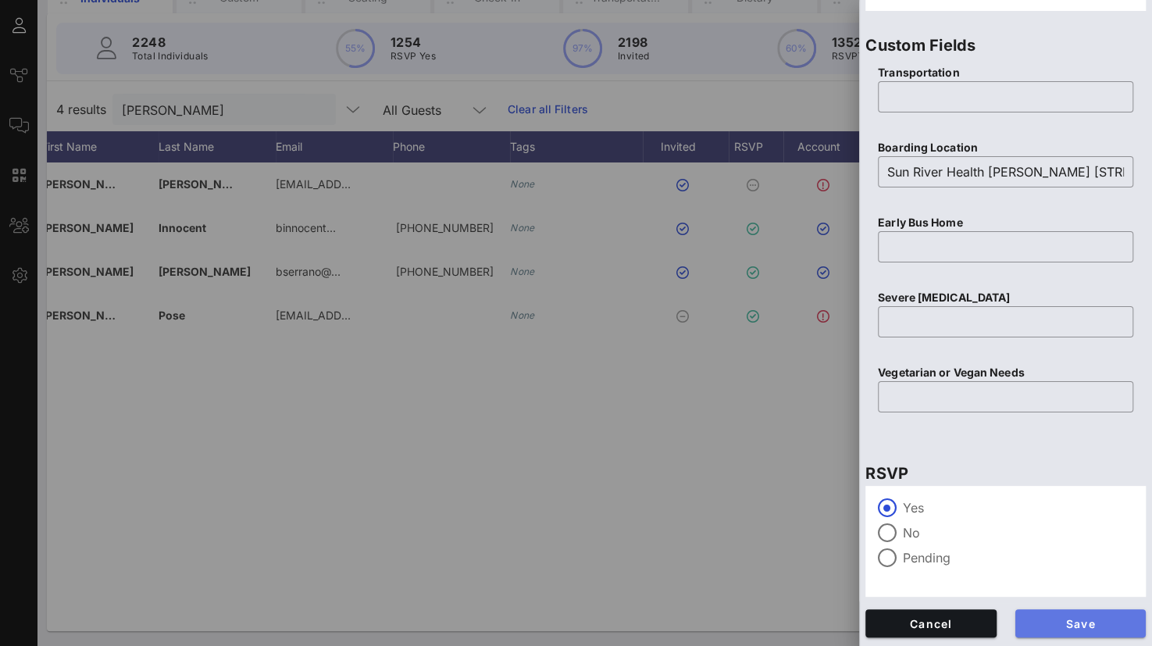
click at [1088, 613] on button "Save" at bounding box center [1080, 623] width 131 height 28
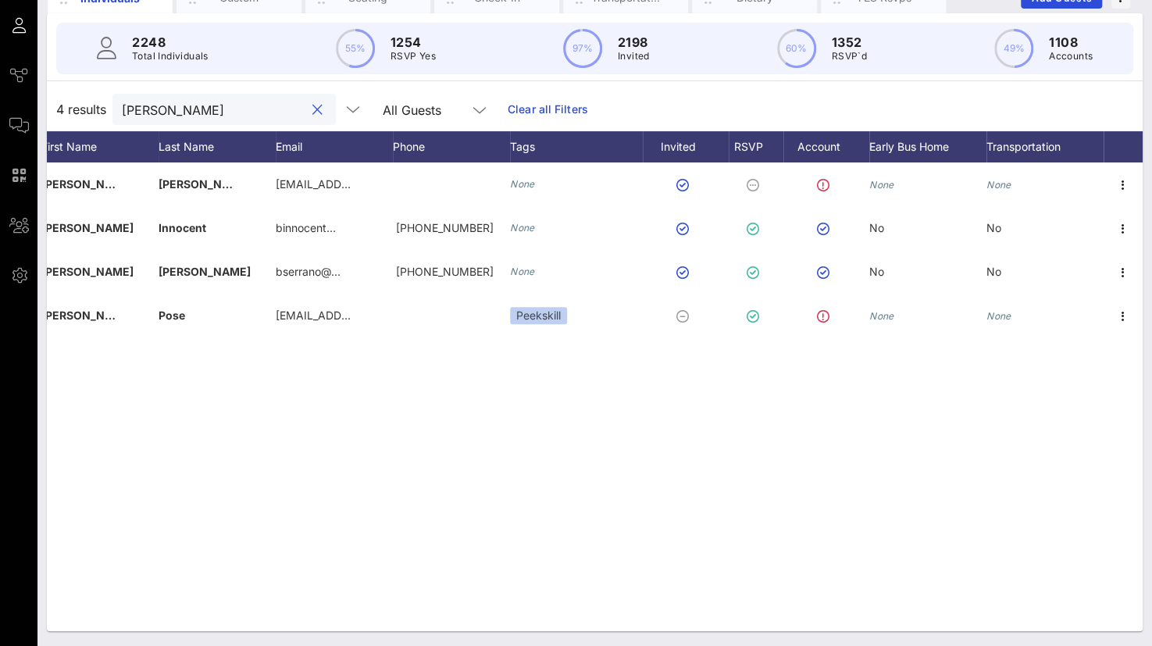
drag, startPoint x: 198, startPoint y: 99, endPoint x: 58, endPoint y: 114, distance: 140.5
click at [58, 114] on div "4 results [PERSON_NAME] All Guests Clear all Filters" at bounding box center [594, 109] width 1095 height 44
click at [312, 104] on button "clear icon" at bounding box center [317, 110] width 10 height 16
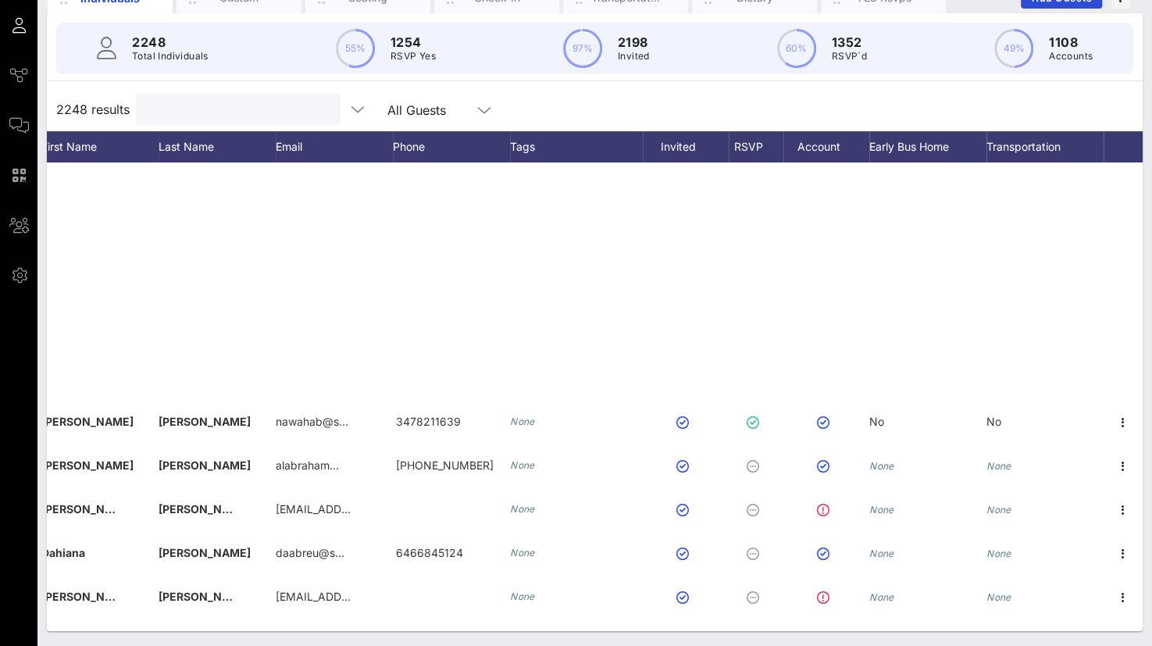
scroll to position [703, 121]
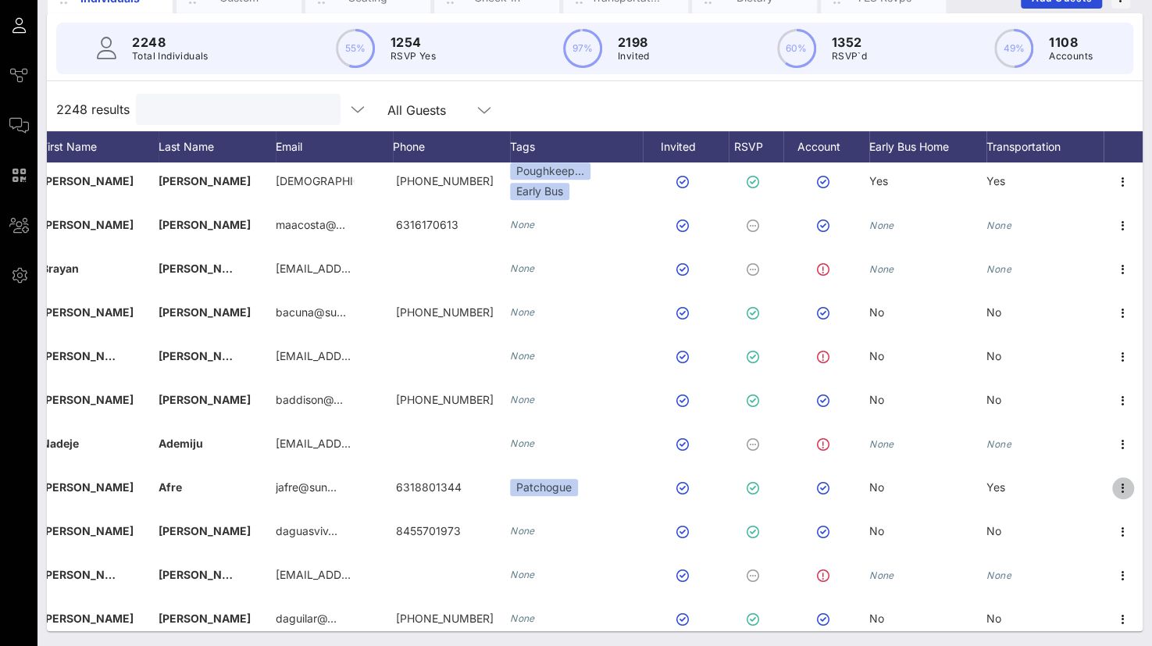
click at [1129, 486] on icon "button" at bounding box center [1122, 488] width 19 height 19
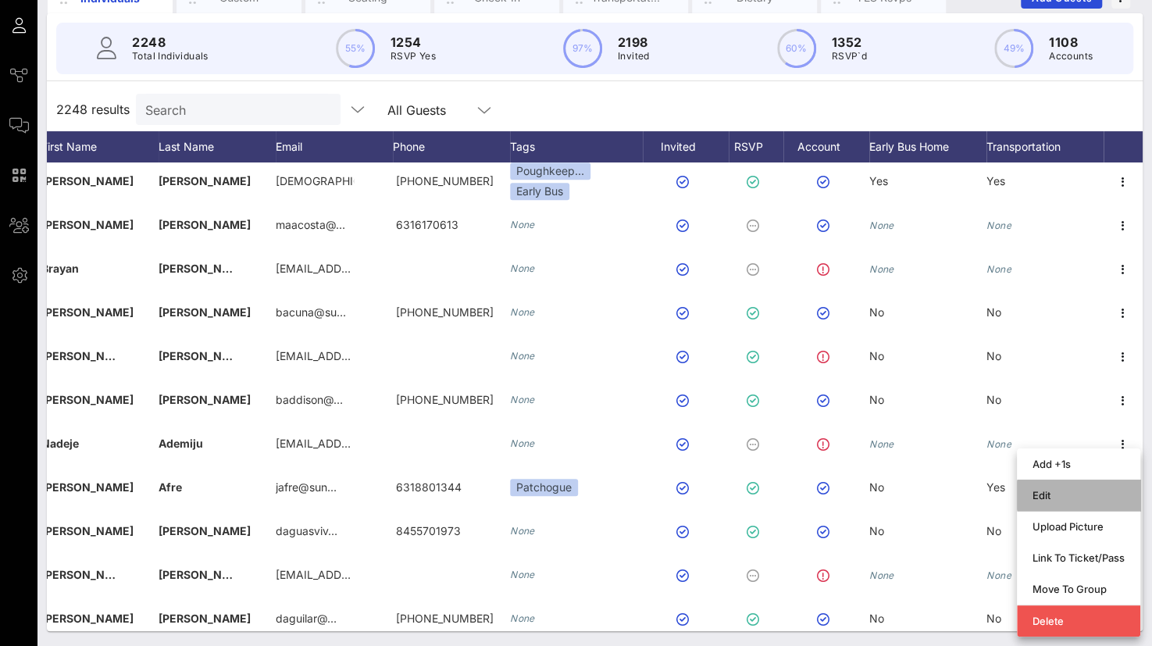
click at [1058, 498] on div "Edit" at bounding box center [1078, 495] width 92 height 12
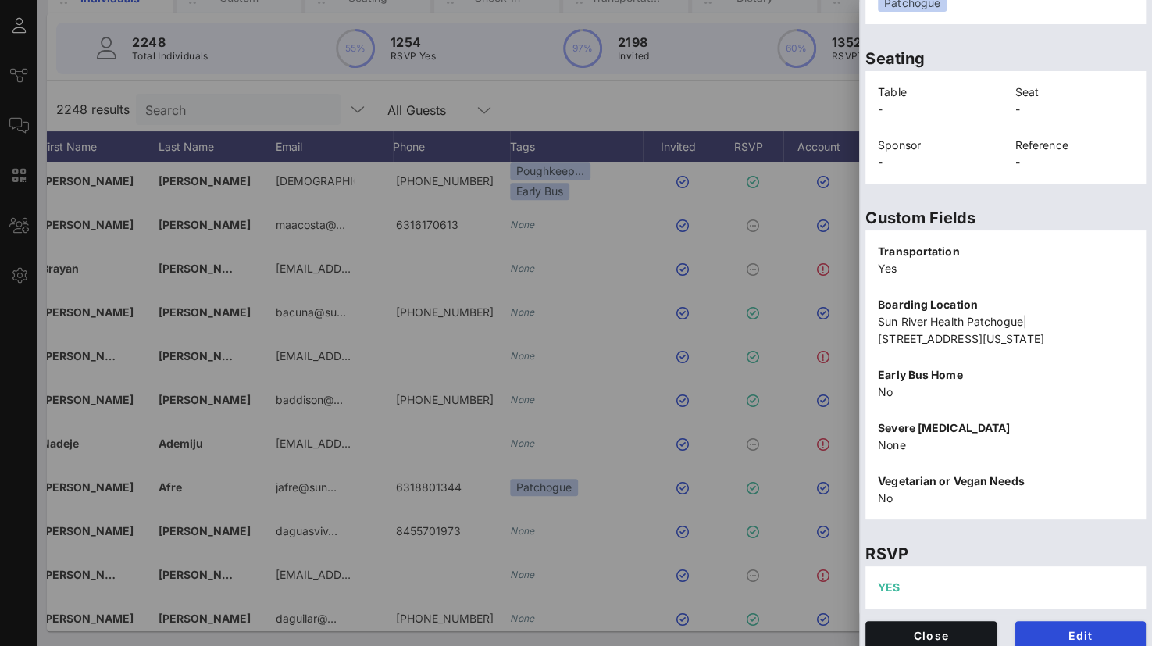
scroll to position [355, 0]
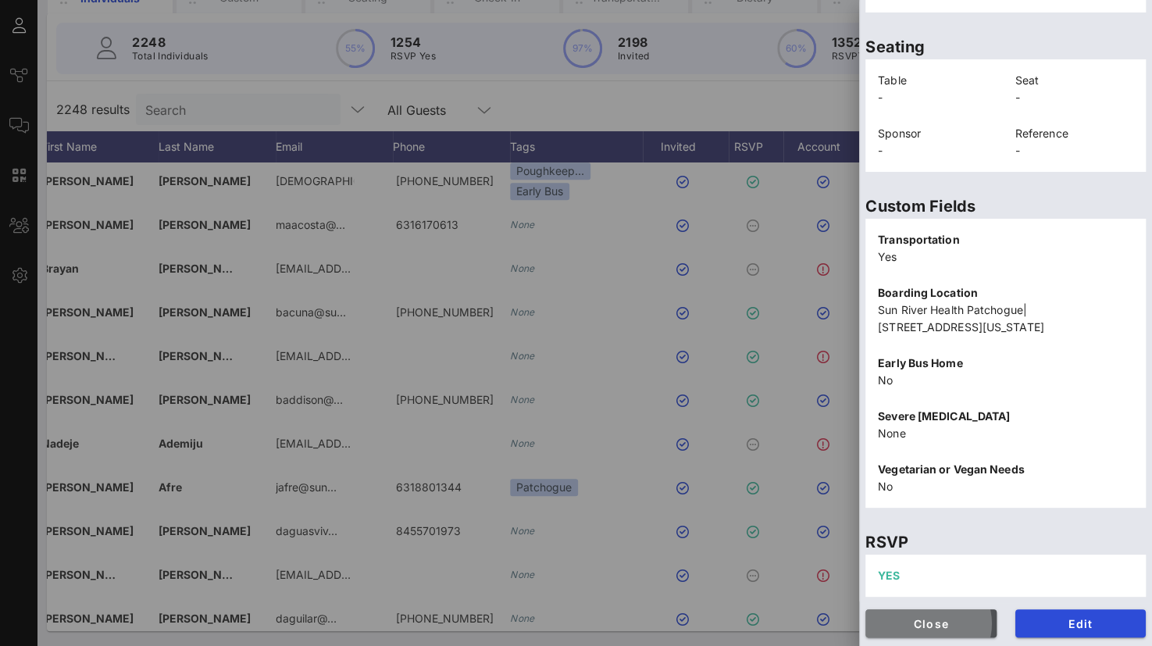
click at [962, 626] on span "Close" at bounding box center [931, 623] width 106 height 13
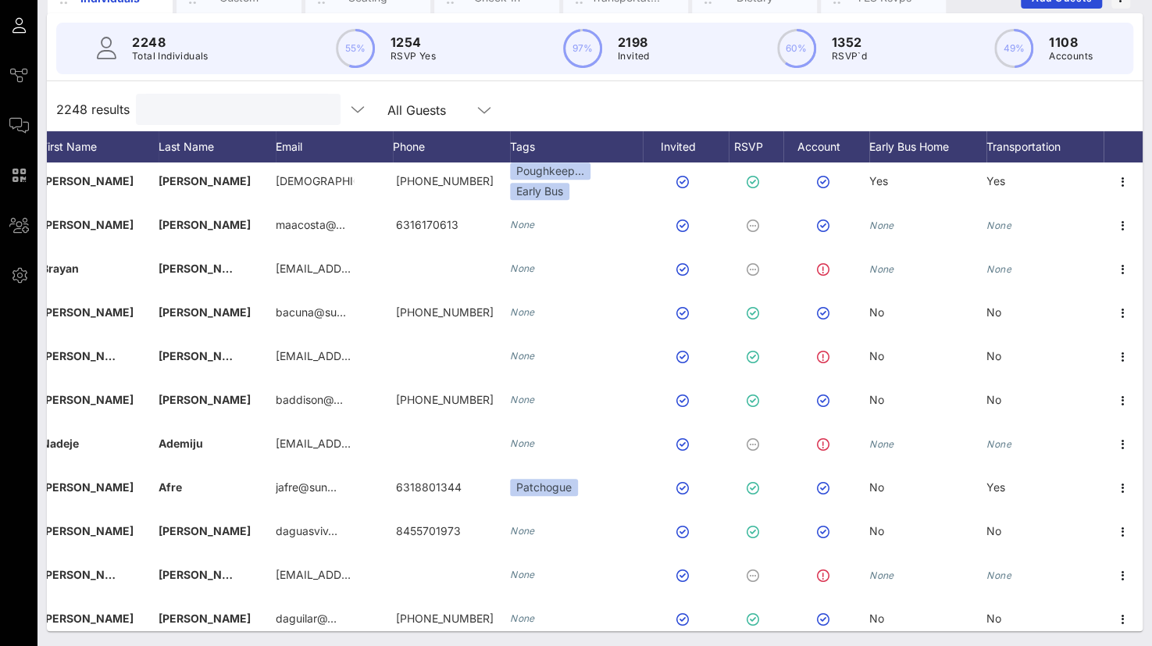
drag, startPoint x: 215, startPoint y: 116, endPoint x: 69, endPoint y: 112, distance: 145.3
click at [69, 112] on div "2248 results All Guests" at bounding box center [594, 109] width 1095 height 44
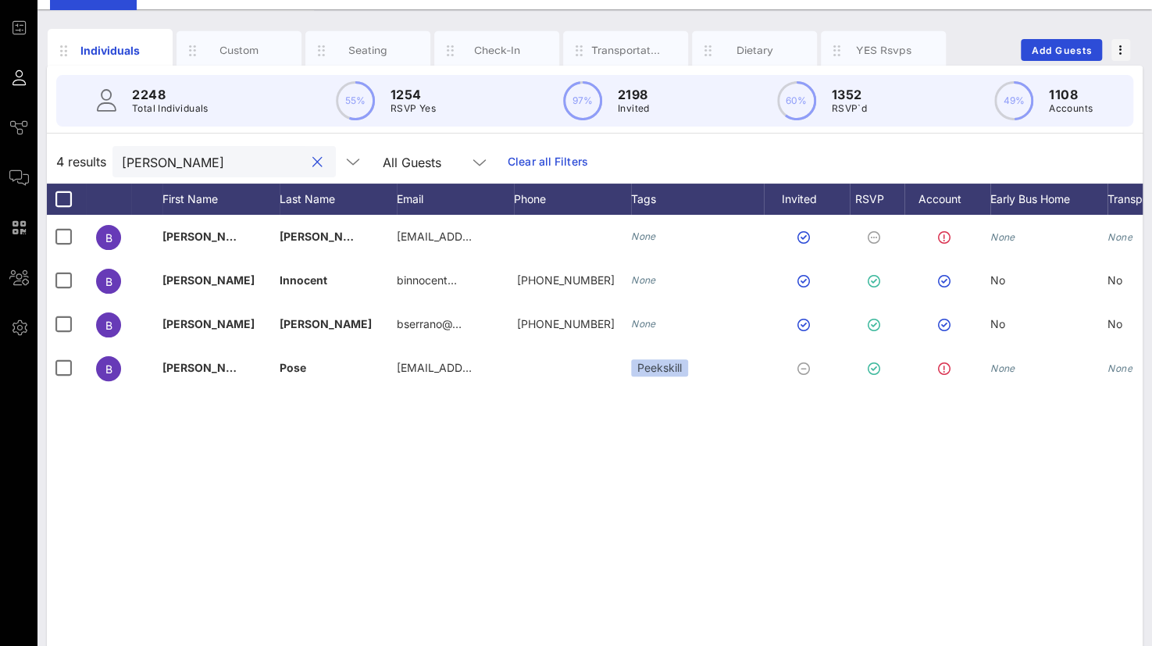
scroll to position [128, 0]
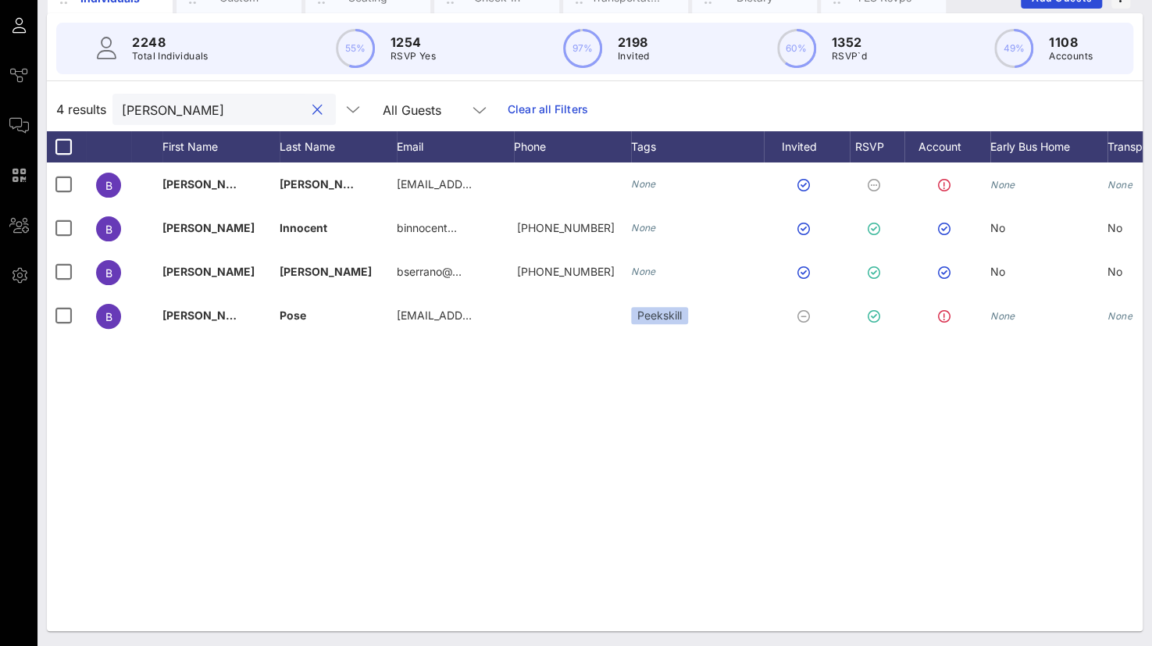
type input "[PERSON_NAME]"
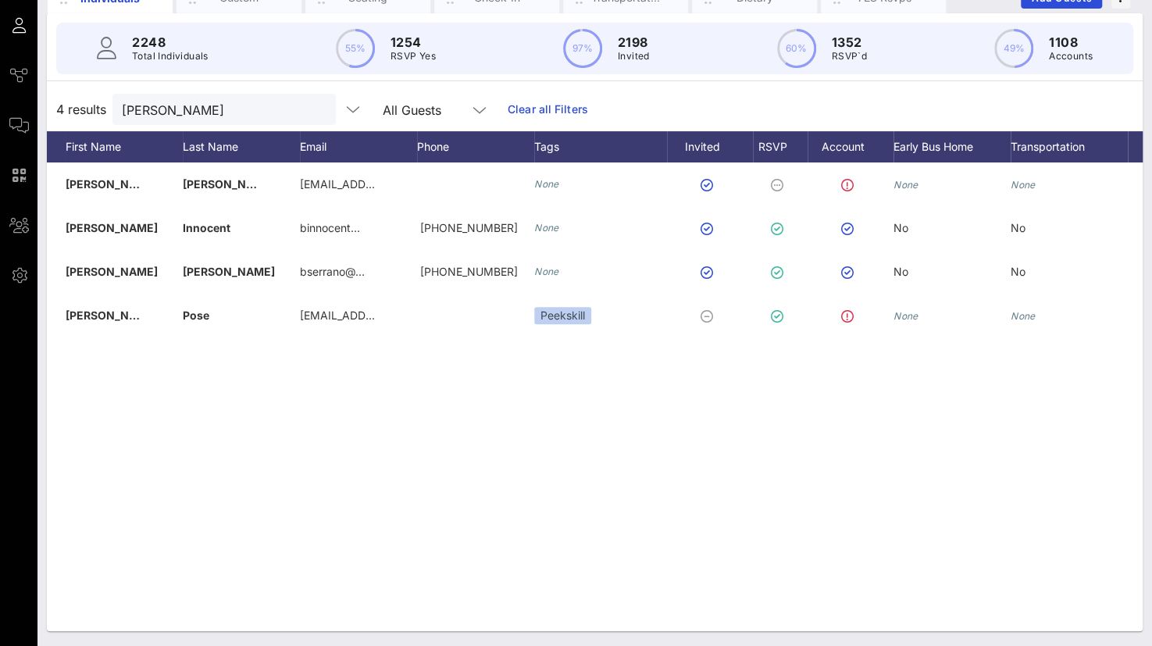
scroll to position [0, 121]
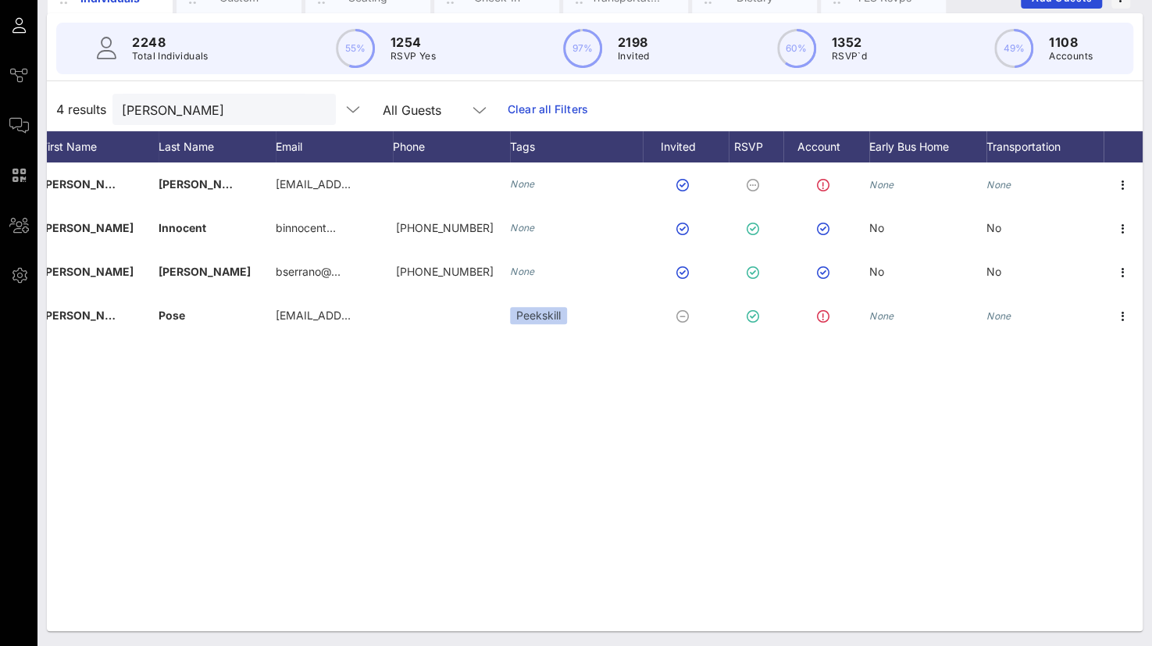
drag, startPoint x: 992, startPoint y: 630, endPoint x: 1141, endPoint y: 569, distance: 161.8
click at [1141, 608] on div "Individuals Custom Seating Check-In Transportation Dietary YES Rsvps Add Guests…" at bounding box center [594, 301] width 1114 height 689
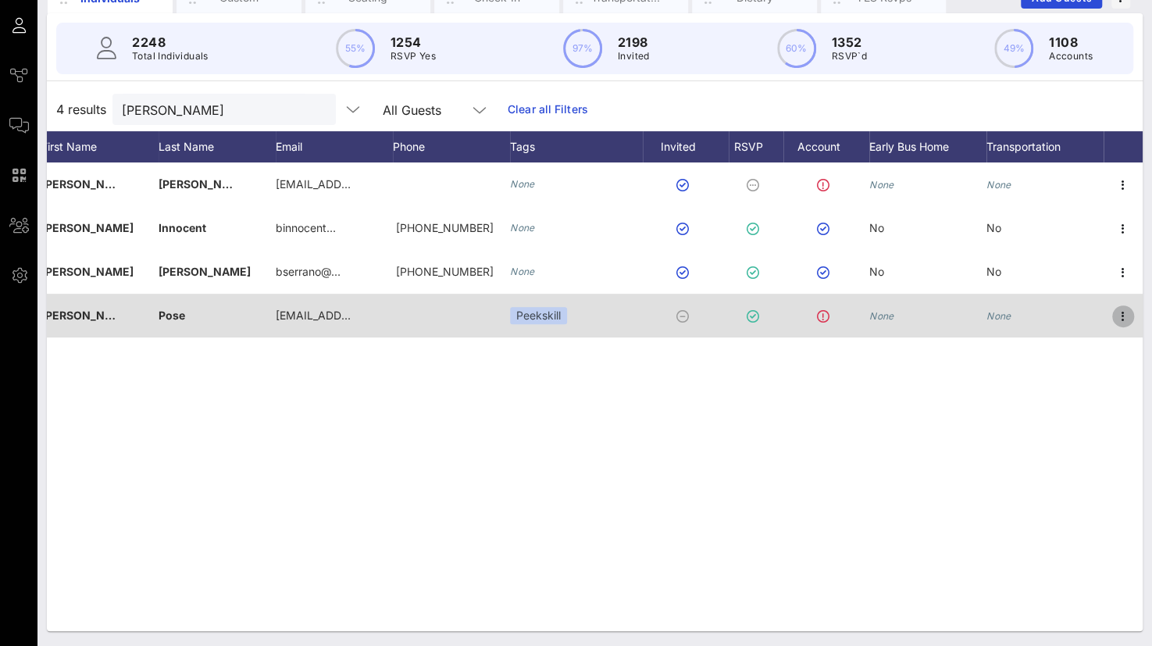
click at [1120, 312] on icon "button" at bounding box center [1122, 316] width 19 height 19
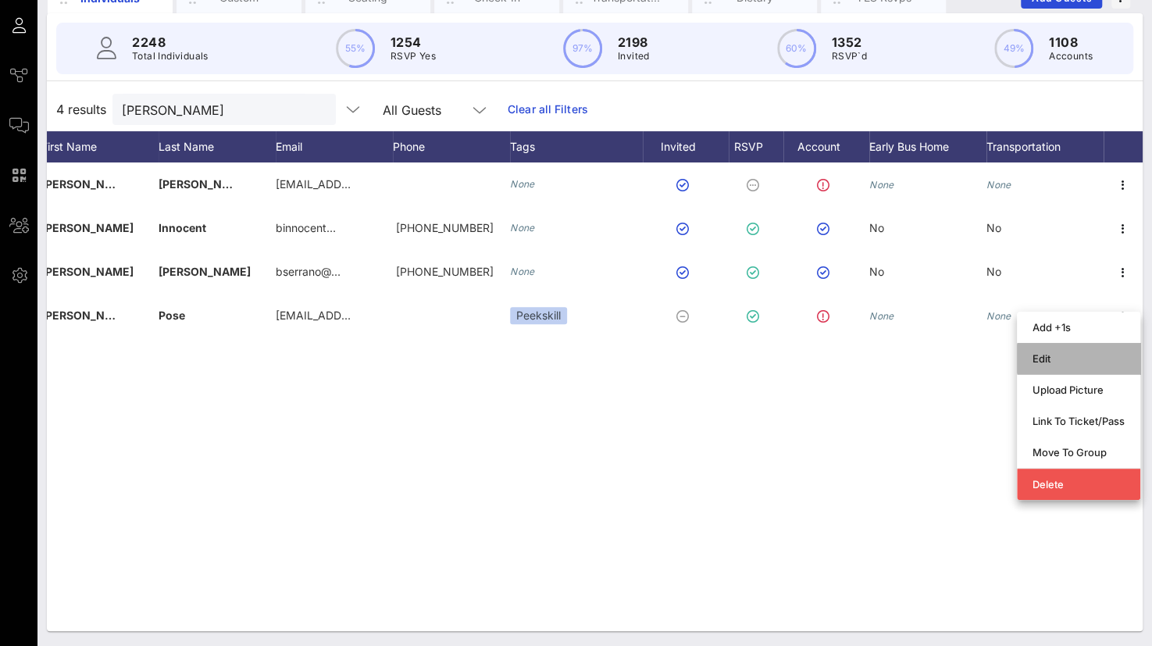
click at [1041, 359] on div "Edit" at bounding box center [1078, 358] width 92 height 12
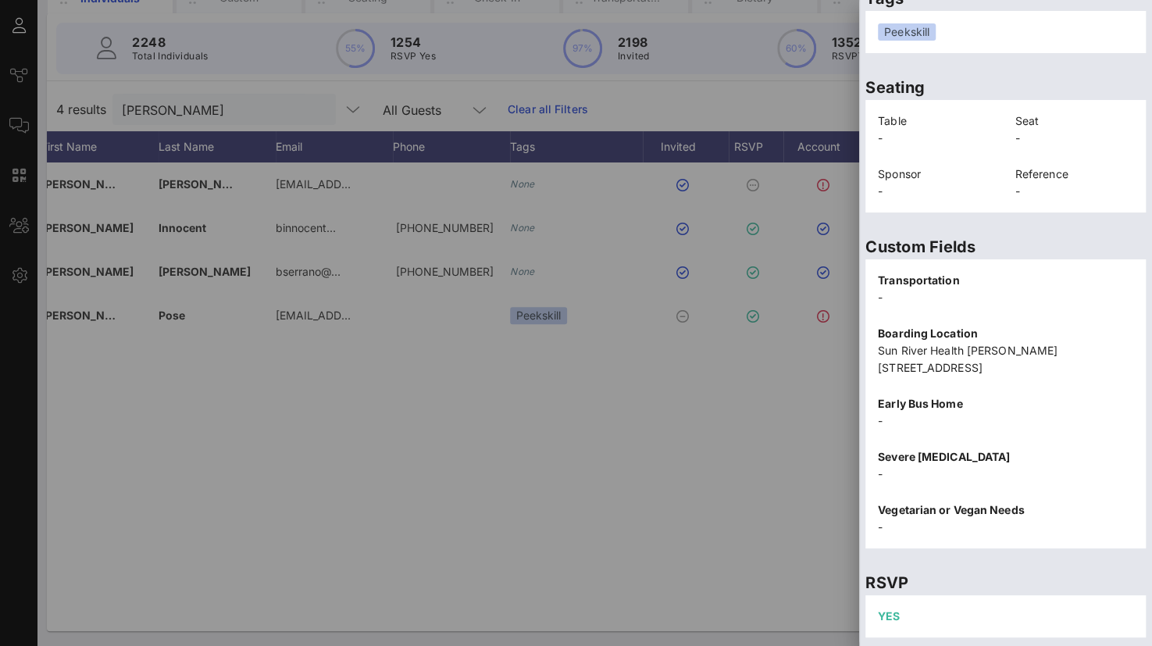
scroll to position [338, 0]
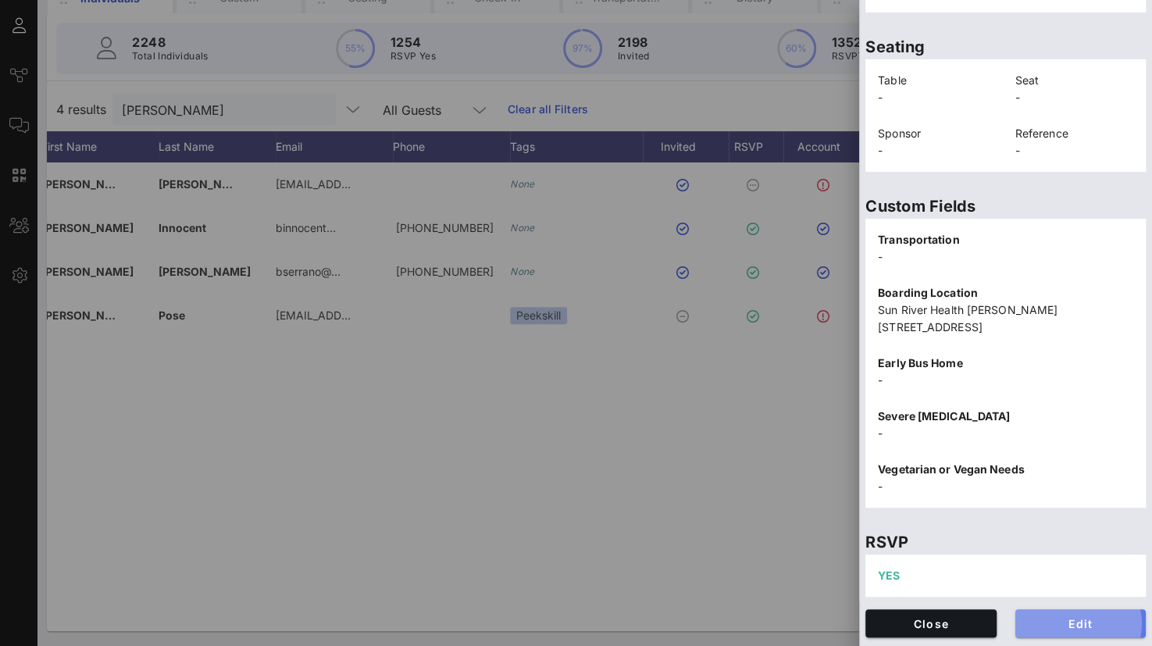
click at [1070, 631] on button "Edit" at bounding box center [1080, 623] width 131 height 28
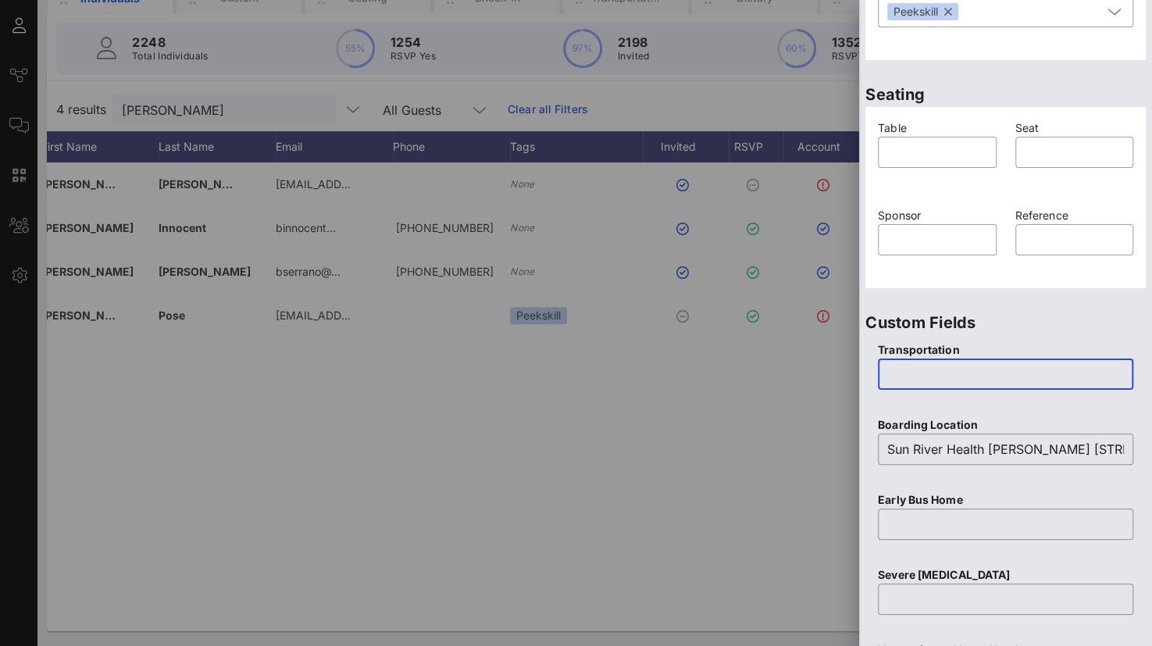
click at [941, 372] on input "text" at bounding box center [1005, 373] width 237 height 25
type input "Yes"
click at [924, 533] on input "text" at bounding box center [1005, 523] width 237 height 25
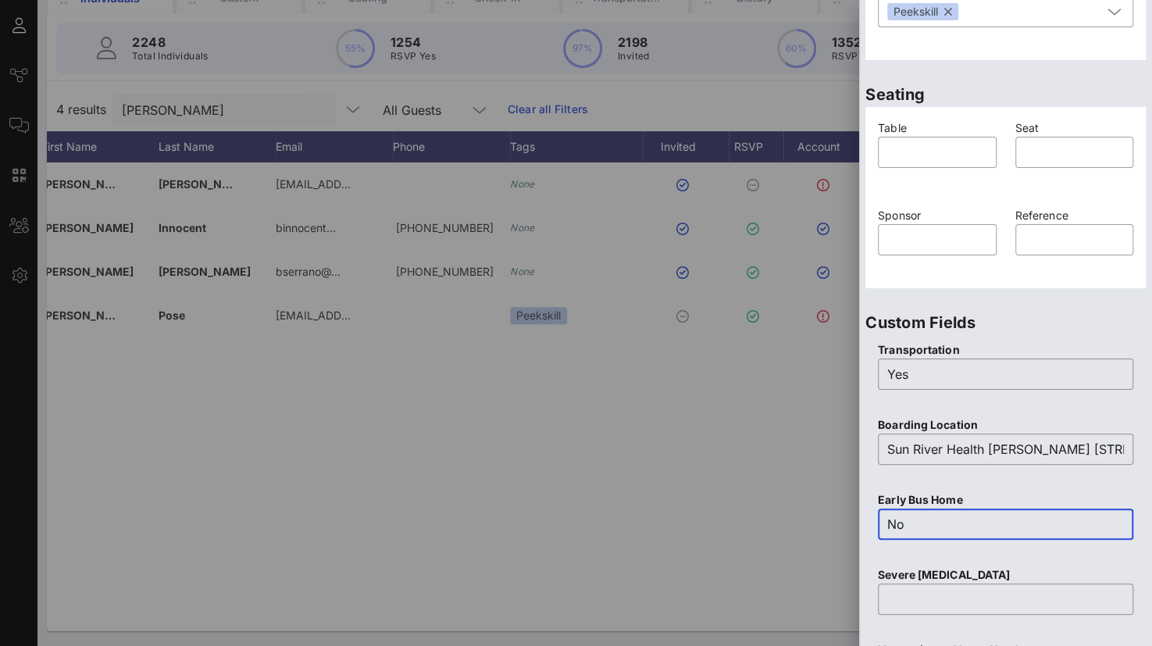
type input "No"
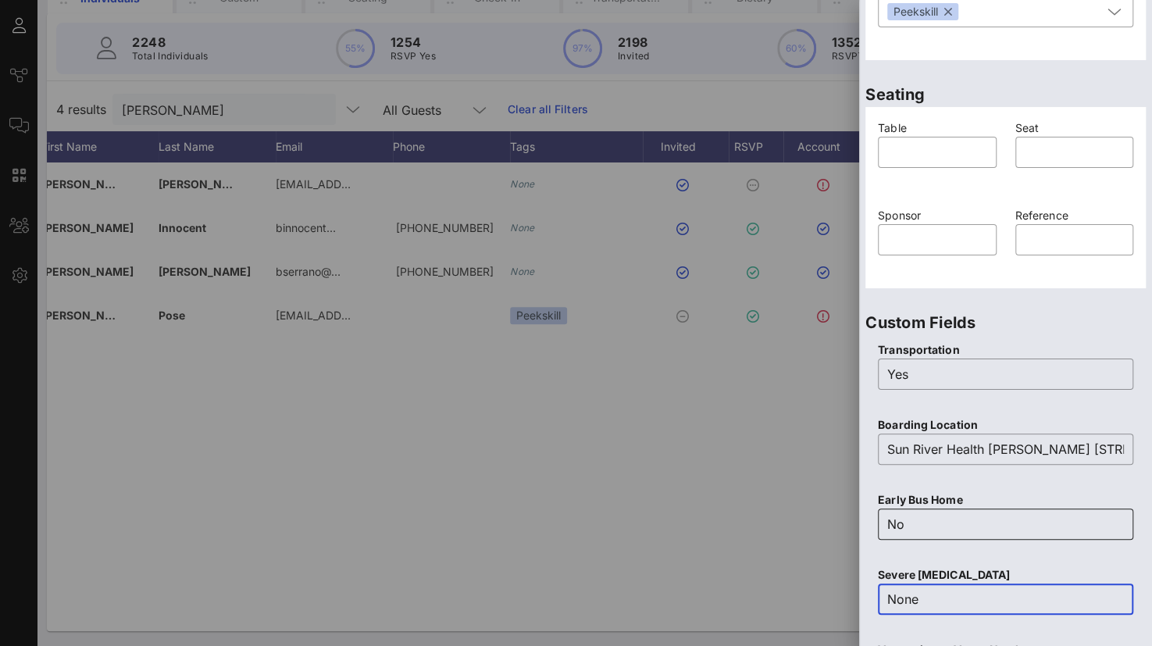
type input "None"
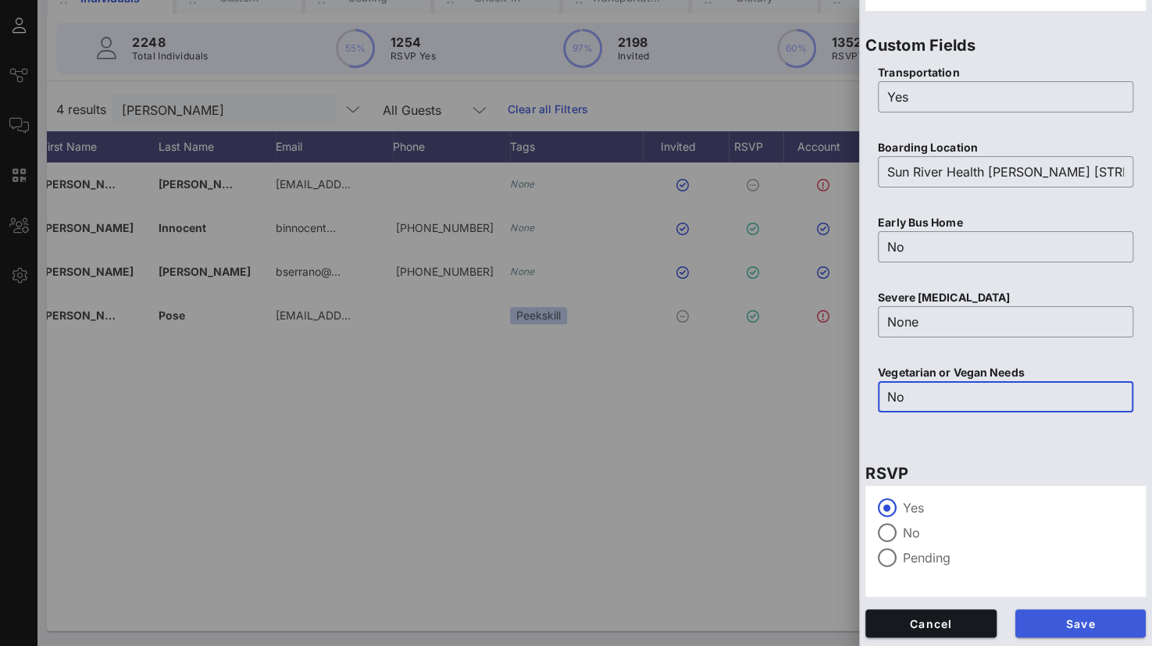
type input "No"
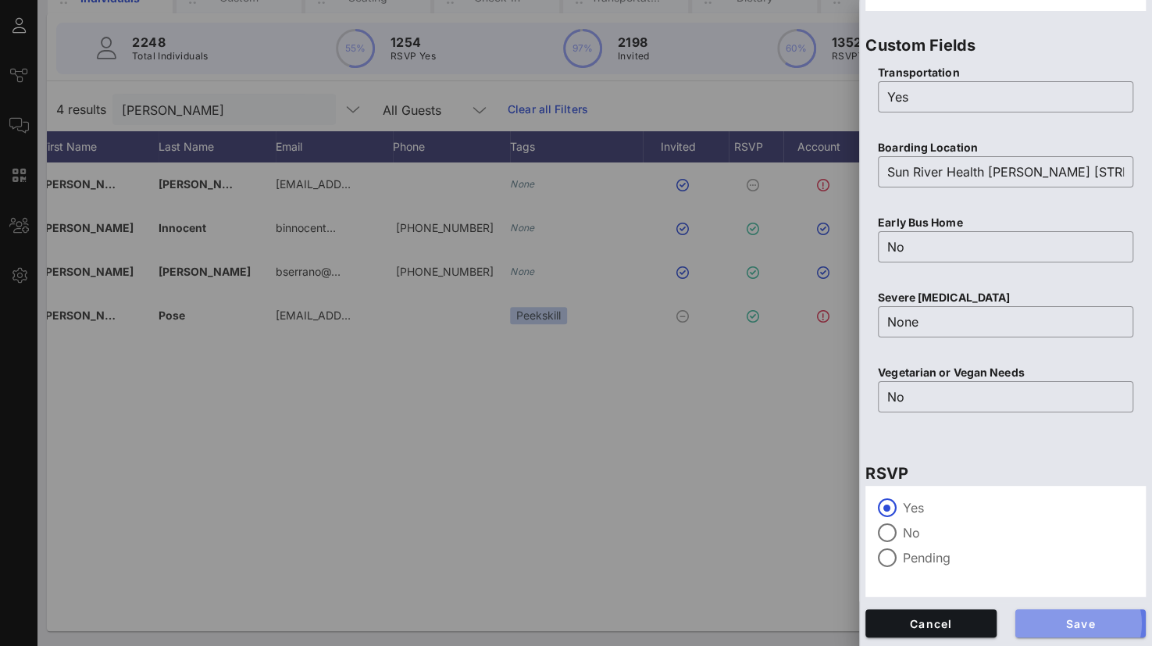
click at [1077, 620] on span "Save" at bounding box center [1080, 623] width 106 height 13
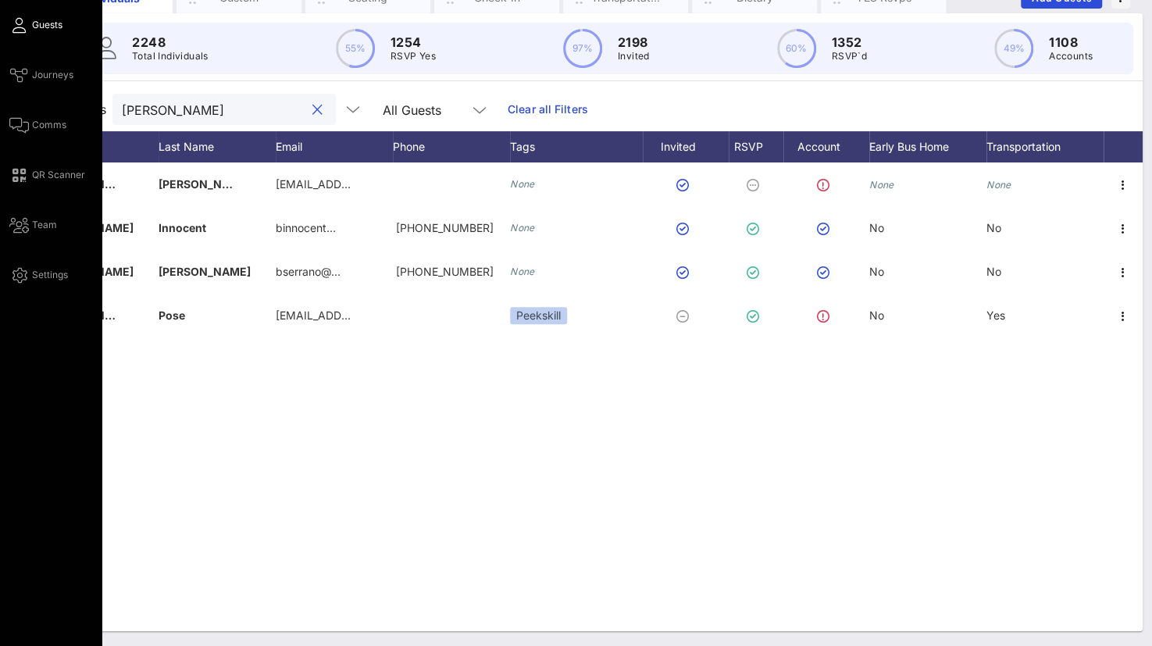
drag, startPoint x: 215, startPoint y: 107, endPoint x: 23, endPoint y: 109, distance: 192.1
click at [23, 109] on div "Event Builder Guests Journeys Comms QR Scanner Team Settings Sun River Health 5…" at bounding box center [576, 259] width 1152 height 774
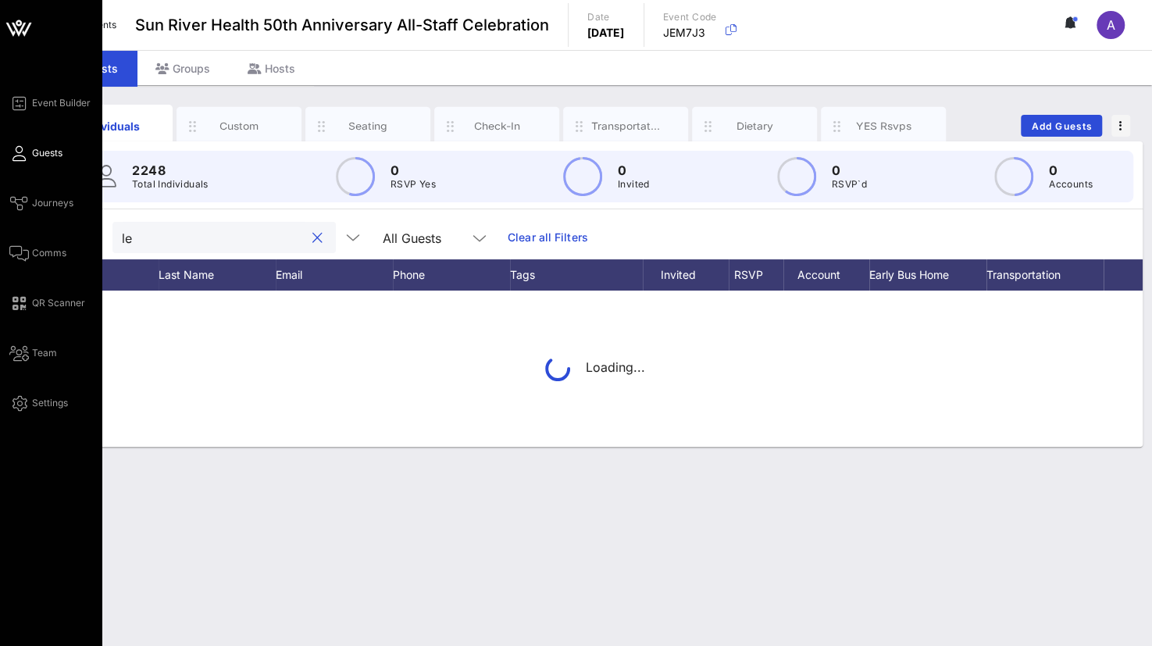
scroll to position [0, 0]
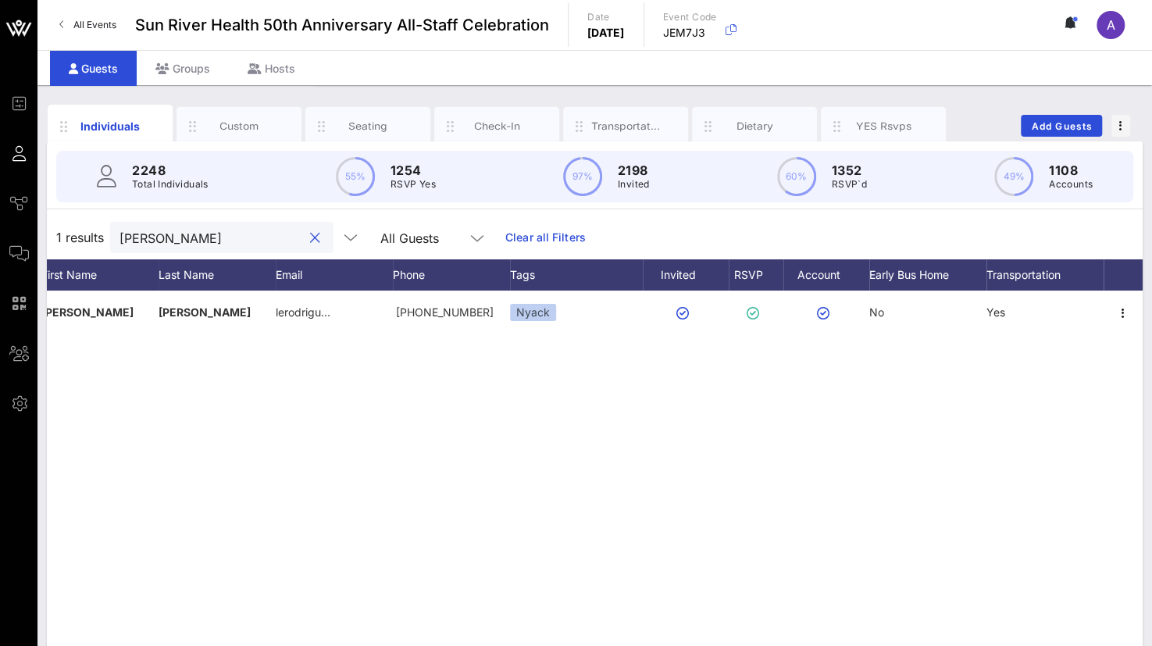
drag, startPoint x: 179, startPoint y: 246, endPoint x: 50, endPoint y: 258, distance: 129.4
click at [50, 258] on div "1 results [PERSON_NAME] All Guests Clear all Filters" at bounding box center [594, 237] width 1095 height 44
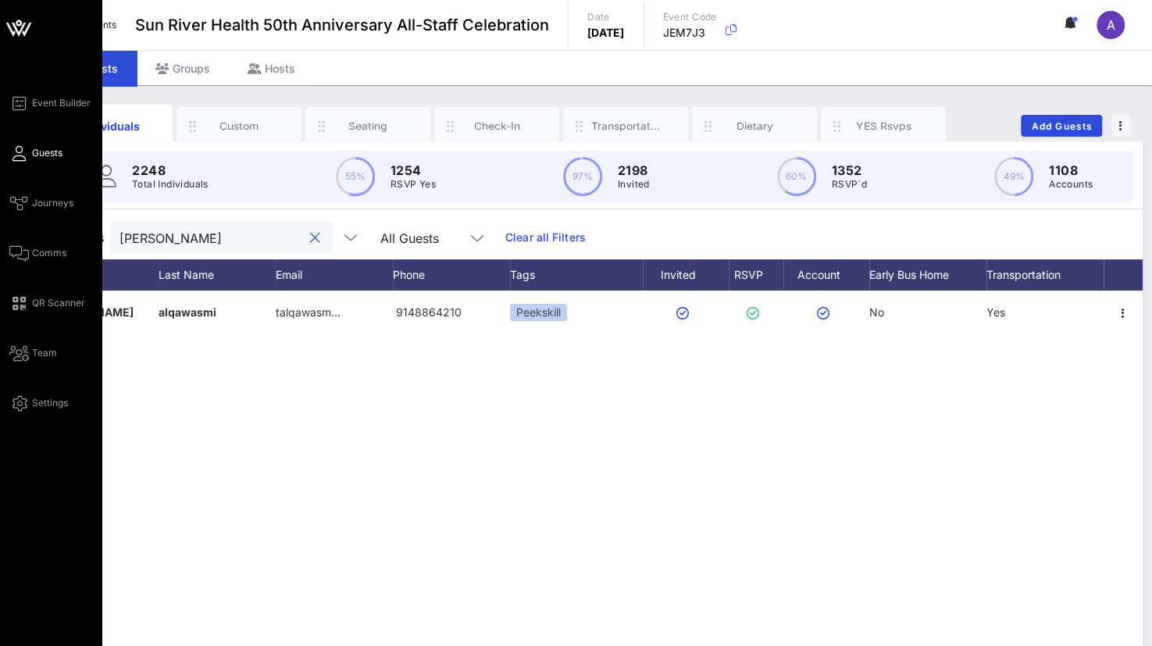
drag, startPoint x: 115, startPoint y: 233, endPoint x: 25, endPoint y: 223, distance: 90.3
click at [25, 223] on div "Event Builder Guests Journeys Comms QR Scanner Team Settings Sun River Health 5…" at bounding box center [576, 387] width 1152 height 774
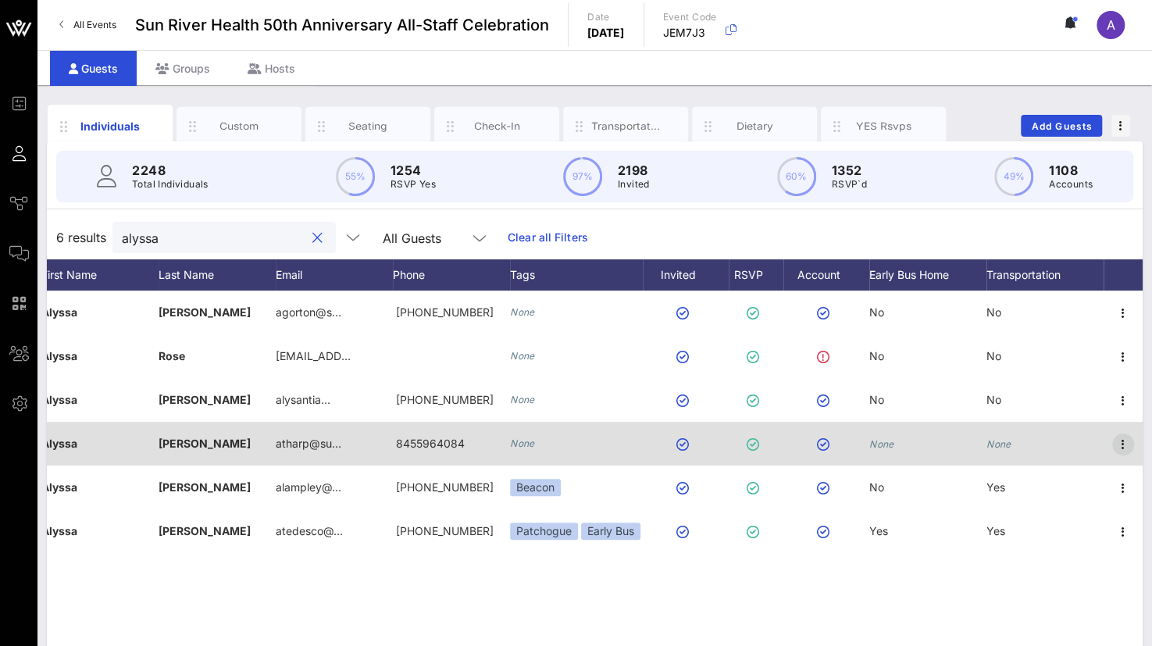
type input "alyssa"
click at [1121, 443] on icon "button" at bounding box center [1122, 444] width 19 height 19
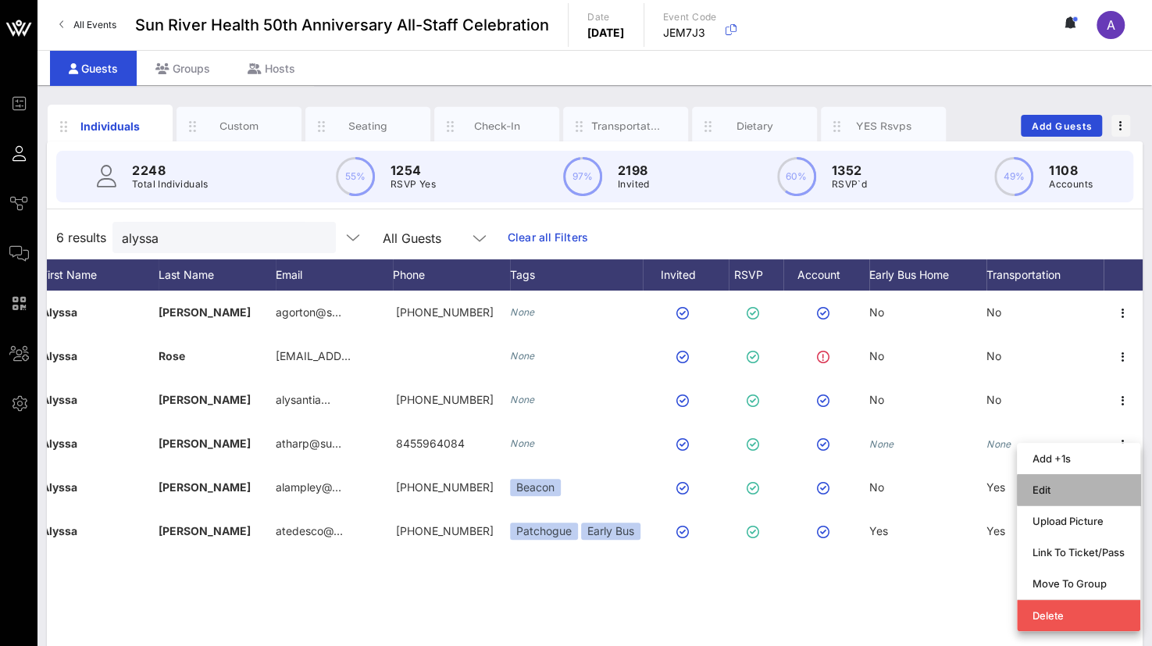
click at [1080, 491] on div "Edit" at bounding box center [1078, 489] width 92 height 12
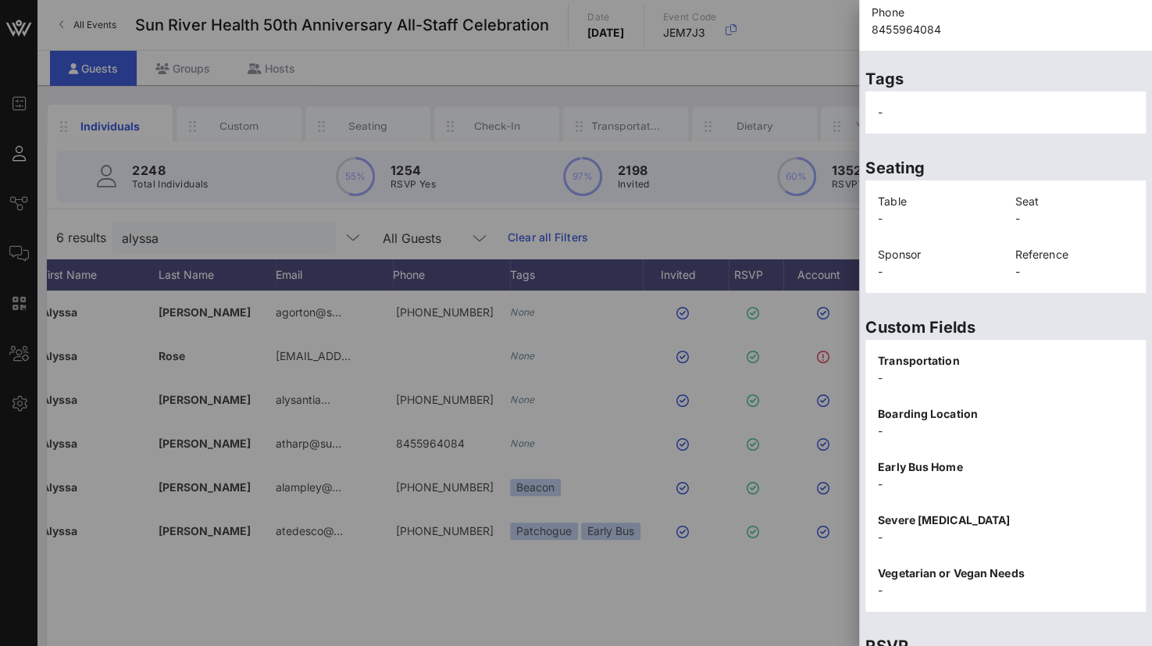
scroll to position [338, 0]
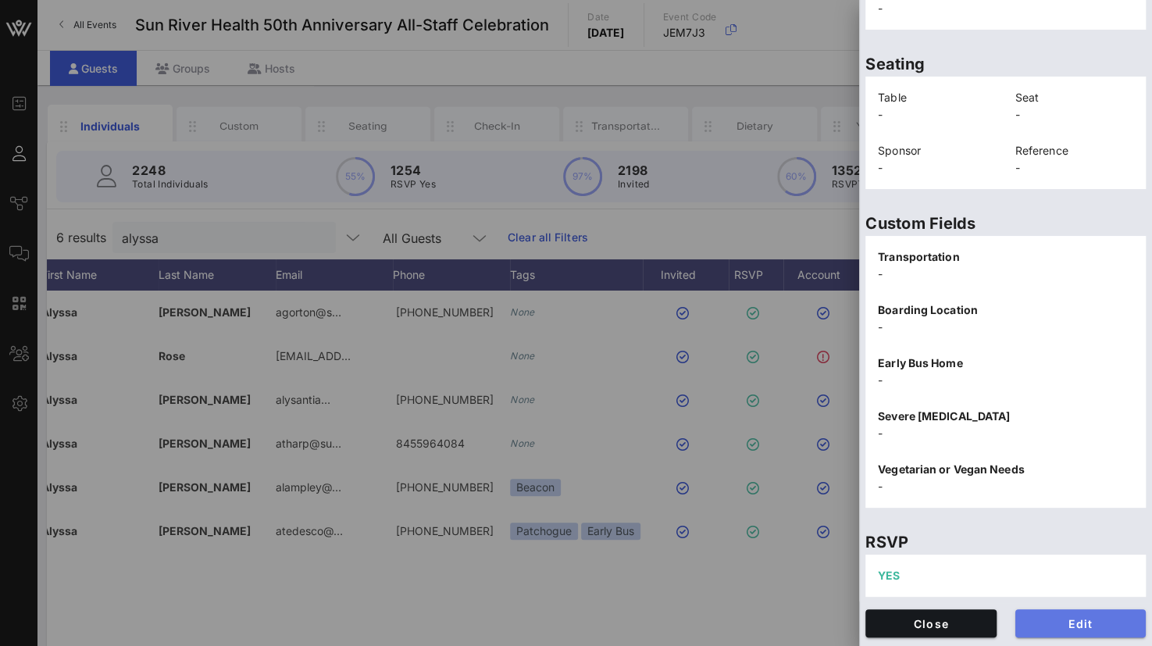
click at [1042, 625] on span "Edit" at bounding box center [1080, 623] width 106 height 13
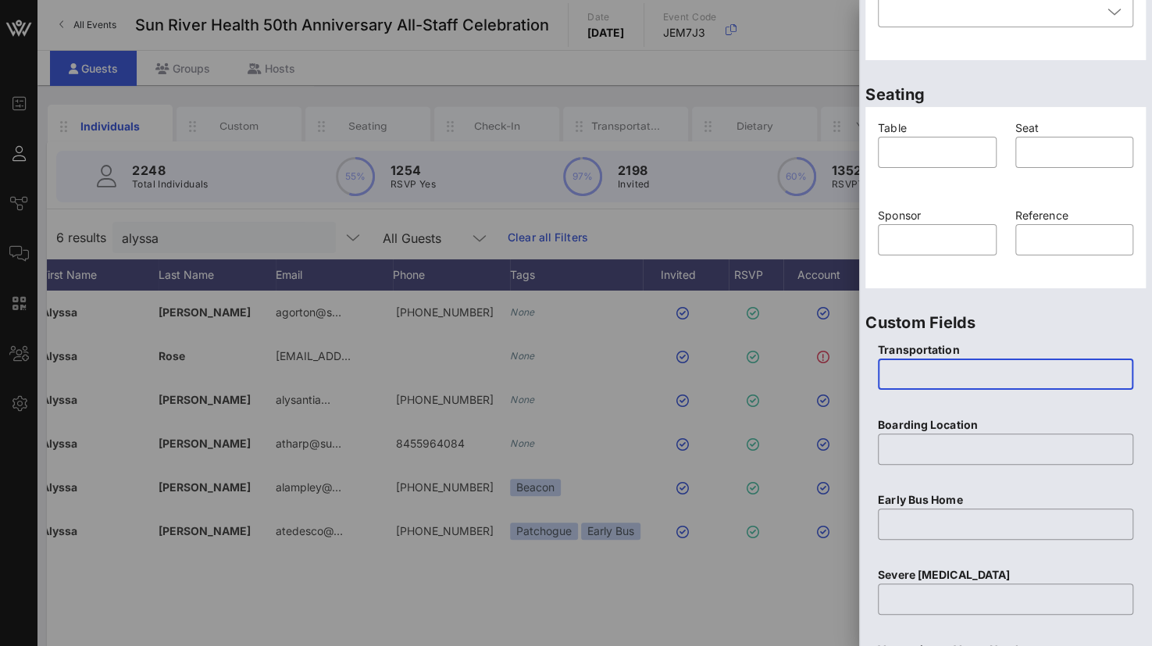
click at [924, 371] on input "text" at bounding box center [1005, 373] width 237 height 25
type input "Yes"
click at [924, 449] on input "text" at bounding box center [1005, 448] width 237 height 25
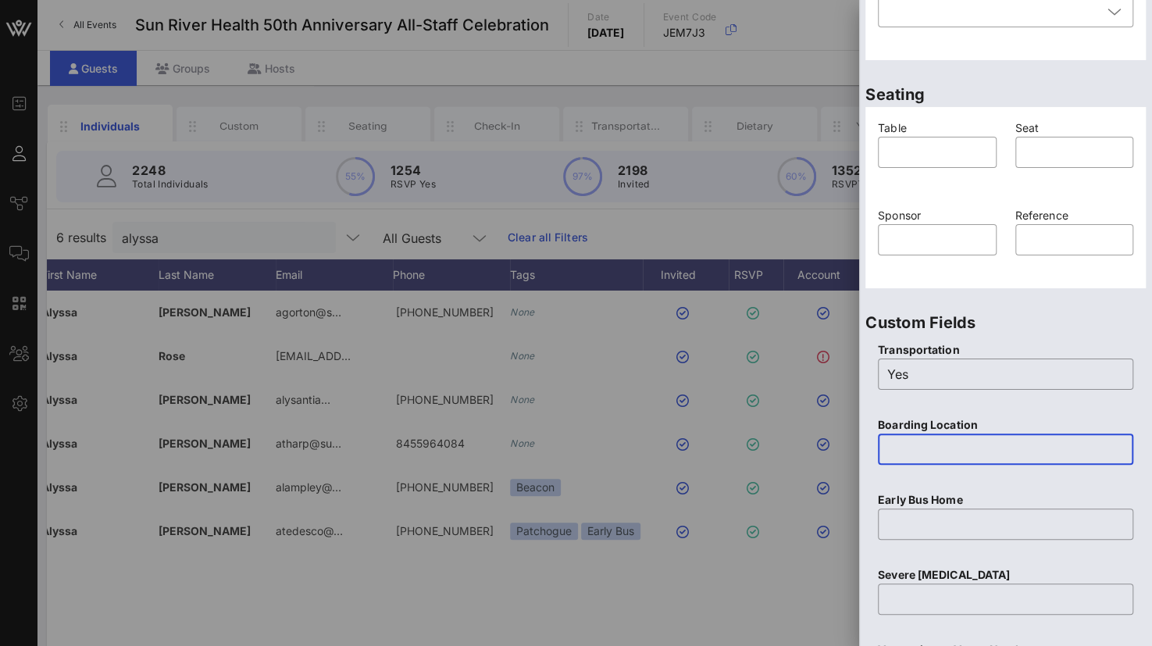
paste input "Sun River Health Nyack [STREET_ADDRESS]"
type input "Sun River Health Nyack [STREET_ADDRESS]"
click at [926, 524] on input "text" at bounding box center [1005, 523] width 237 height 25
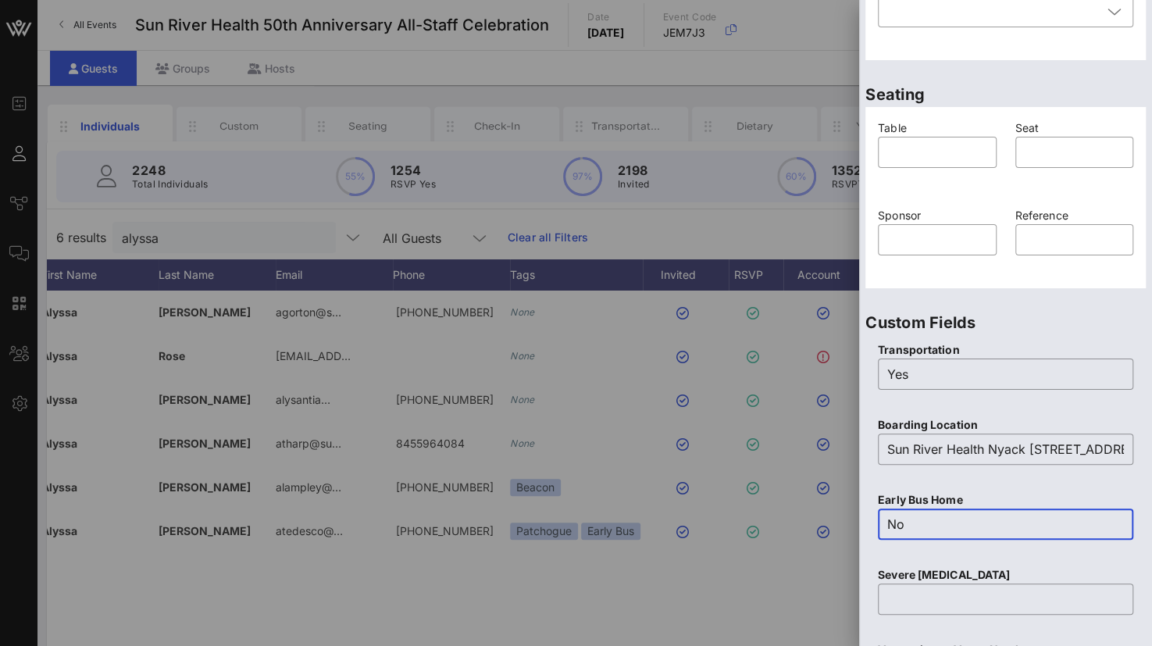
type input "No"
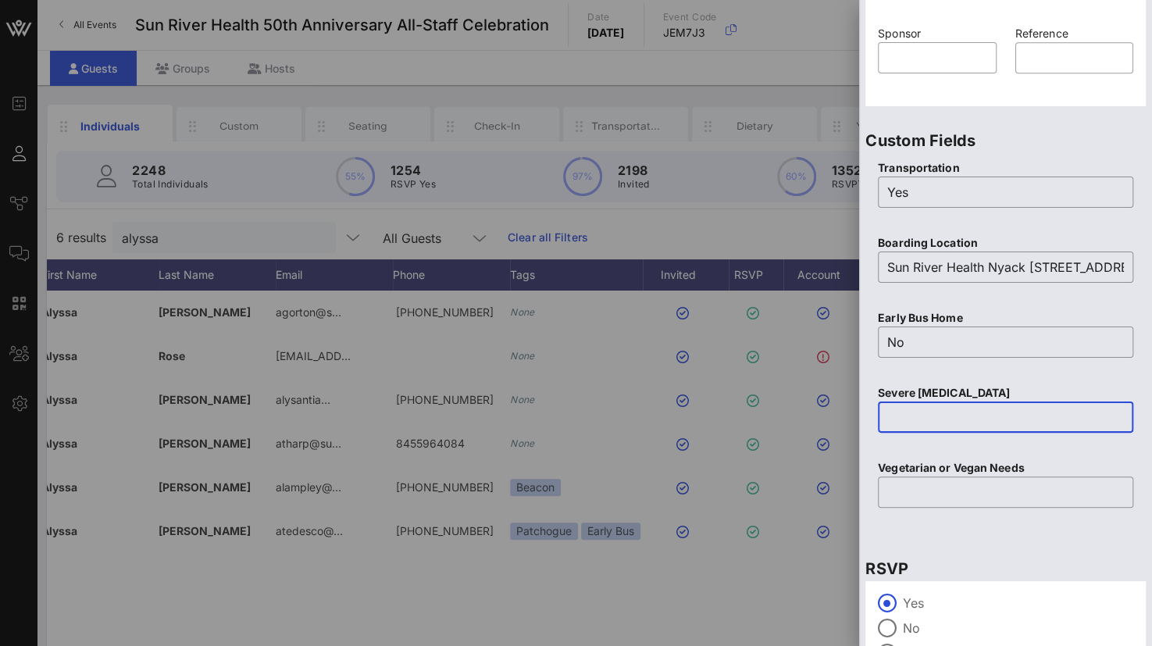
scroll to position [615, 0]
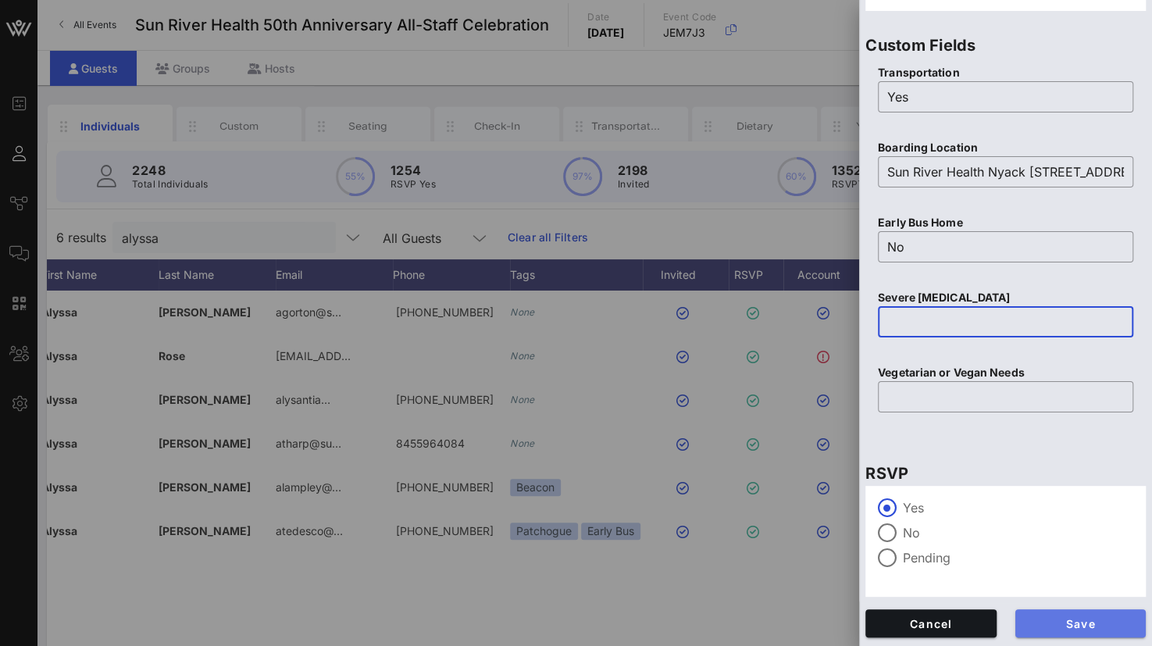
click at [1078, 617] on span "Save" at bounding box center [1080, 623] width 106 height 13
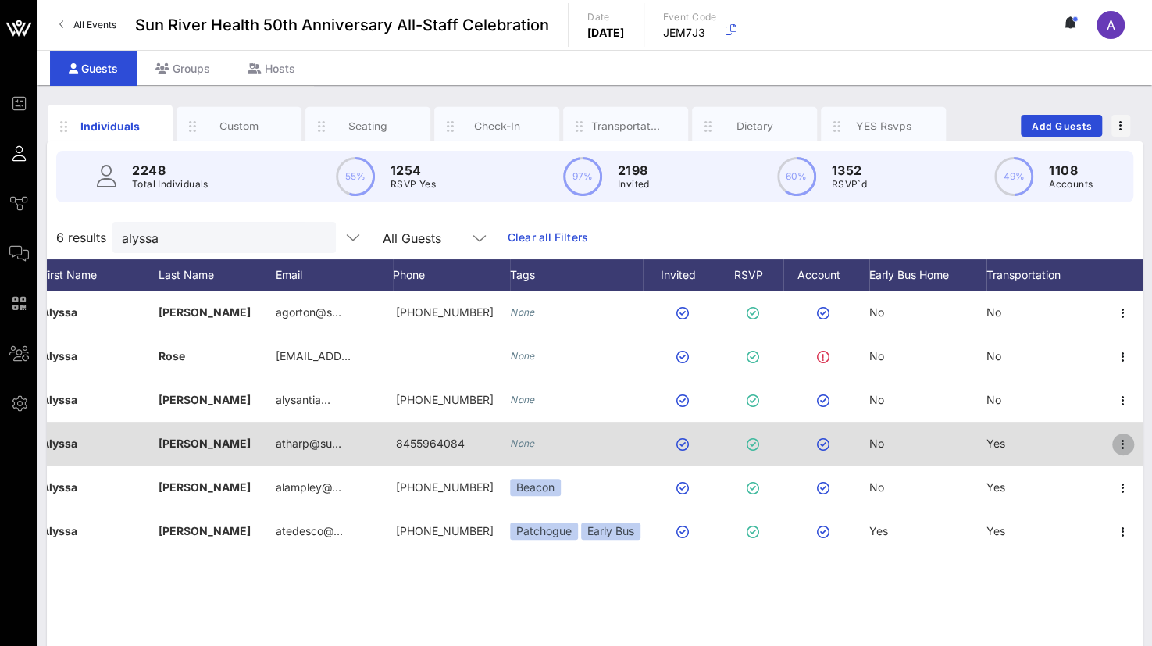
click at [1121, 438] on icon "button" at bounding box center [1122, 444] width 19 height 19
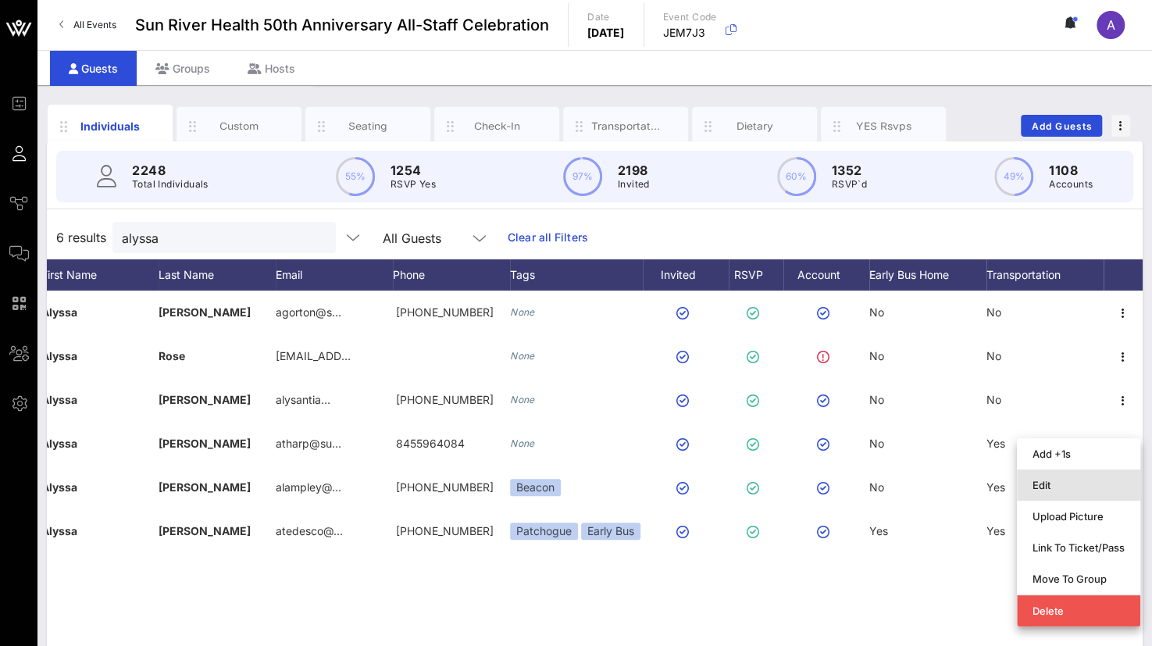
click at [1035, 472] on div "Edit" at bounding box center [1077, 484] width 123 height 31
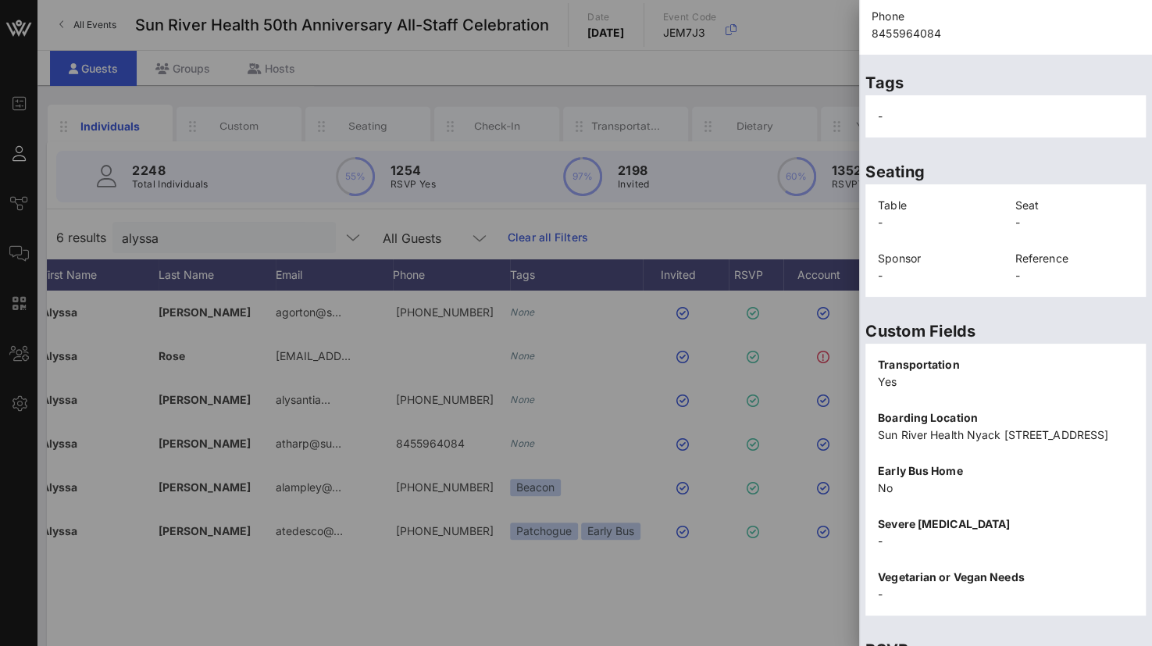
scroll to position [355, 0]
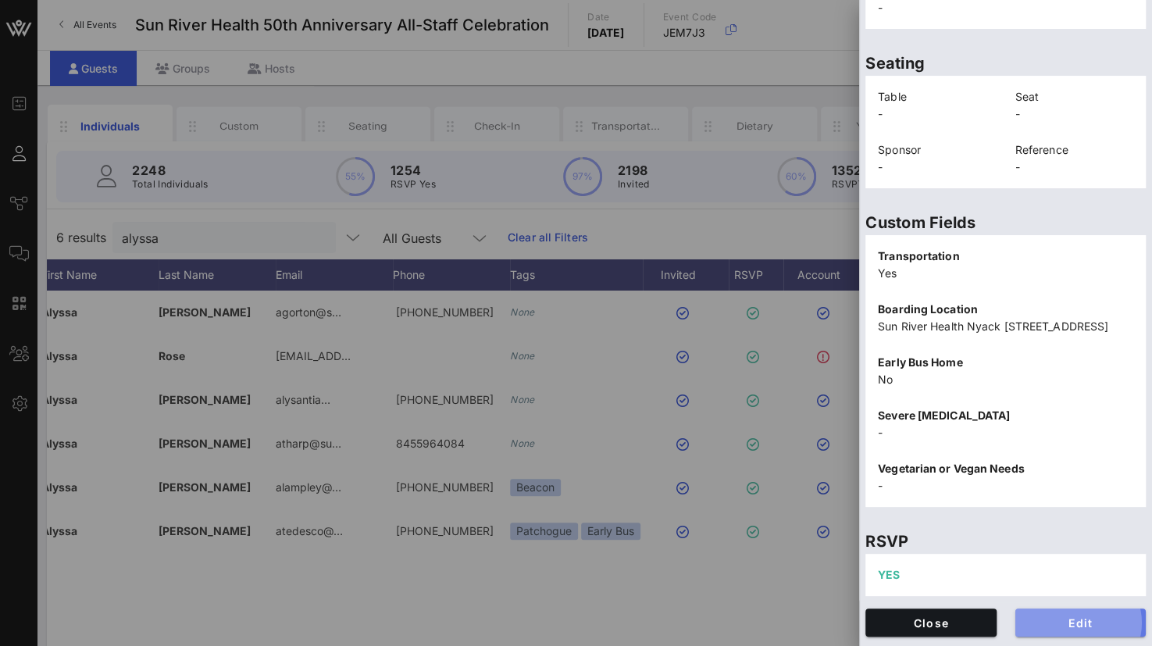
click at [1066, 628] on span "Edit" at bounding box center [1080, 622] width 106 height 13
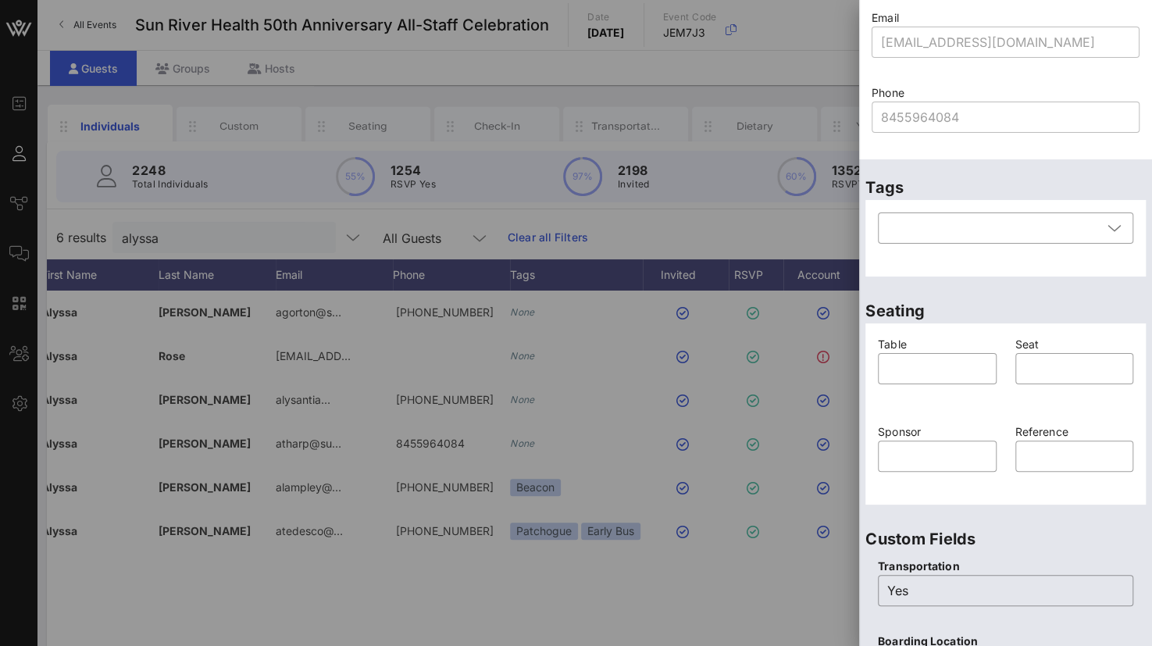
scroll to position [0, 0]
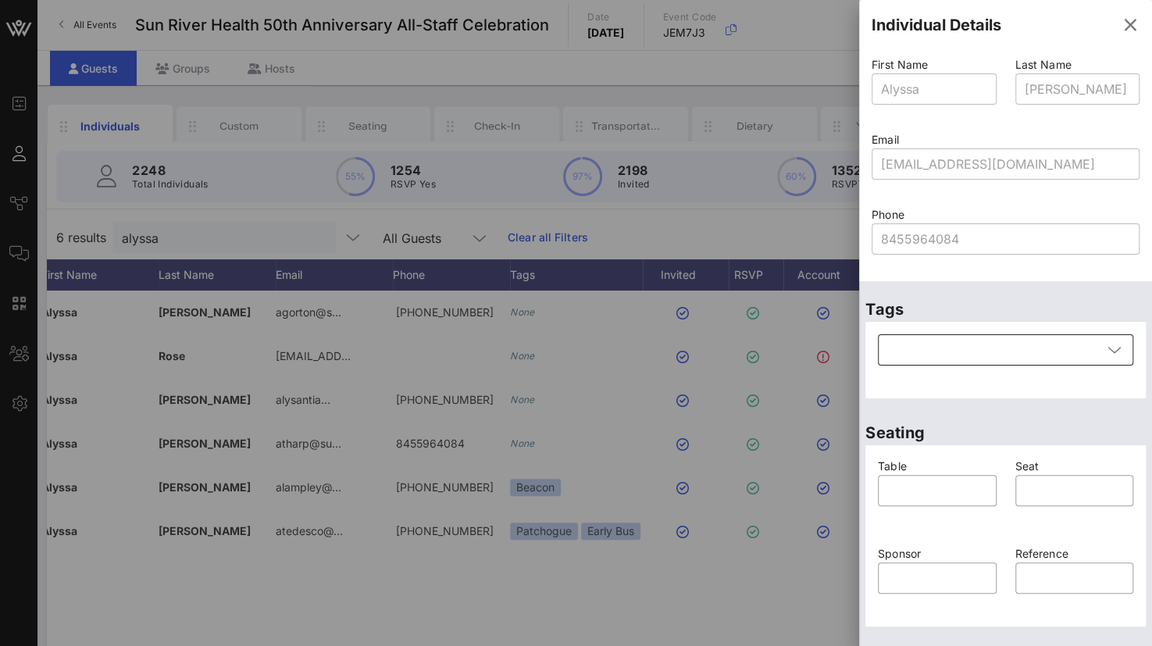
click at [1035, 365] on div at bounding box center [994, 349] width 215 height 31
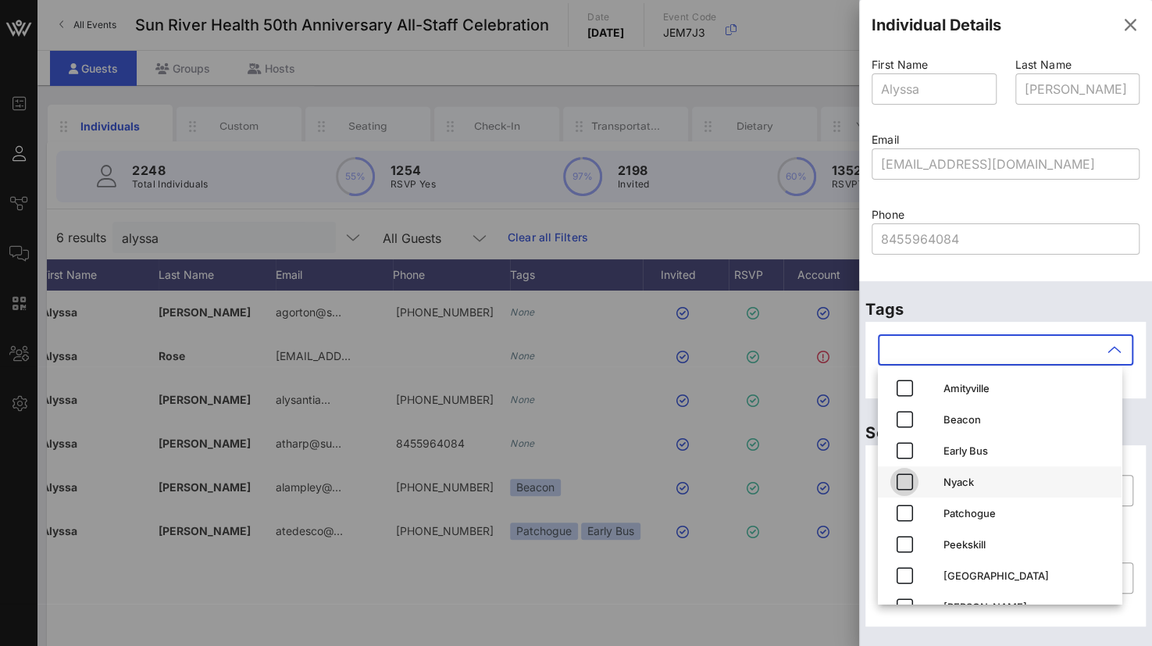
click at [915, 483] on span "button" at bounding box center [904, 481] width 28 height 19
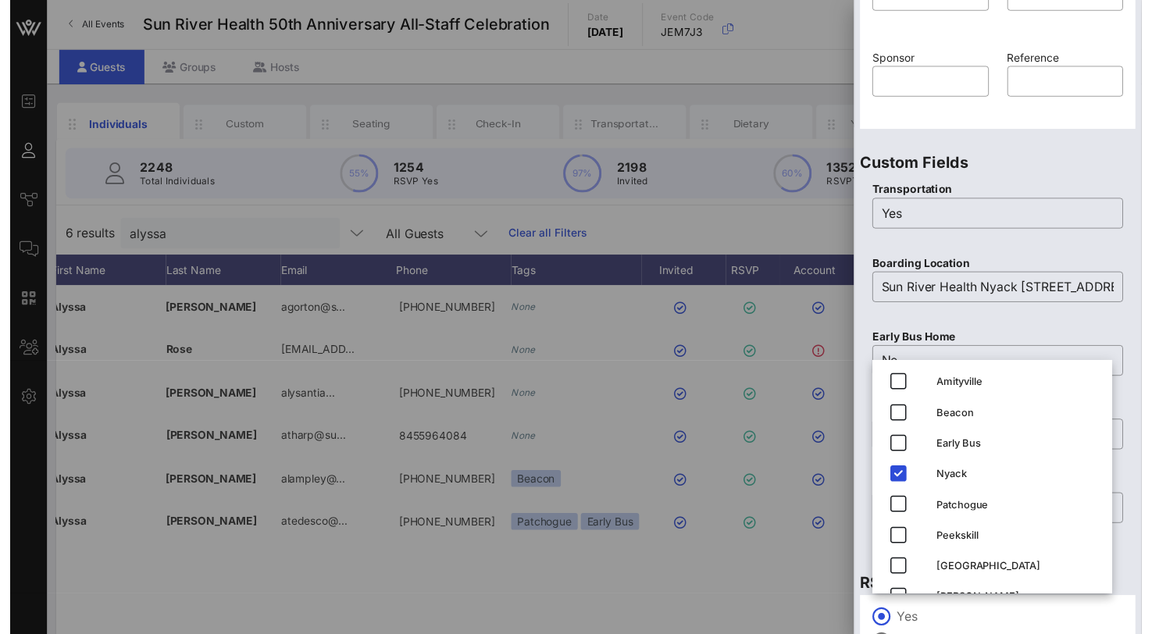
scroll to position [615, 0]
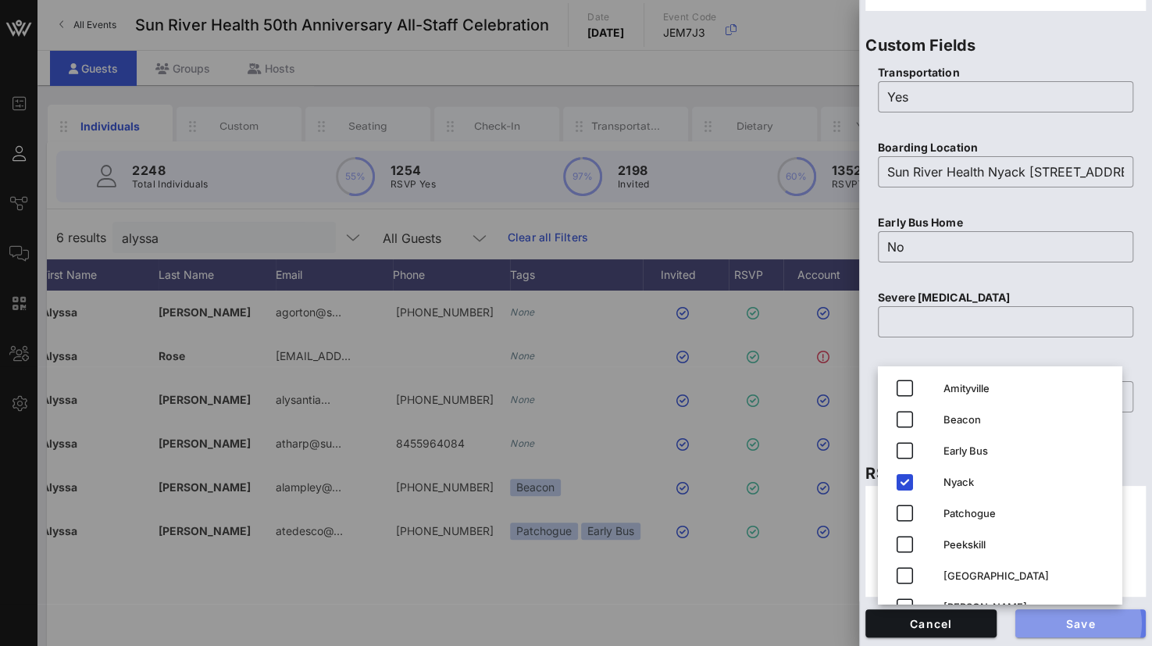
click at [1091, 623] on span "Save" at bounding box center [1080, 623] width 106 height 13
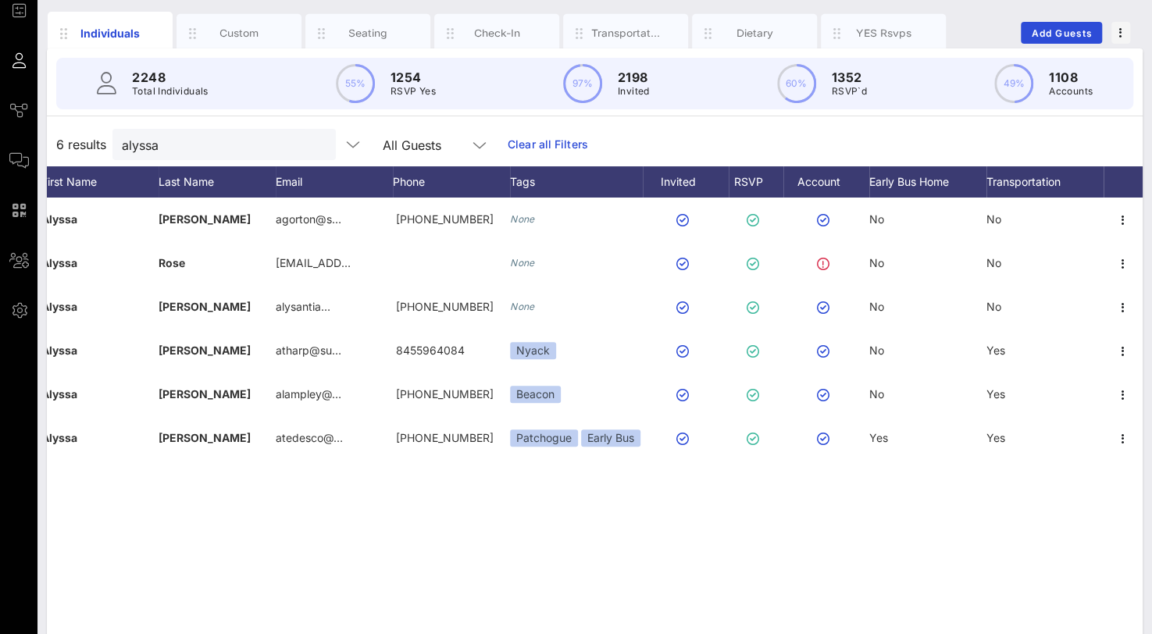
scroll to position [140, 0]
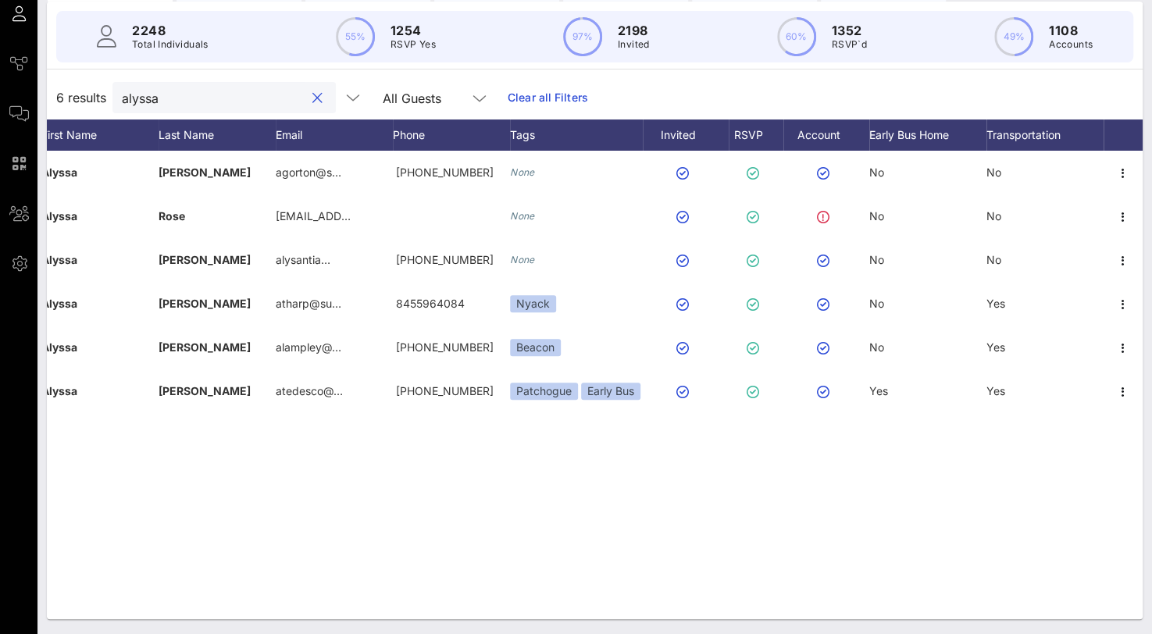
drag, startPoint x: 178, startPoint y: 98, endPoint x: 62, endPoint y: 82, distance: 116.6
click at [62, 82] on div "6 results alyssa All Guests Clear all Filters" at bounding box center [594, 98] width 1095 height 44
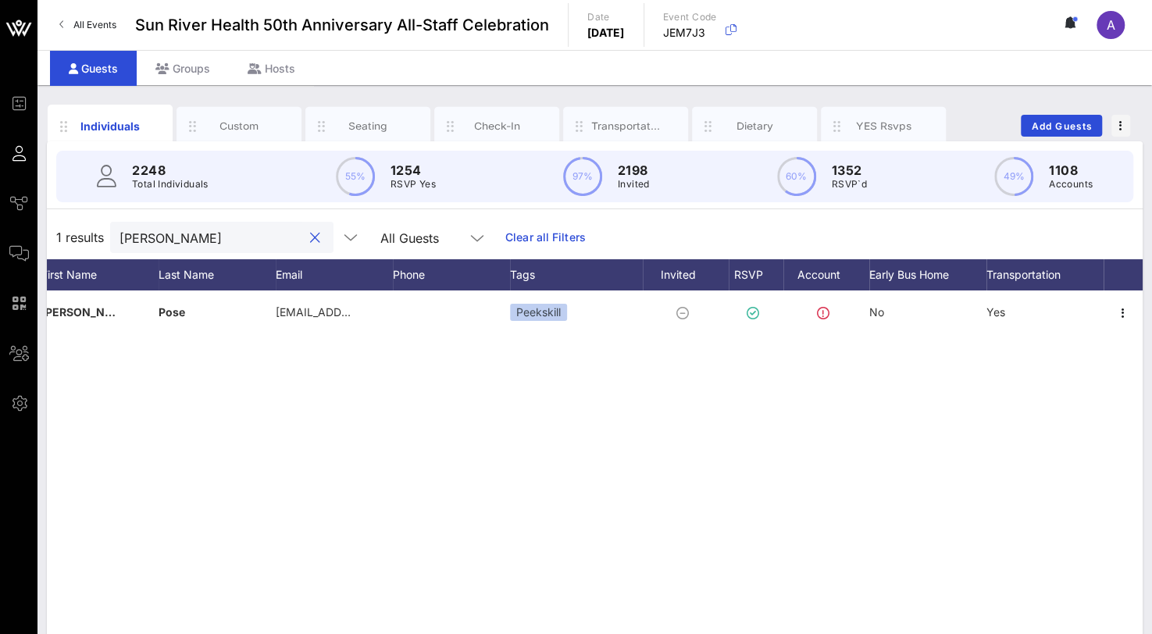
type input "[PERSON_NAME]"
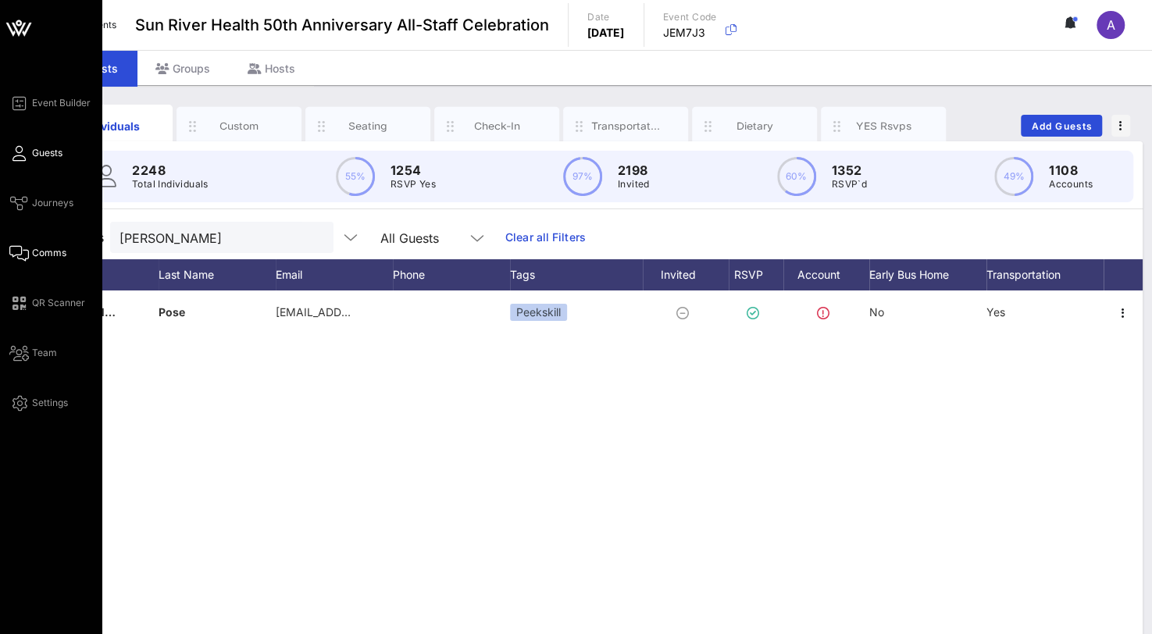
click at [30, 254] on link "Comms" at bounding box center [37, 253] width 57 height 19
